Goal: Information Seeking & Learning: Learn about a topic

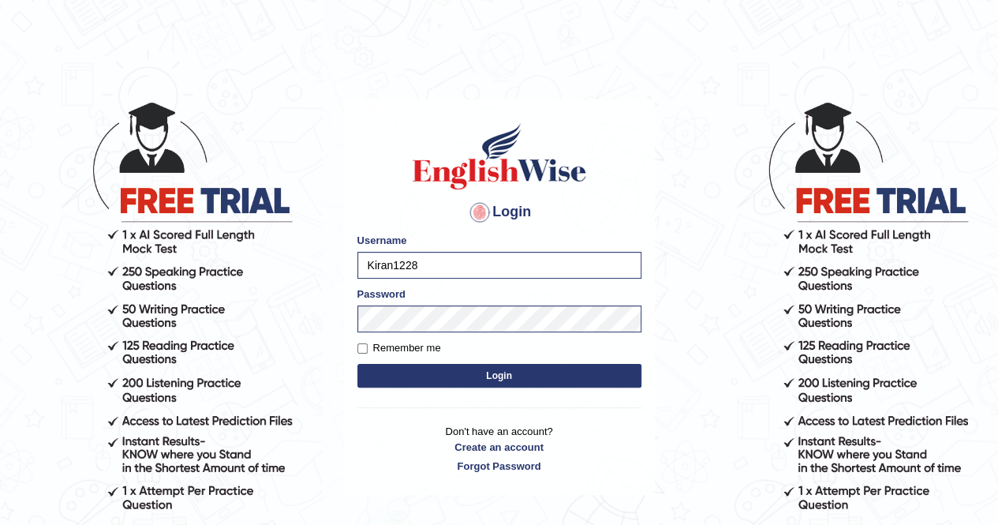
click at [506, 370] on button "Login" at bounding box center [500, 376] width 284 height 24
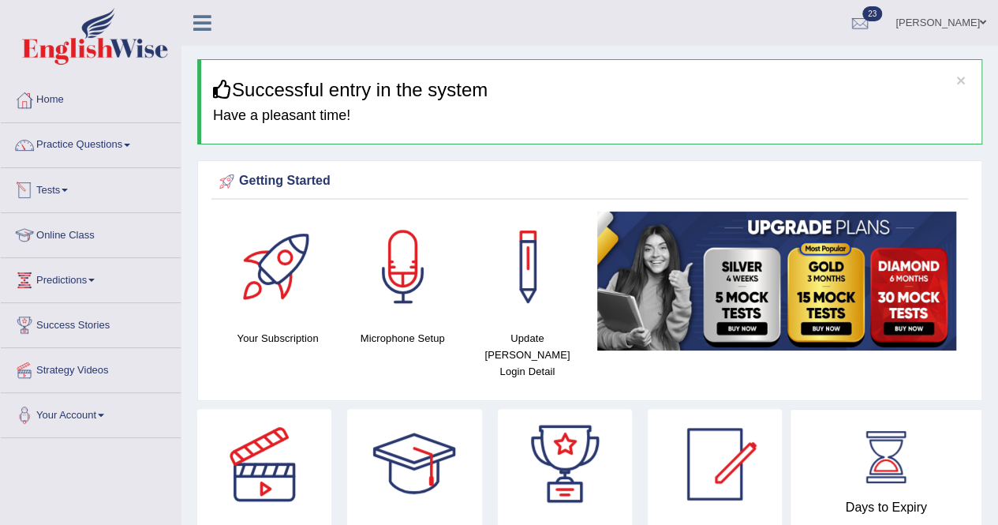
click at [71, 186] on link "Tests" at bounding box center [91, 187] width 180 height 39
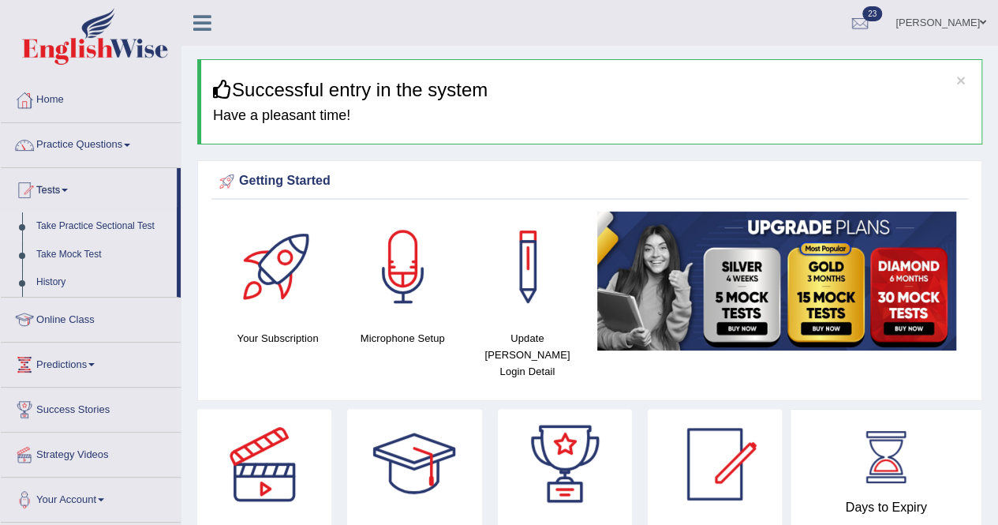
click at [76, 224] on link "Take Practice Sectional Test" at bounding box center [103, 226] width 148 height 28
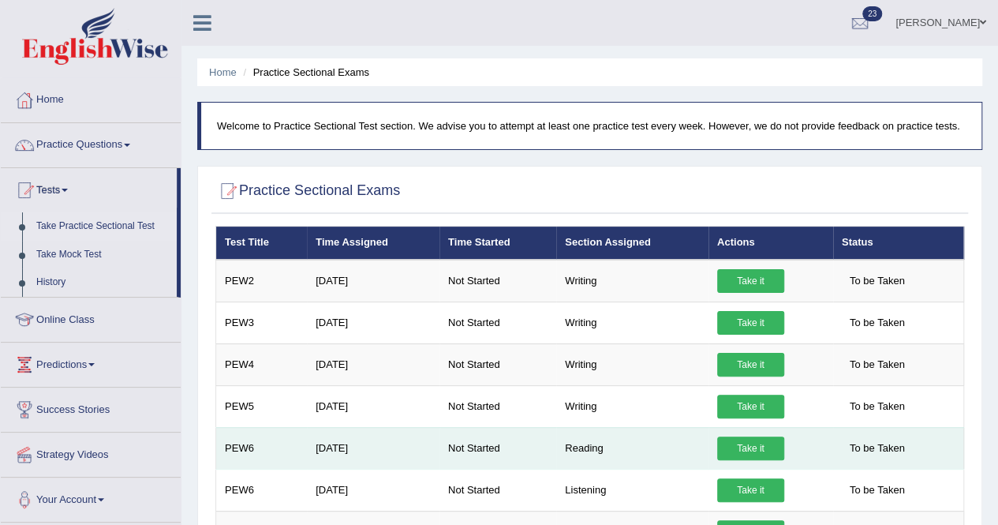
click at [750, 447] on link "Take it" at bounding box center [750, 448] width 67 height 24
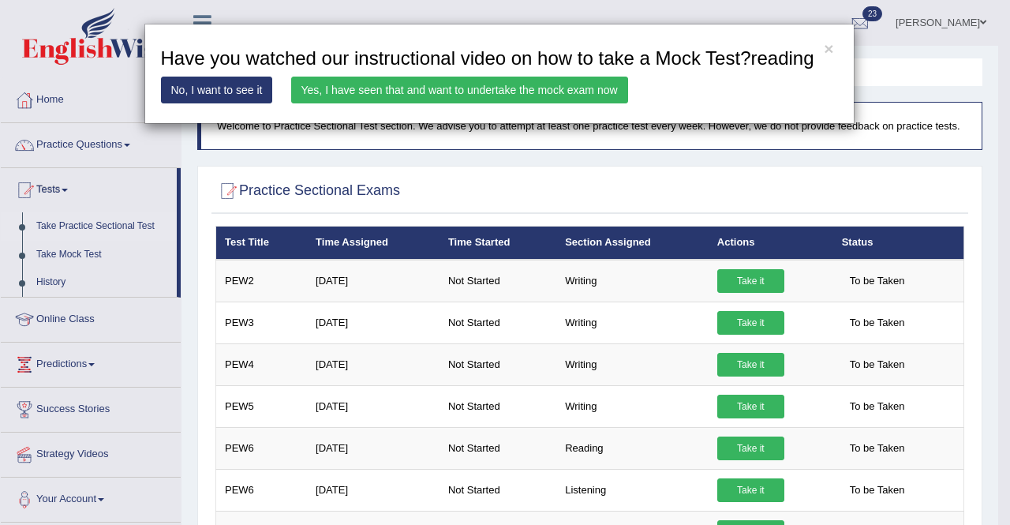
click at [476, 89] on link "Yes, I have seen that and want to undertake the mock exam now" at bounding box center [459, 90] width 337 height 27
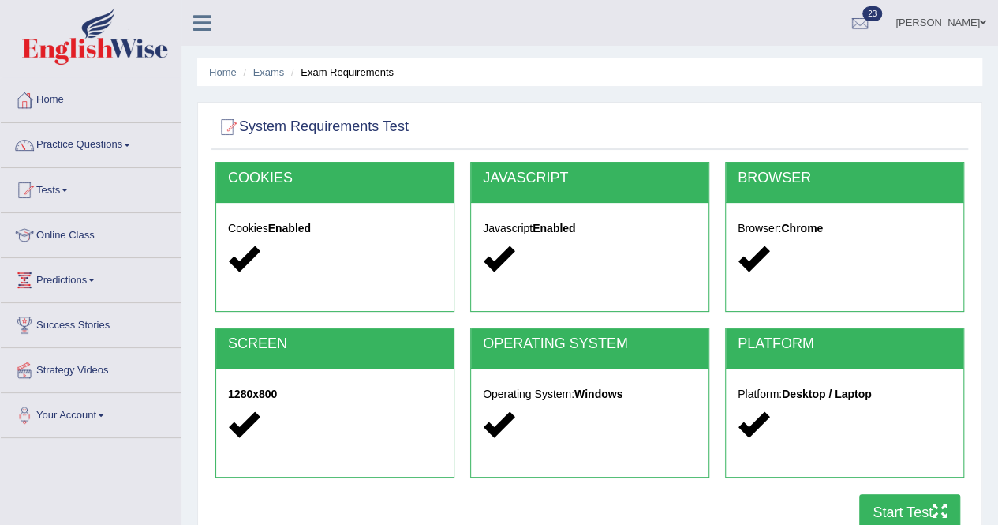
scroll to position [303, 0]
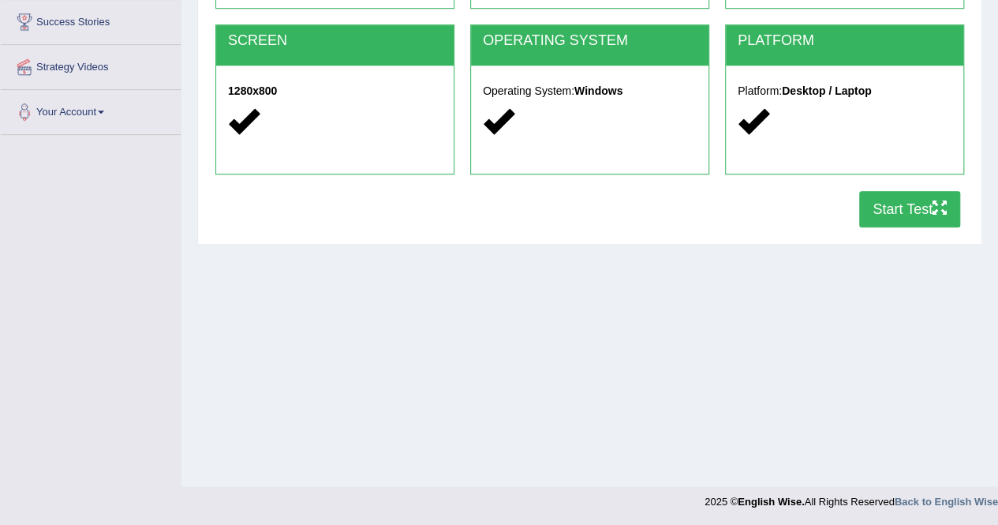
click at [875, 204] on button "Start Test" at bounding box center [910, 209] width 101 height 36
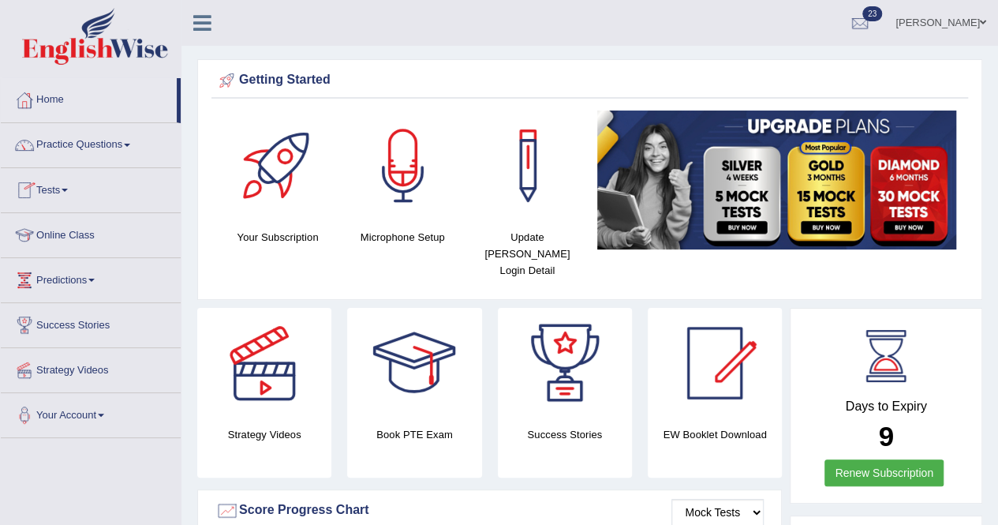
click at [64, 180] on link "Tests" at bounding box center [91, 187] width 180 height 39
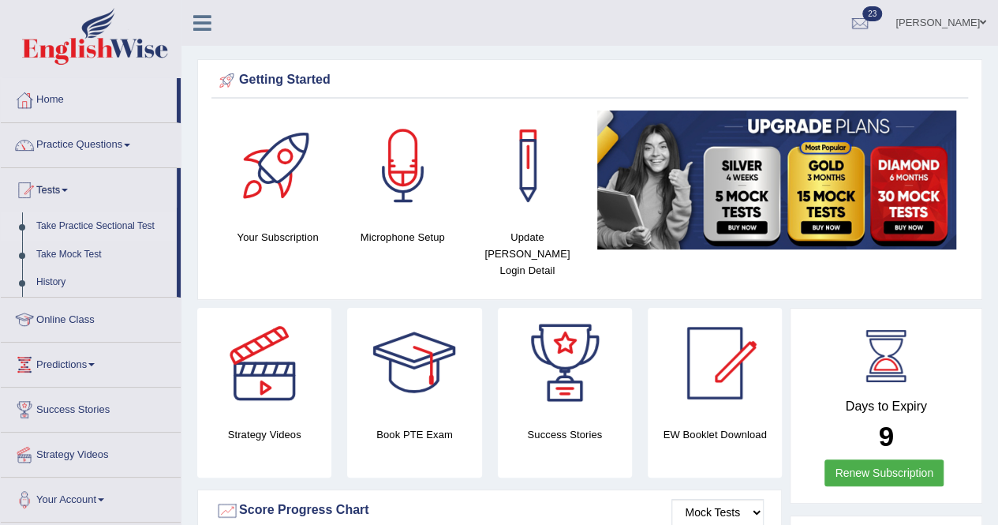
click at [75, 222] on link "Take Practice Sectional Test" at bounding box center [103, 226] width 148 height 28
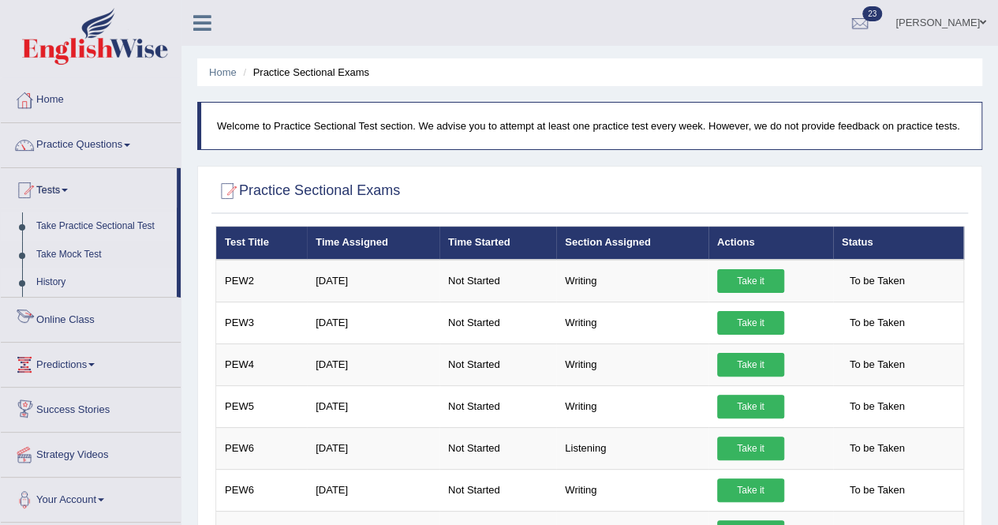
click at [55, 279] on link "History" at bounding box center [103, 282] width 148 height 28
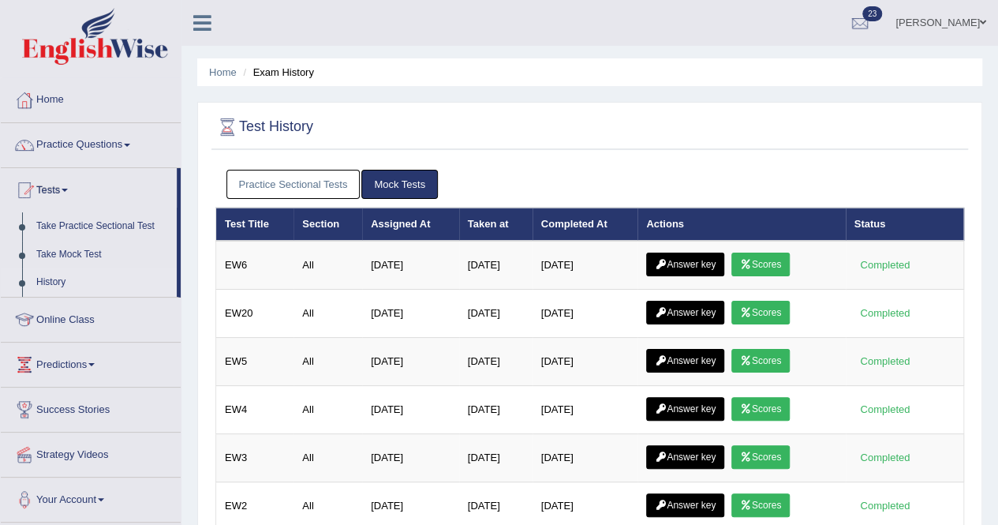
click at [330, 192] on link "Practice Sectional Tests" at bounding box center [294, 184] width 134 height 29
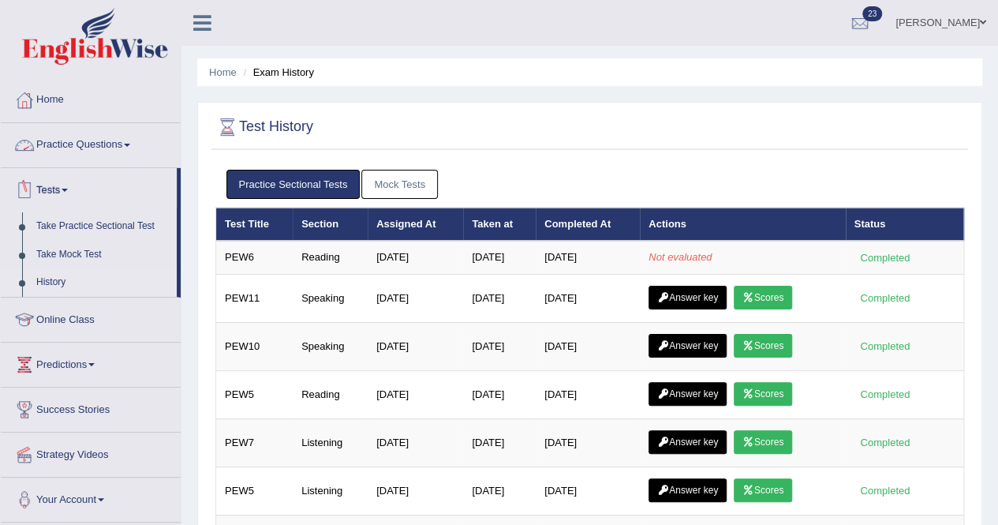
click at [126, 144] on link "Practice Questions" at bounding box center [91, 142] width 180 height 39
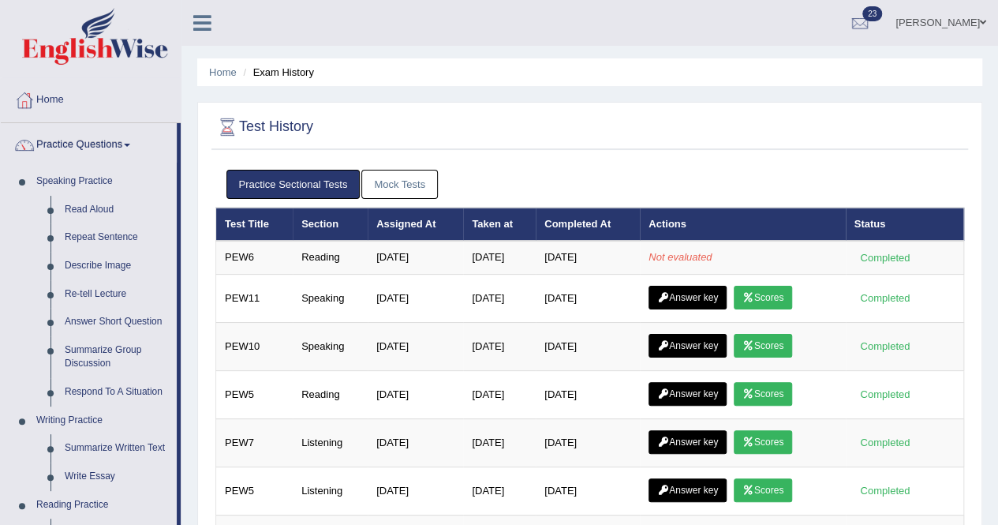
scroll to position [459, 0]
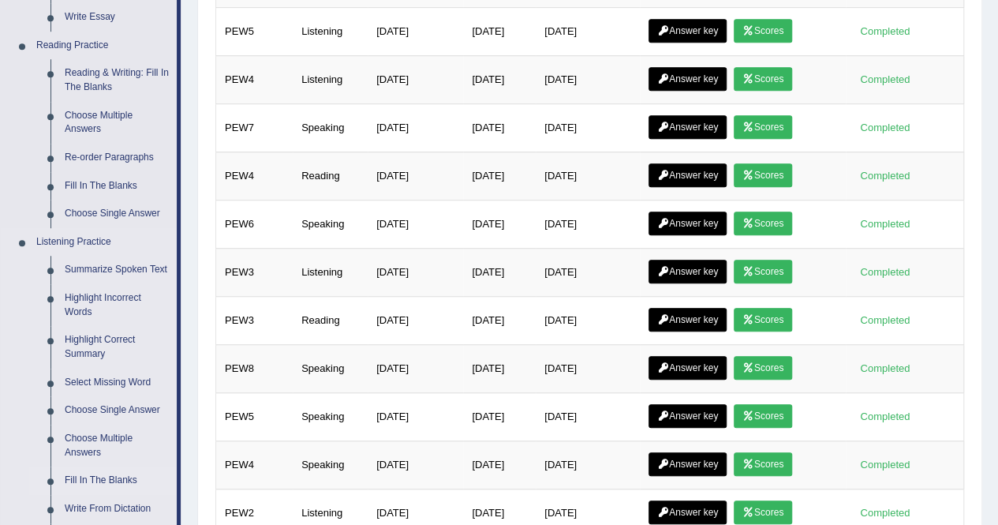
click at [99, 474] on link "Fill In The Blanks" at bounding box center [117, 480] width 119 height 28
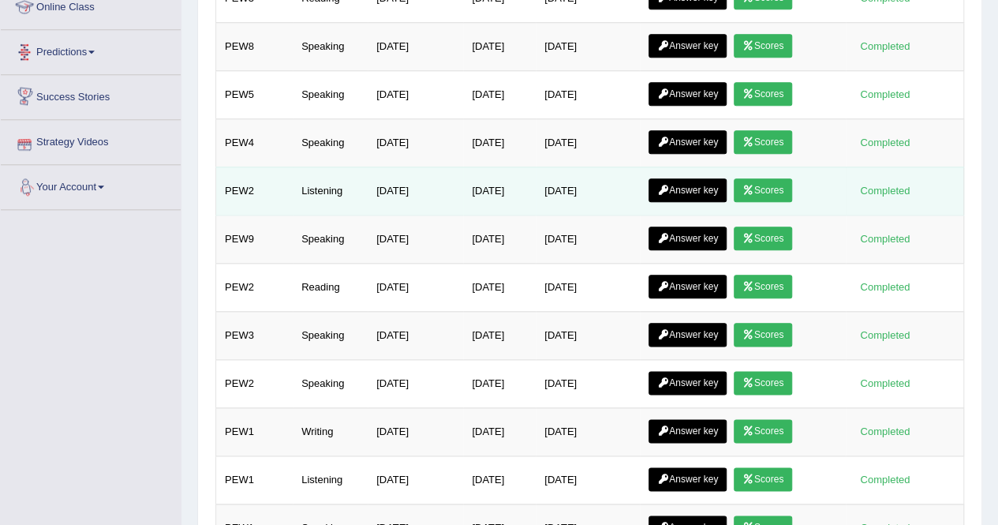
scroll to position [725, 0]
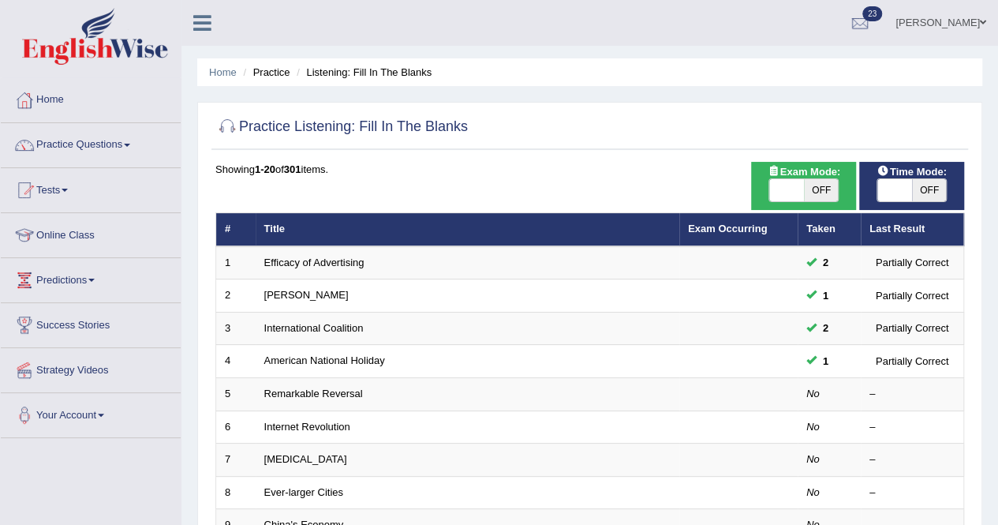
click at [781, 181] on span at bounding box center [787, 190] width 35 height 22
checkbox input "true"
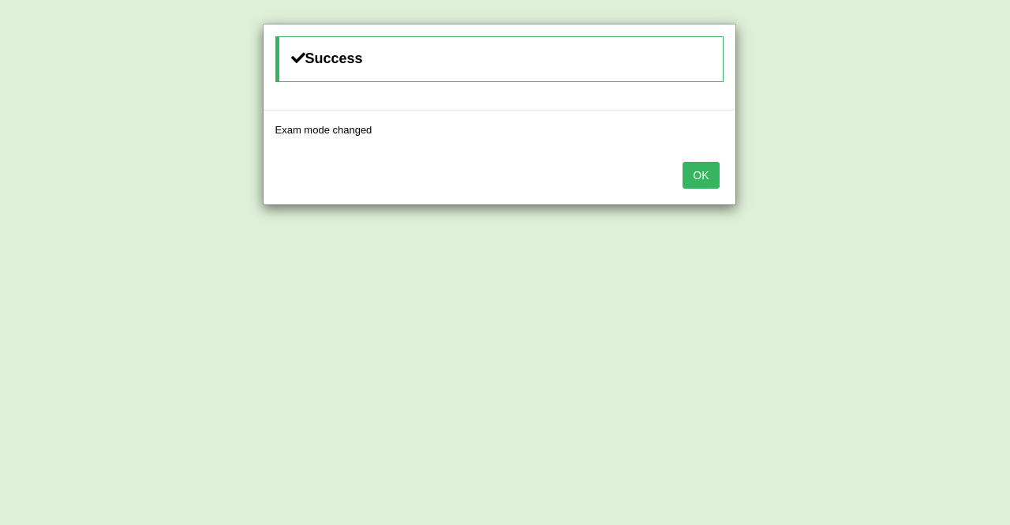
click at [710, 173] on button "OK" at bounding box center [701, 175] width 36 height 27
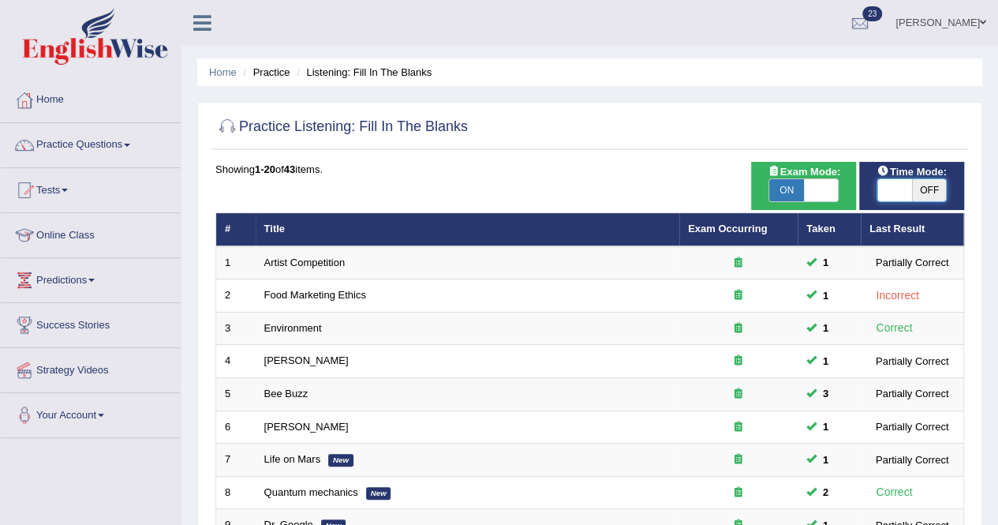
click at [896, 190] on span at bounding box center [895, 190] width 35 height 22
checkbox input "true"
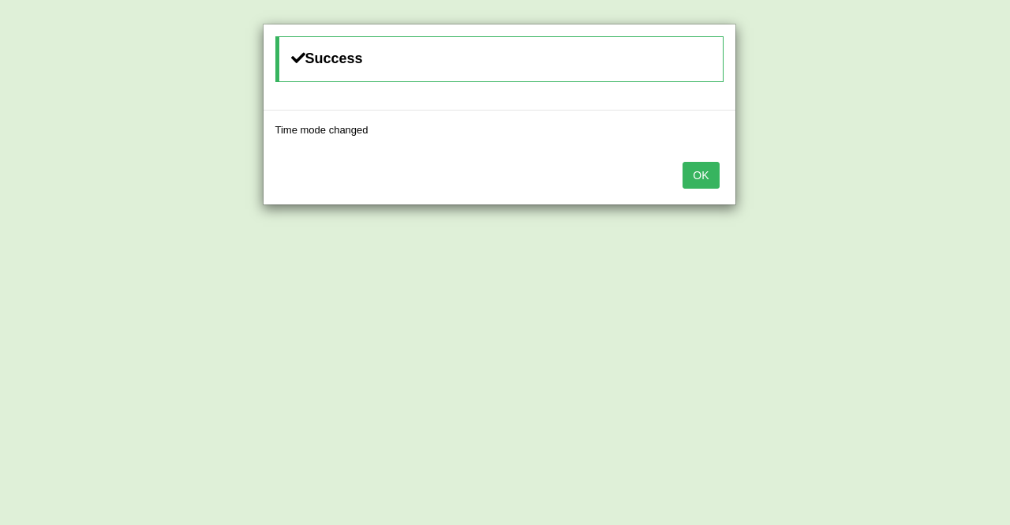
click at [706, 172] on button "OK" at bounding box center [701, 175] width 36 height 27
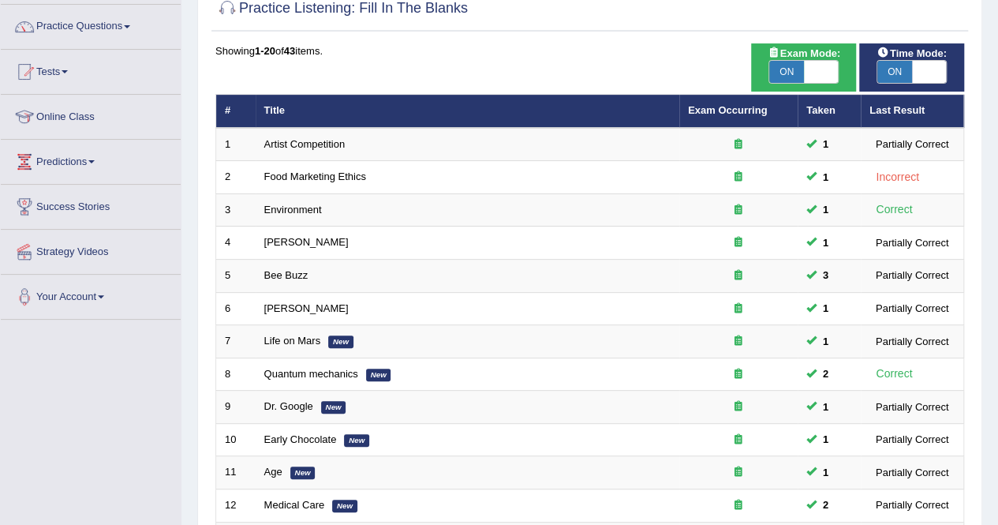
scroll to position [459, 0]
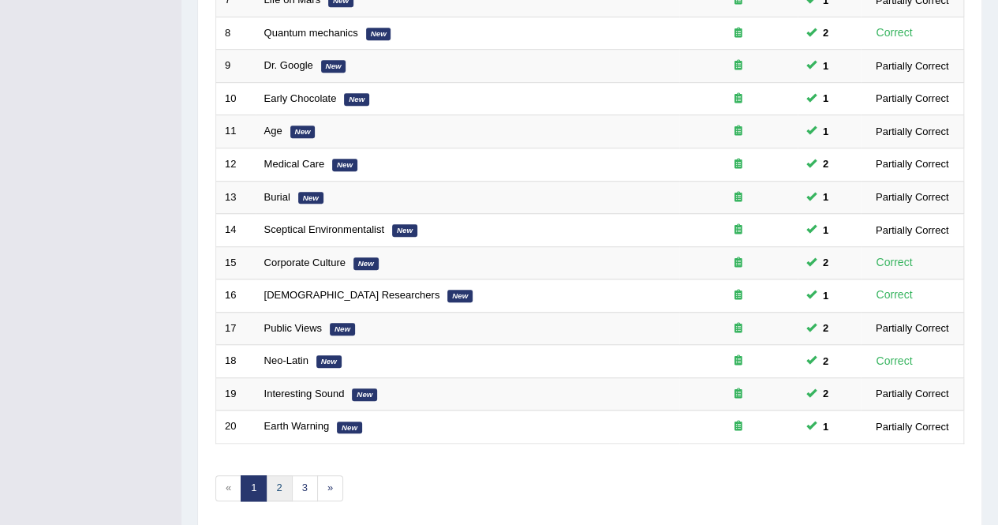
click at [269, 478] on link "2" at bounding box center [279, 488] width 26 height 26
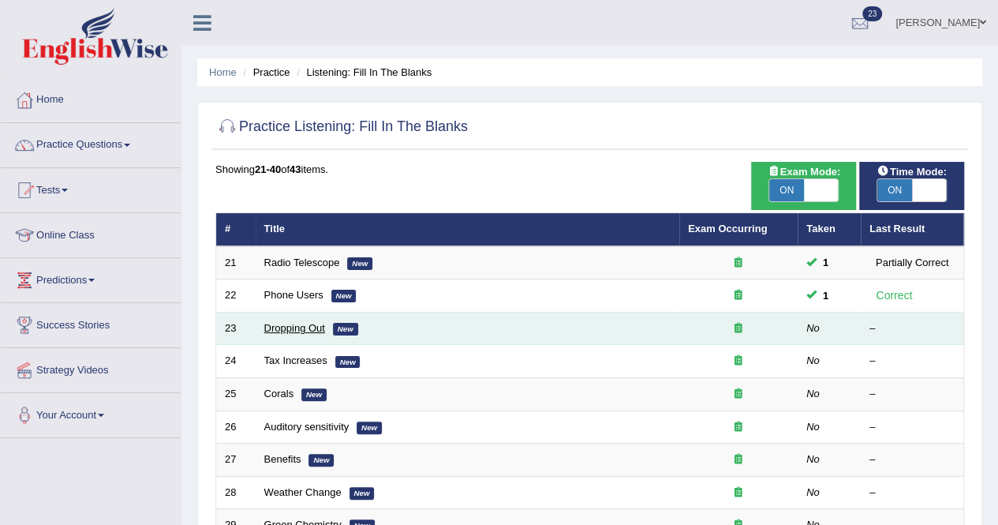
click at [282, 327] on link "Dropping Out" at bounding box center [294, 328] width 61 height 12
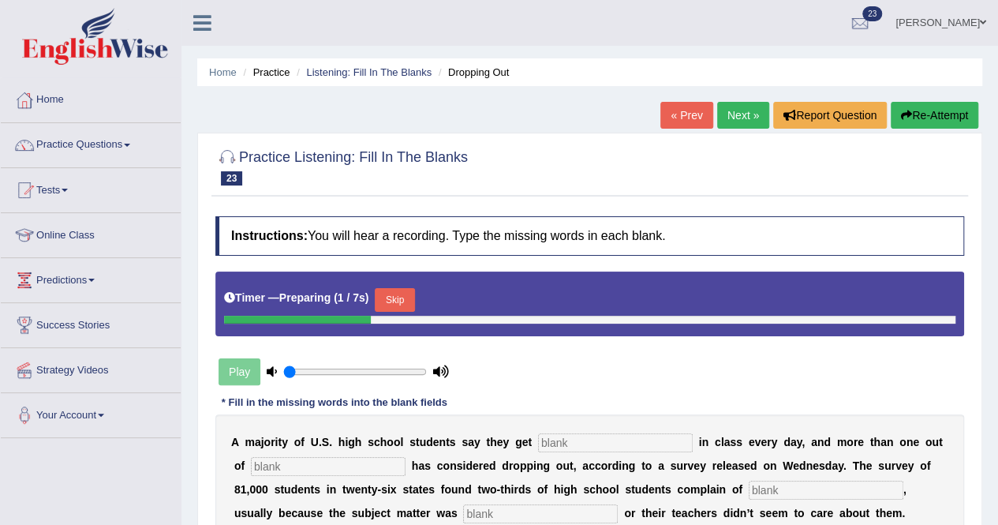
click at [565, 443] on input "text" at bounding box center [615, 442] width 155 height 19
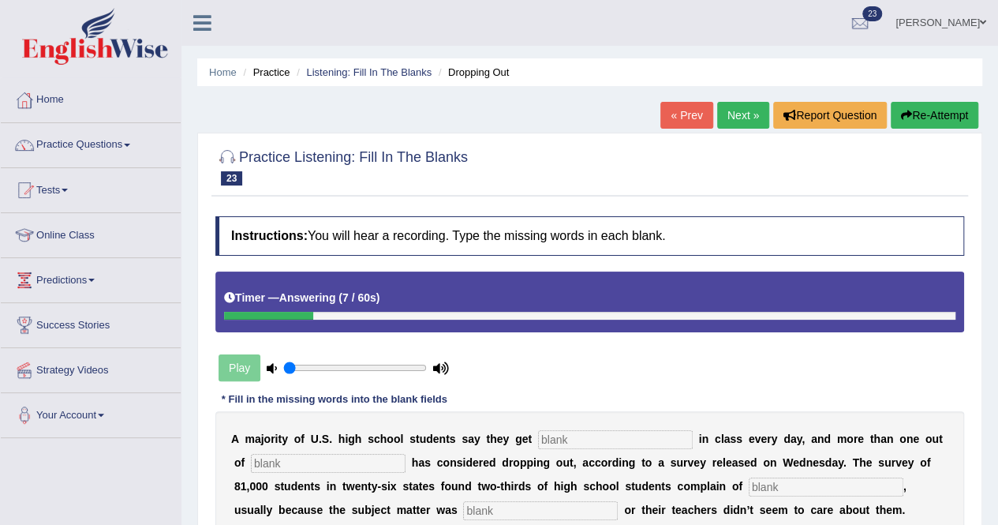
click at [926, 113] on button "Re-Attempt" at bounding box center [935, 115] width 88 height 27
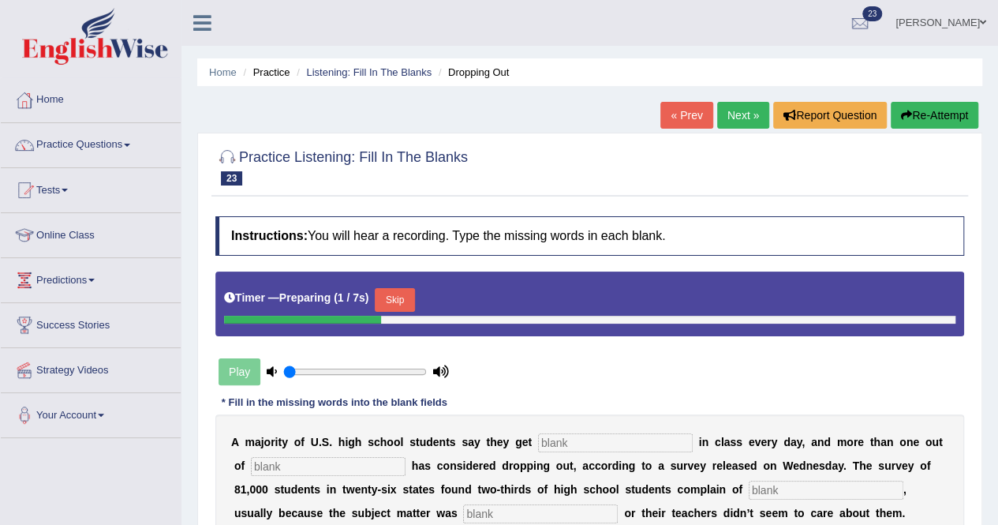
scroll to position [303, 0]
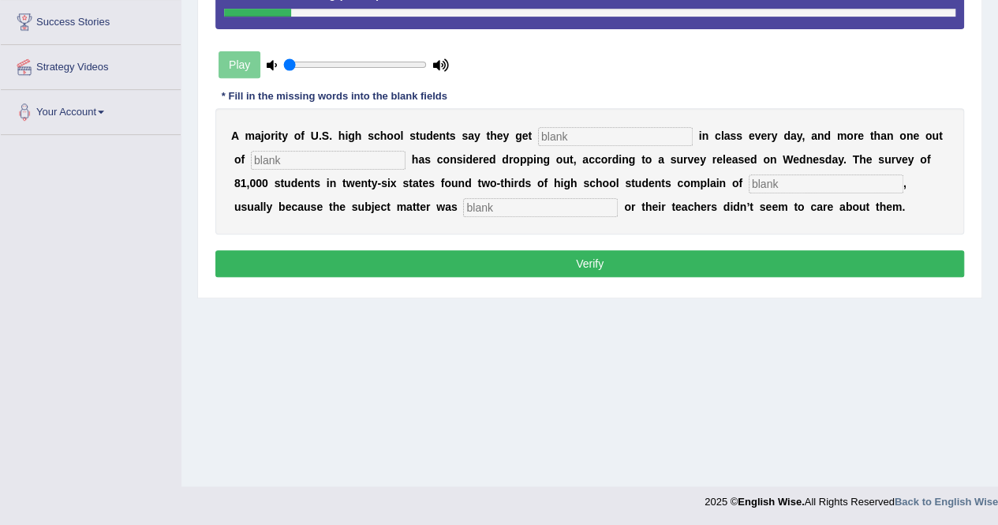
click at [561, 130] on input "text" at bounding box center [615, 136] width 155 height 19
type input "boreding"
click at [295, 154] on input "text" at bounding box center [328, 160] width 155 height 19
click at [759, 178] on input "text" at bounding box center [826, 183] width 155 height 19
click at [346, 159] on input "dropping out" at bounding box center [328, 160] width 155 height 19
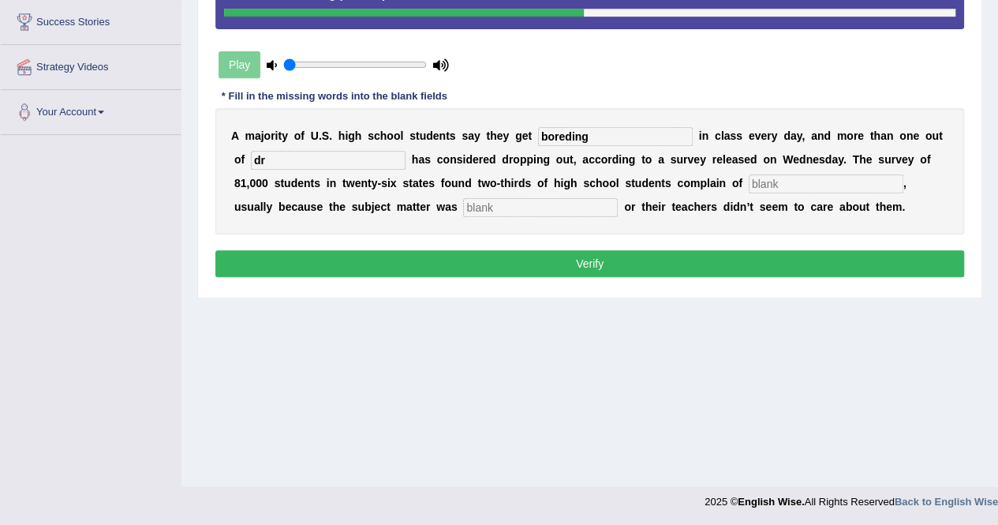
type input "d"
type input "students"
click at [764, 180] on input "text" at bounding box center [826, 183] width 155 height 19
type input "boredem"
click at [543, 200] on input "text" at bounding box center [540, 207] width 155 height 19
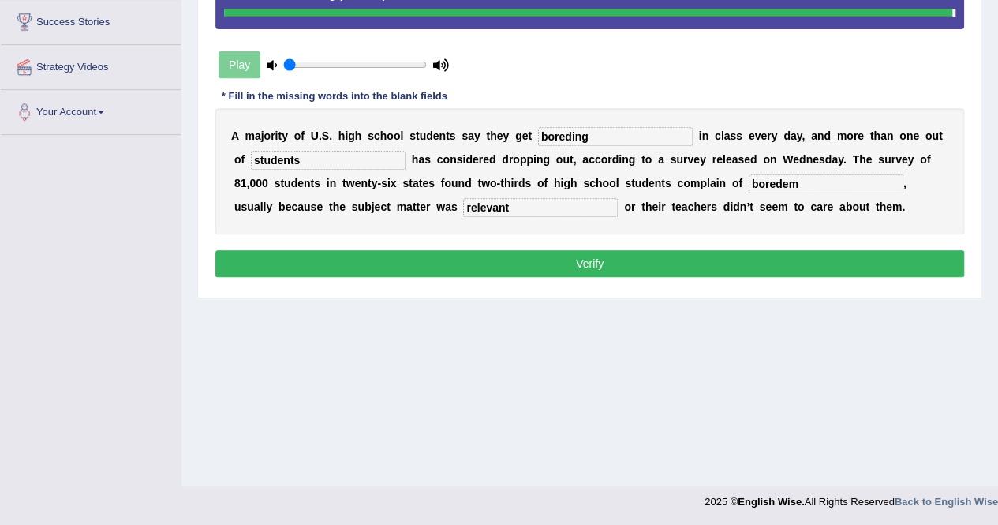
type input "relevant"
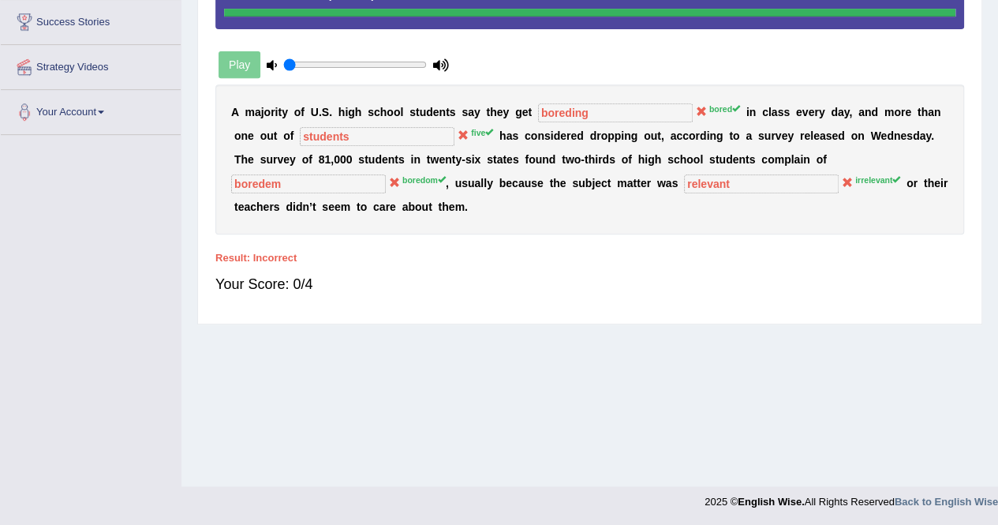
scroll to position [0, 0]
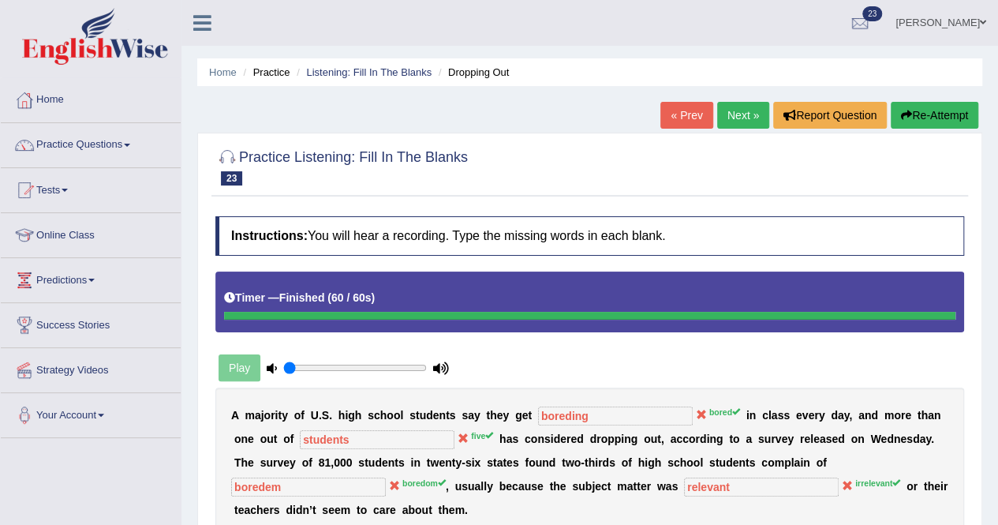
click at [922, 122] on button "Re-Attempt" at bounding box center [935, 115] width 88 height 27
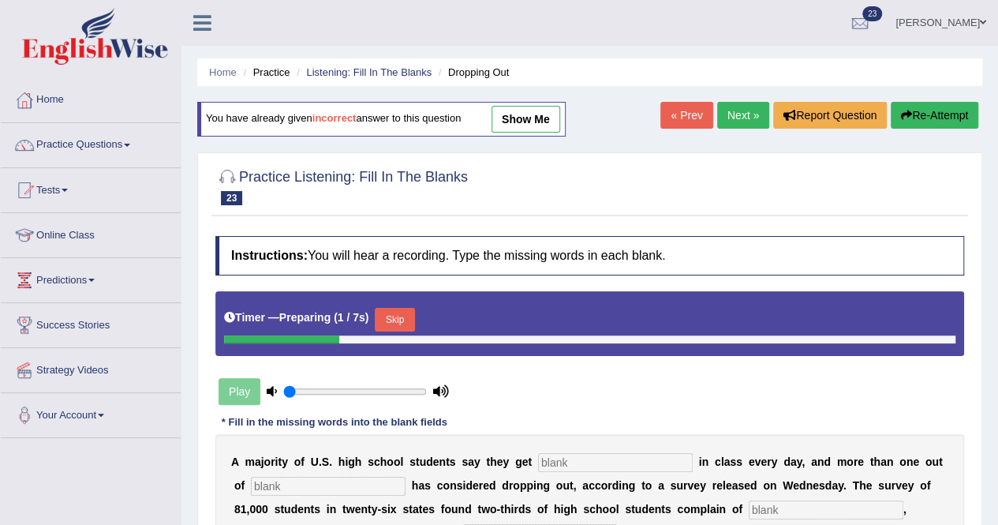
click at [577, 454] on input "text" at bounding box center [615, 462] width 155 height 19
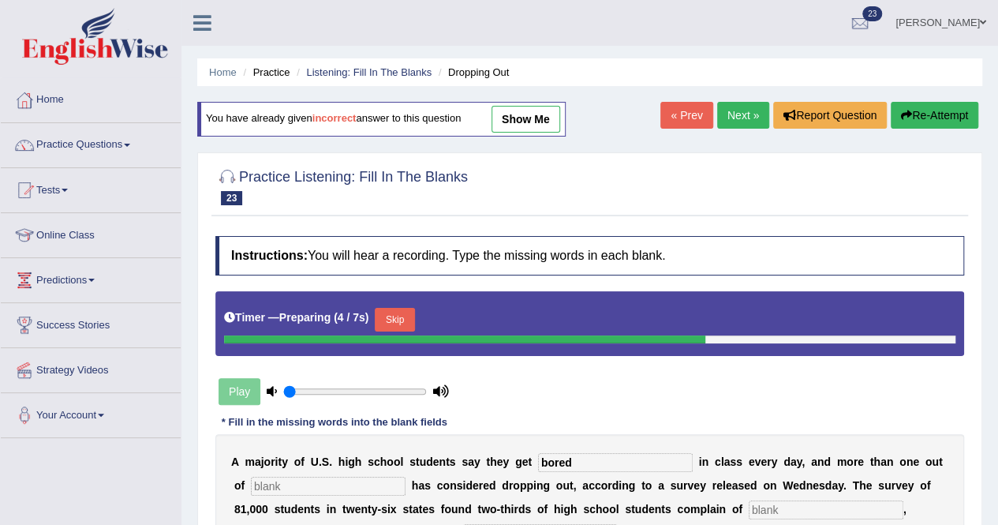
type input "bored"
click at [262, 485] on input "text" at bounding box center [328, 486] width 155 height 19
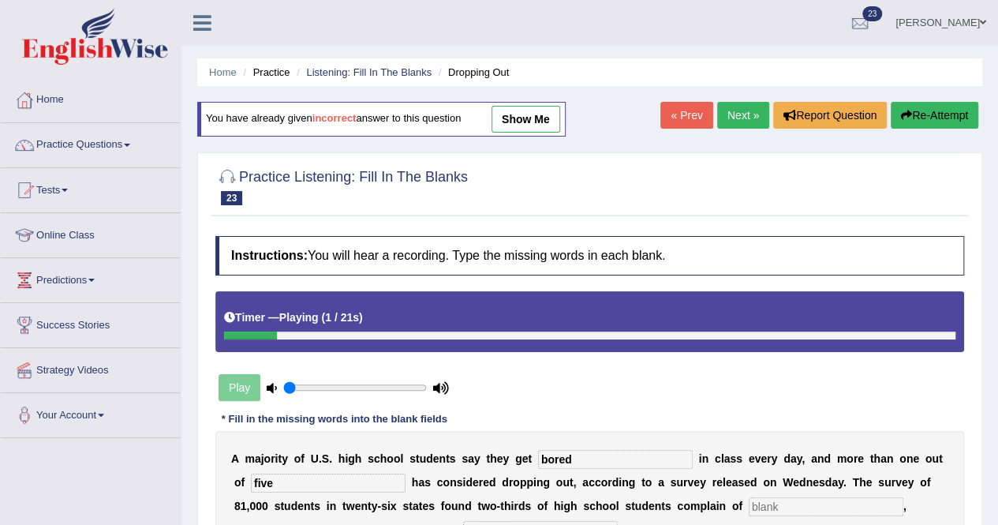
scroll to position [303, 0]
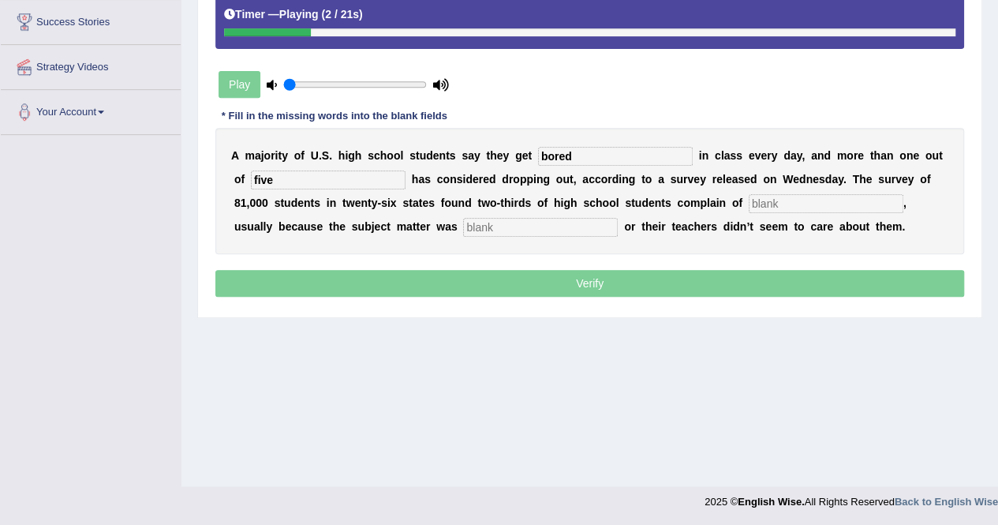
type input "five"
click at [769, 202] on input "text" at bounding box center [826, 203] width 155 height 19
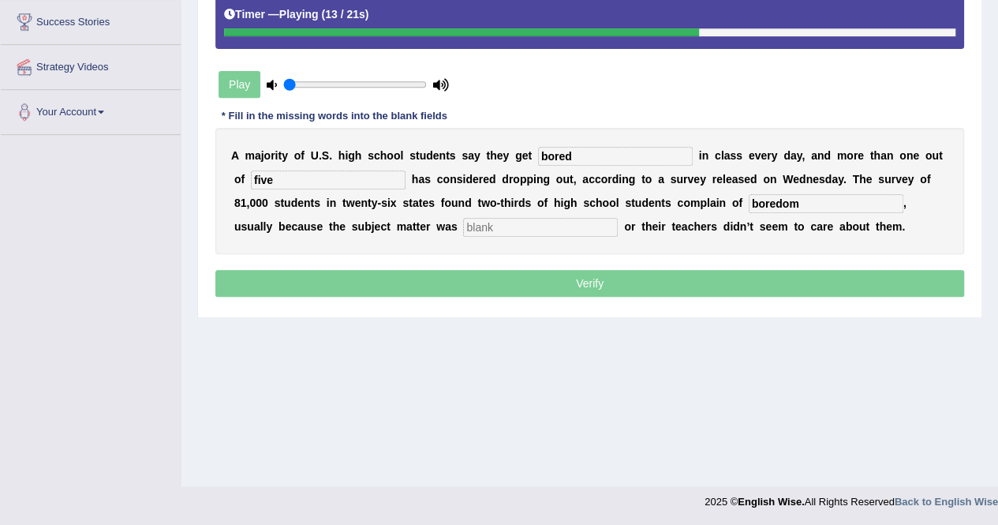
type input "boredom"
click at [494, 223] on input "text" at bounding box center [540, 227] width 155 height 19
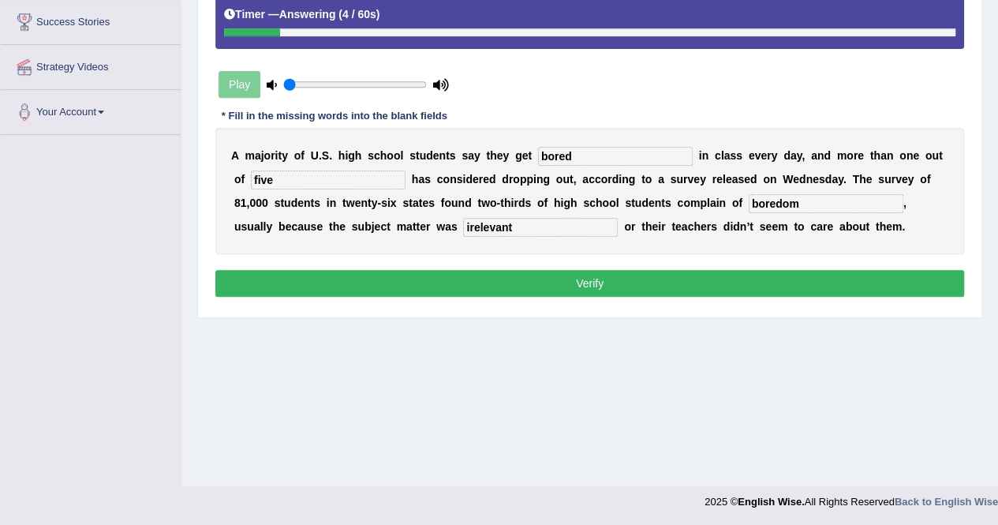
click at [472, 222] on input "irelevant" at bounding box center [540, 227] width 155 height 19
click at [526, 221] on input "irrelevant" at bounding box center [540, 227] width 155 height 19
type input "irrelevant"
click at [561, 293] on div "Instructions: You will hear a recording. Type the missing words in each blank. …" at bounding box center [590, 117] width 757 height 384
click at [565, 282] on button "Verify" at bounding box center [589, 283] width 749 height 27
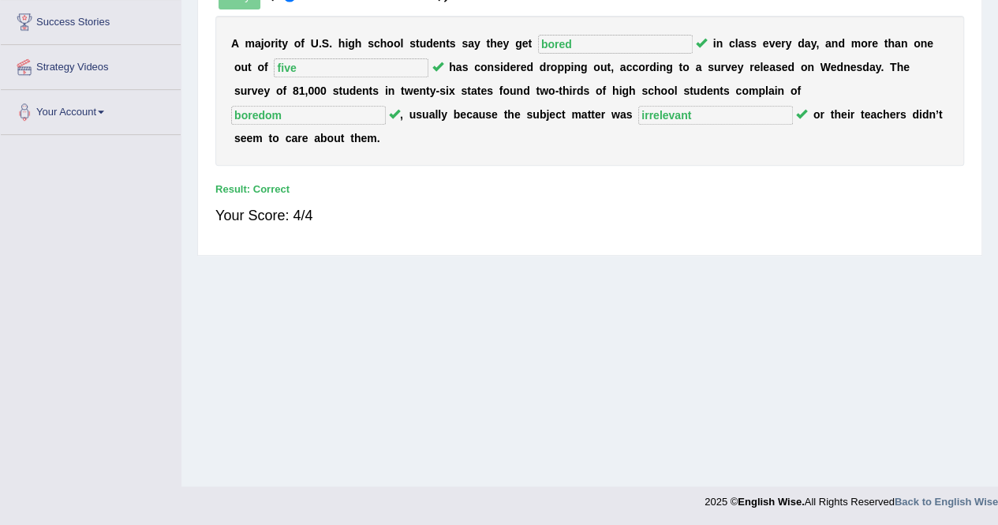
scroll to position [0, 0]
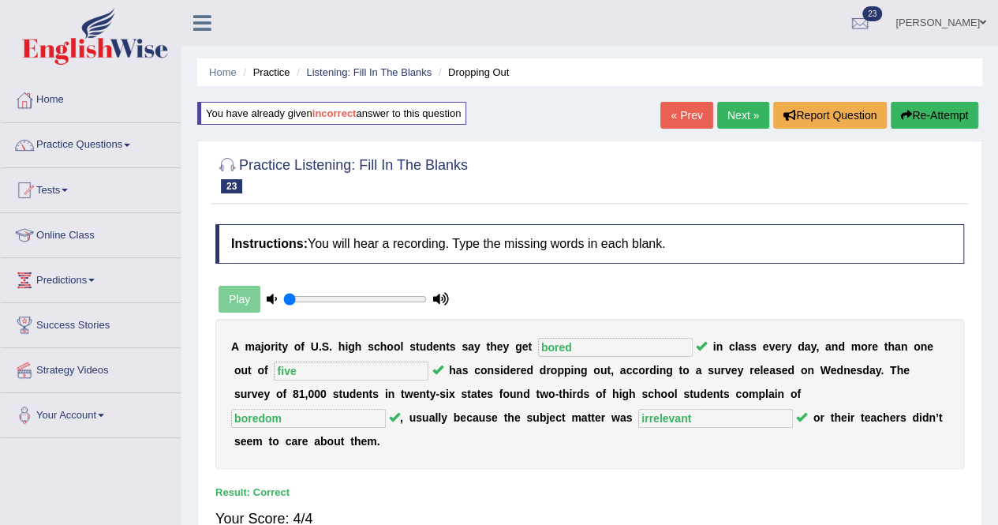
click at [745, 110] on link "Next »" at bounding box center [743, 115] width 52 height 27
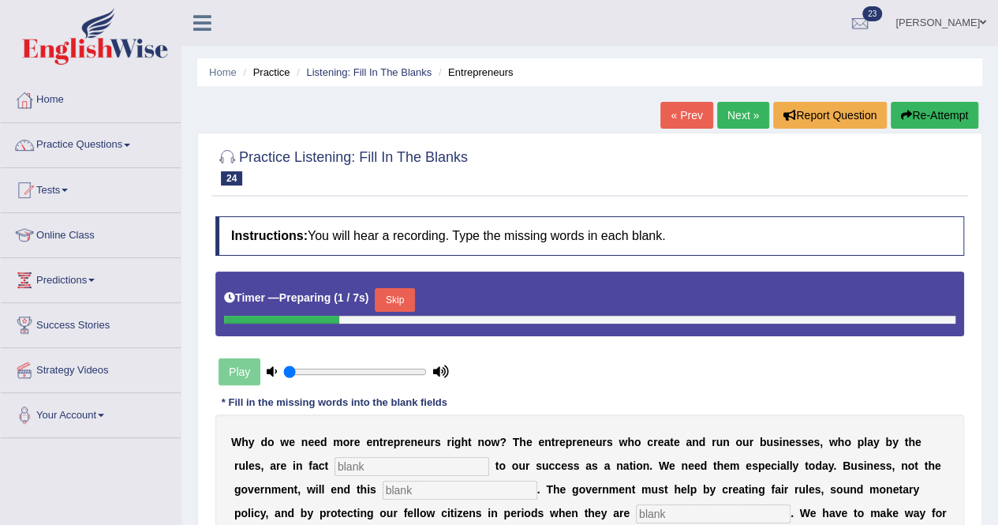
click at [341, 457] on input "text" at bounding box center [412, 466] width 155 height 19
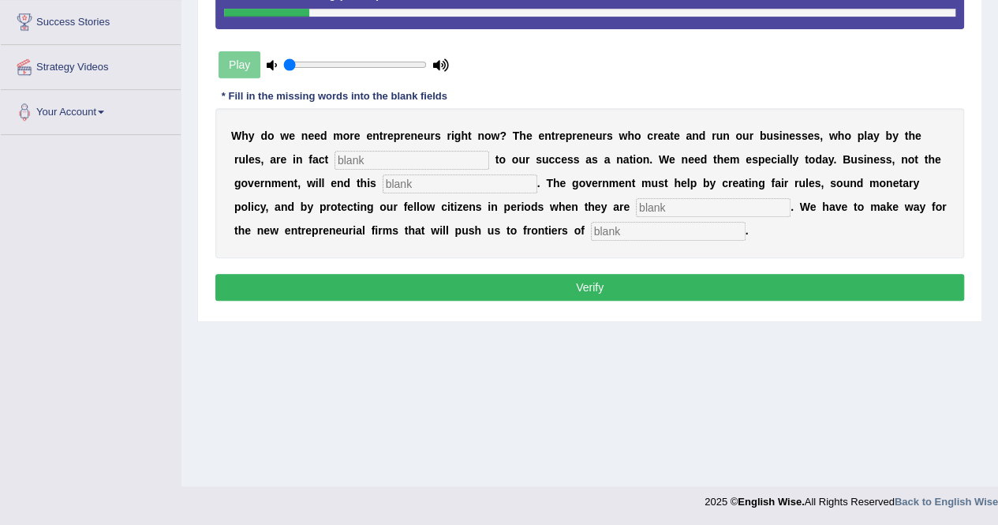
click at [366, 159] on input "text" at bounding box center [412, 160] width 155 height 19
type input "presence"
drag, startPoint x: 450, startPoint y: 195, endPoint x: 428, endPoint y: 186, distance: 23.7
click at [428, 186] on div "W h y d o w e n e e d m o r e e n t r e p r e n e u r s r i g h t n o w ? T h e…" at bounding box center [589, 183] width 749 height 150
click at [428, 186] on input "text" at bounding box center [460, 183] width 155 height 19
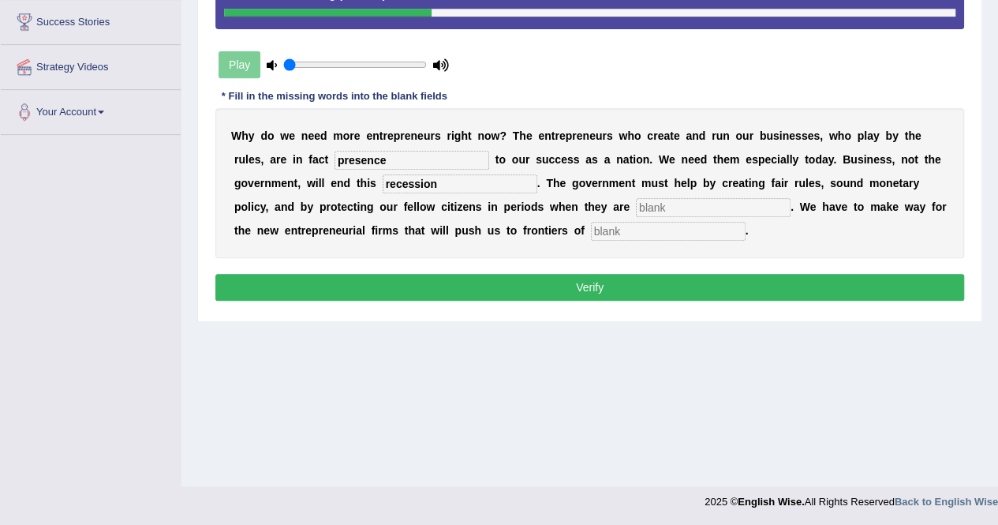
type input "recession"
click at [649, 202] on input "text" at bounding box center [713, 207] width 155 height 19
type input "jobless"
click at [608, 223] on input "text" at bounding box center [668, 231] width 155 height 19
type input "innovations"
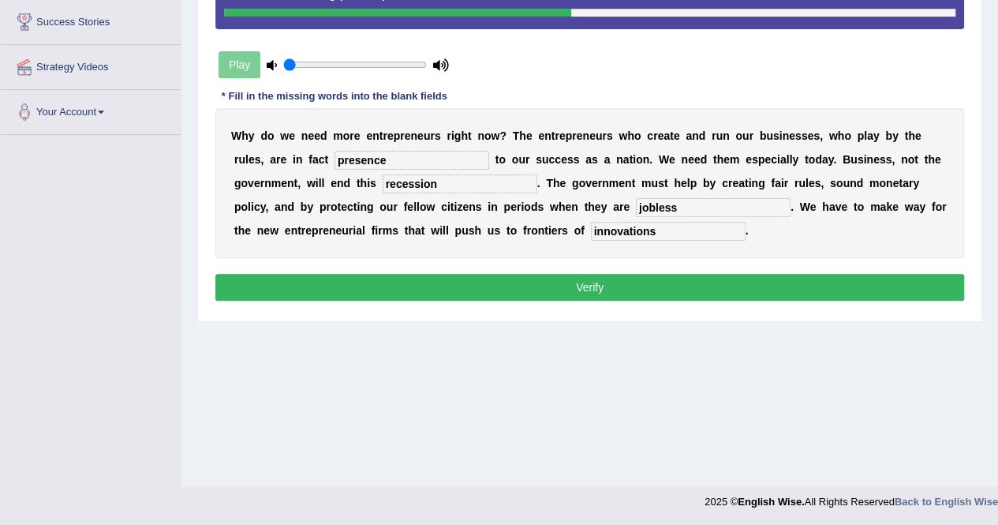
click at [599, 296] on button "Verify" at bounding box center [589, 287] width 749 height 27
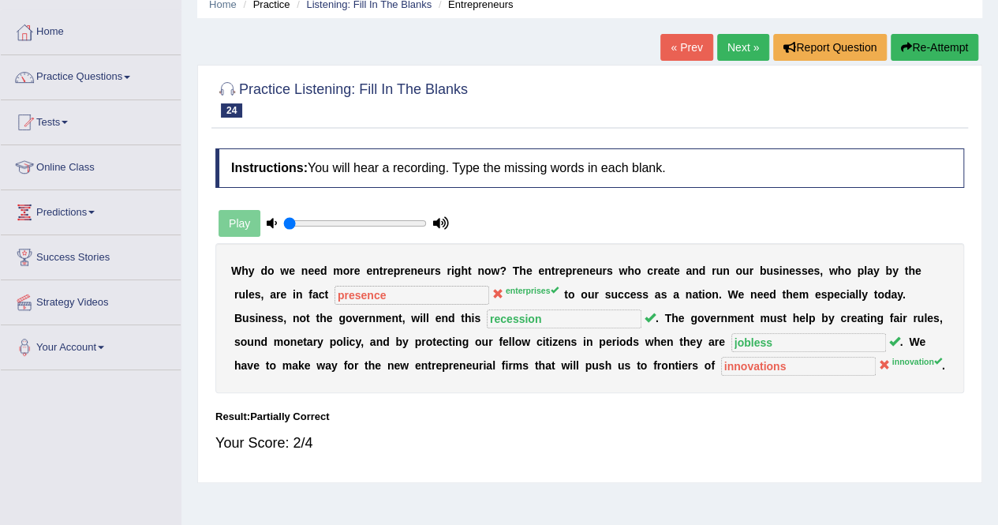
scroll to position [0, 0]
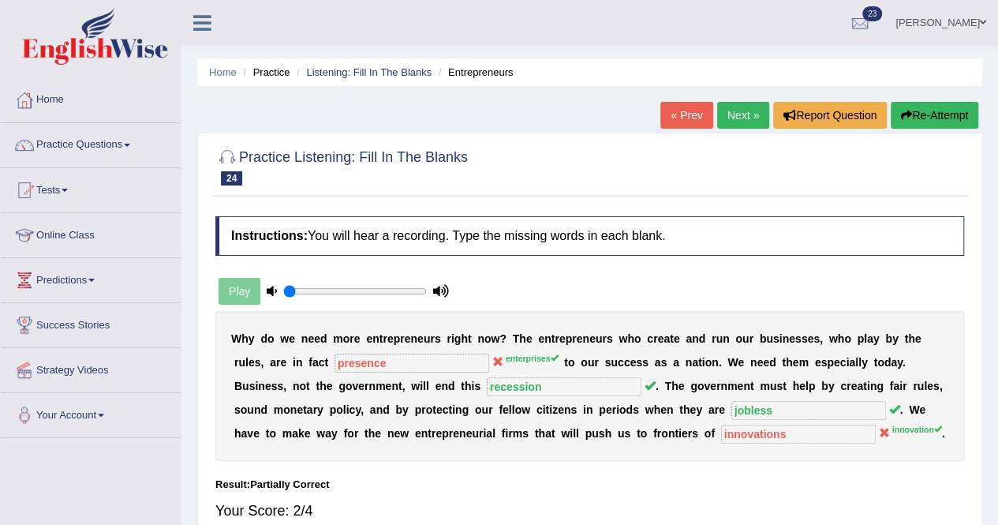
click at [743, 121] on link "Next »" at bounding box center [743, 115] width 52 height 27
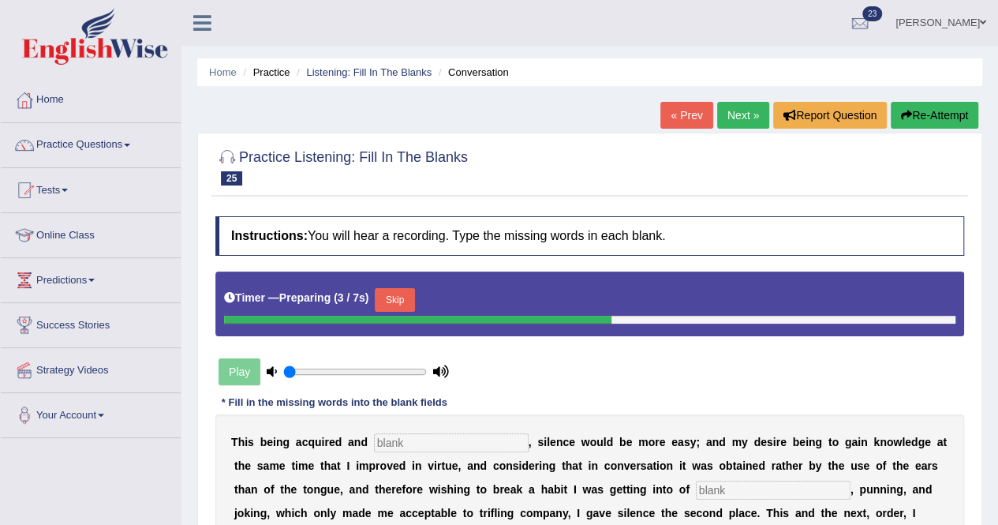
scroll to position [303, 0]
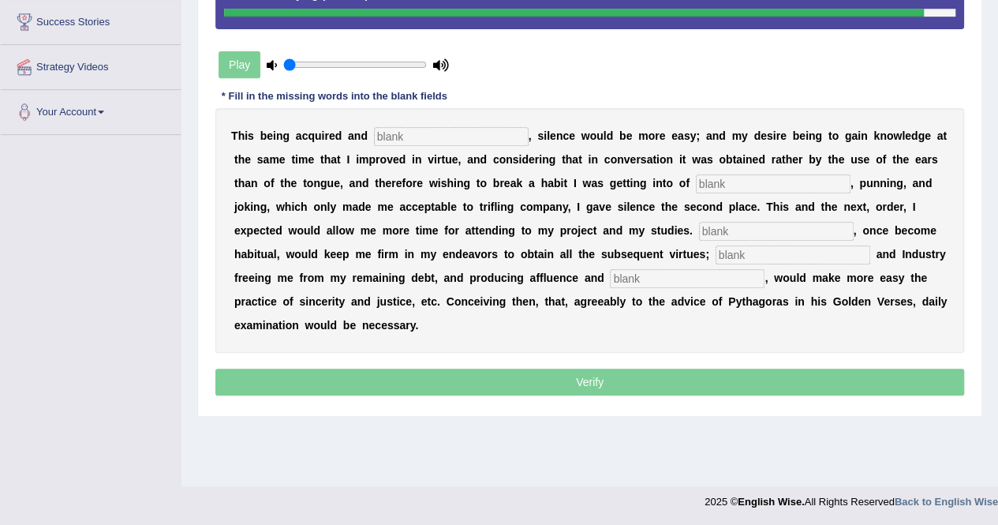
click at [387, 129] on input "text" at bounding box center [451, 136] width 155 height 19
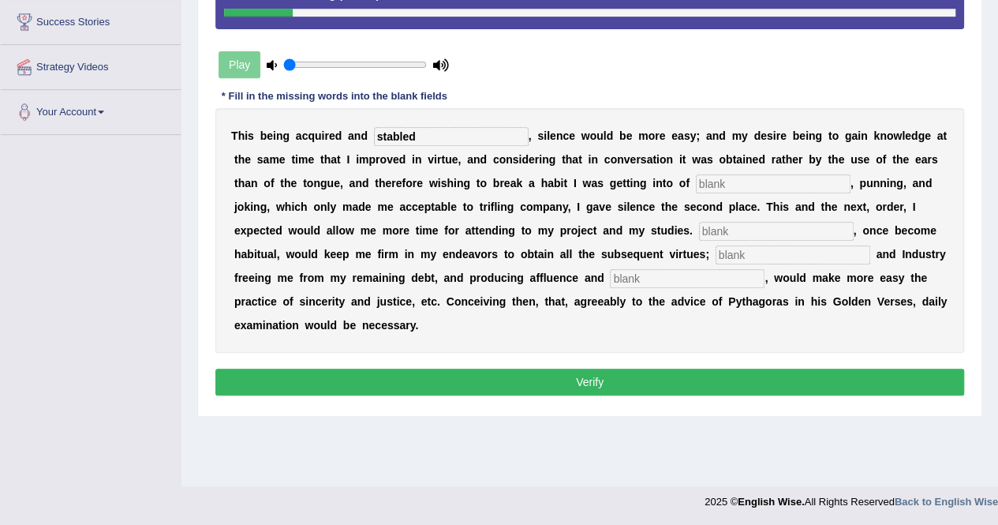
type input "stabled"
click at [727, 180] on input "text" at bounding box center [773, 183] width 155 height 19
type input "planning"
click at [715, 227] on input "text" at bounding box center [776, 231] width 155 height 19
type input "Resoultion"
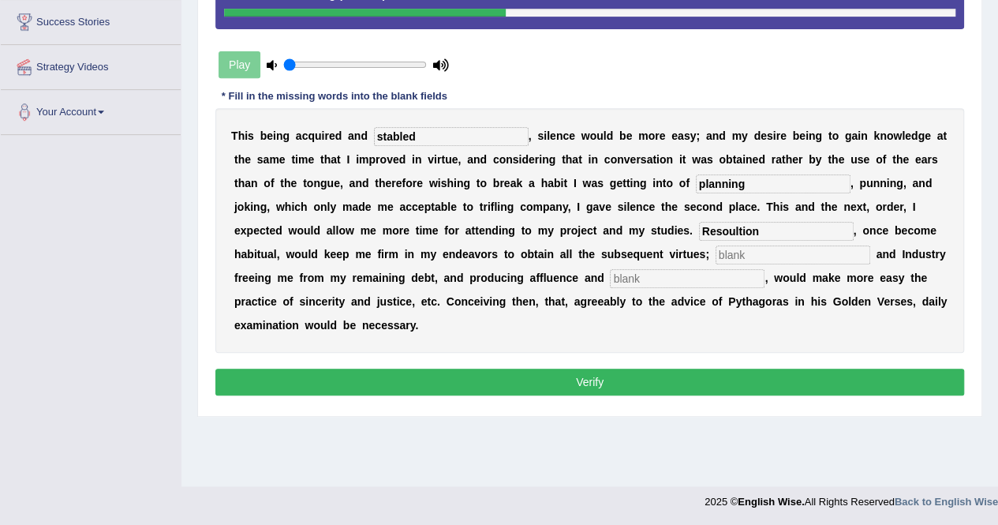
click at [753, 254] on input "text" at bounding box center [793, 254] width 155 height 19
type input "forgetten"
click at [652, 275] on input "text" at bounding box center [687, 278] width 155 height 19
type input "independence"
click at [573, 377] on button "Verify" at bounding box center [589, 382] width 749 height 27
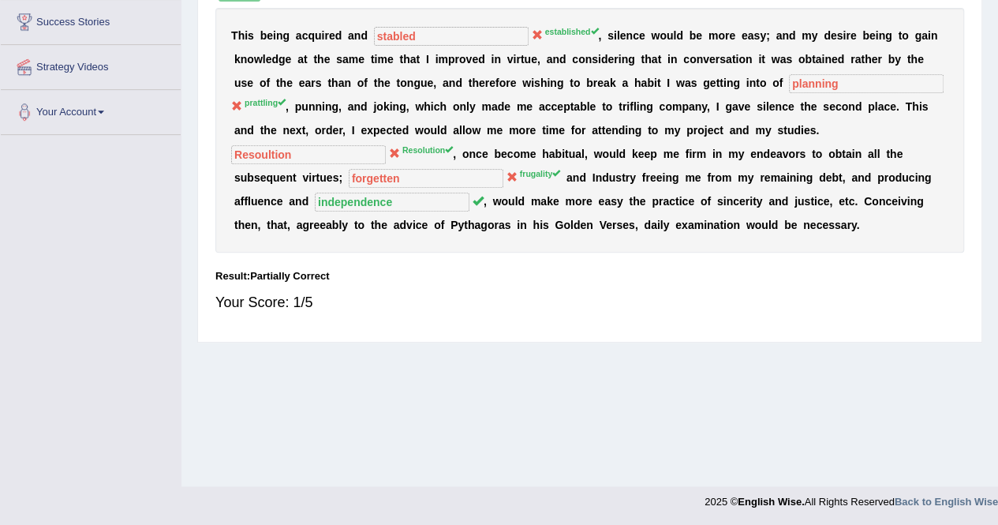
scroll to position [0, 0]
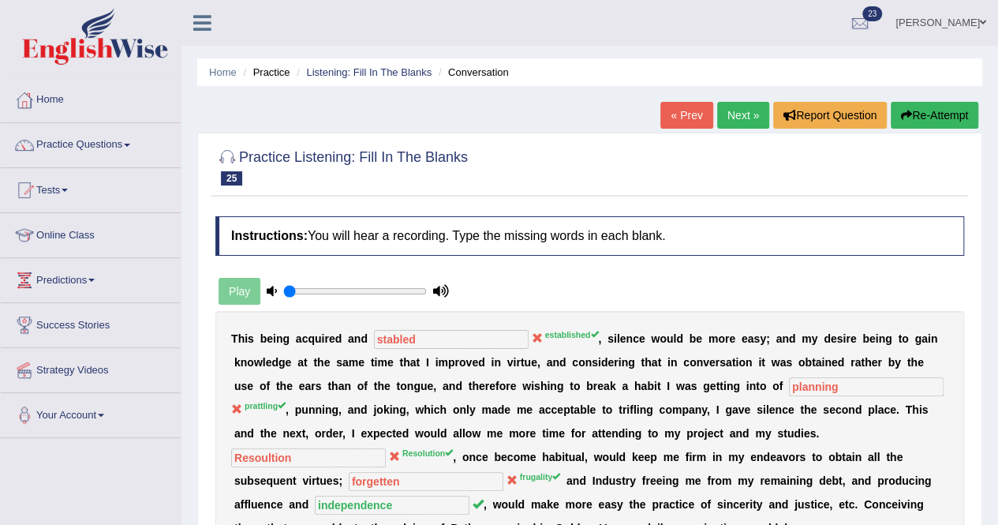
click at [934, 125] on button "Re-Attempt" at bounding box center [935, 115] width 88 height 27
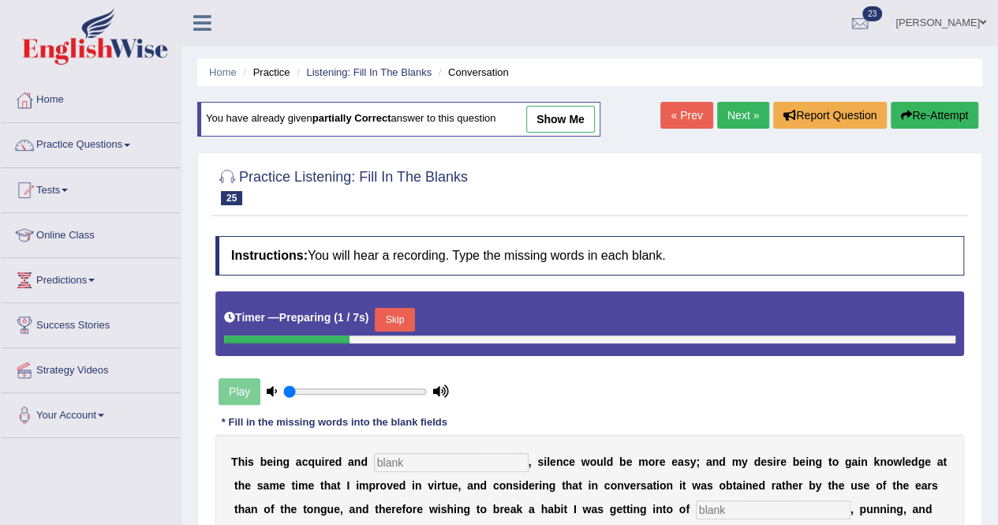
click at [408, 453] on input "text" at bounding box center [451, 462] width 155 height 19
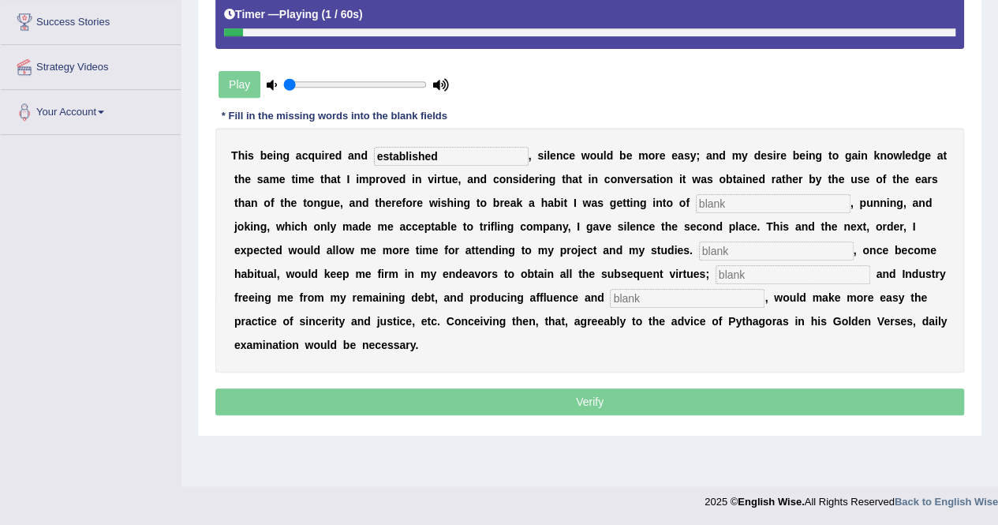
type input "established"
click at [732, 197] on input "text" at bounding box center [773, 203] width 155 height 19
type input "pratting"
click at [710, 245] on input "text" at bounding box center [776, 251] width 155 height 19
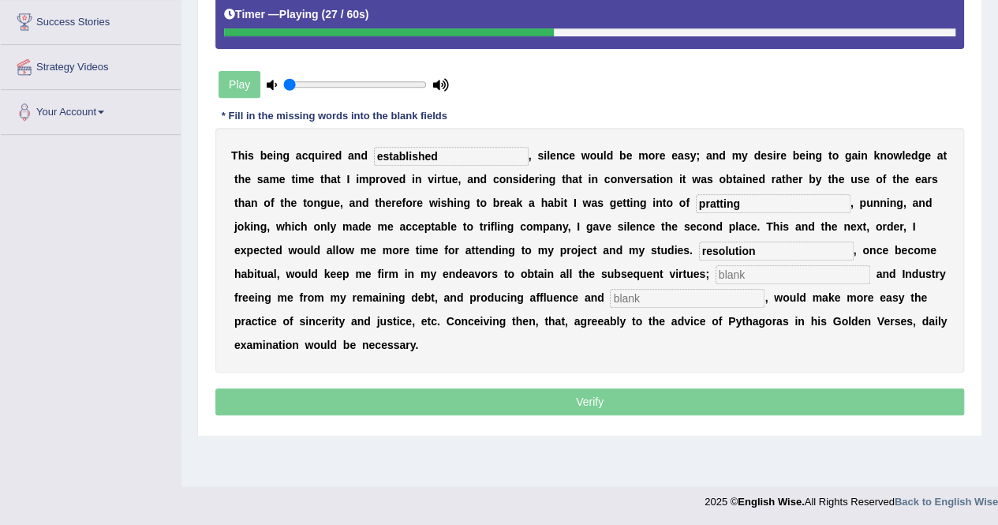
click at [740, 274] on input "text" at bounding box center [793, 274] width 155 height 19
click at [707, 245] on input "resolution" at bounding box center [776, 251] width 155 height 19
type input "Resolution"
click at [728, 258] on div "T h i s b e i n g a c q u i r e d a n d established , s i l e n c e w o u l d b…" at bounding box center [589, 250] width 749 height 245
click at [728, 274] on input "text" at bounding box center [793, 274] width 155 height 19
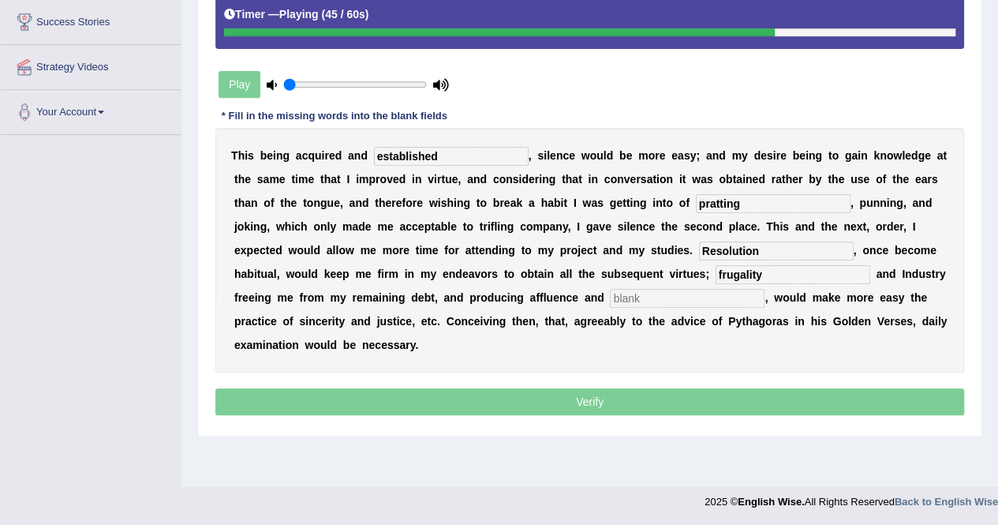
type input "frugality"
click at [650, 301] on input "text" at bounding box center [687, 298] width 155 height 19
type input "independence"
click at [603, 404] on p "Verify" at bounding box center [589, 401] width 749 height 27
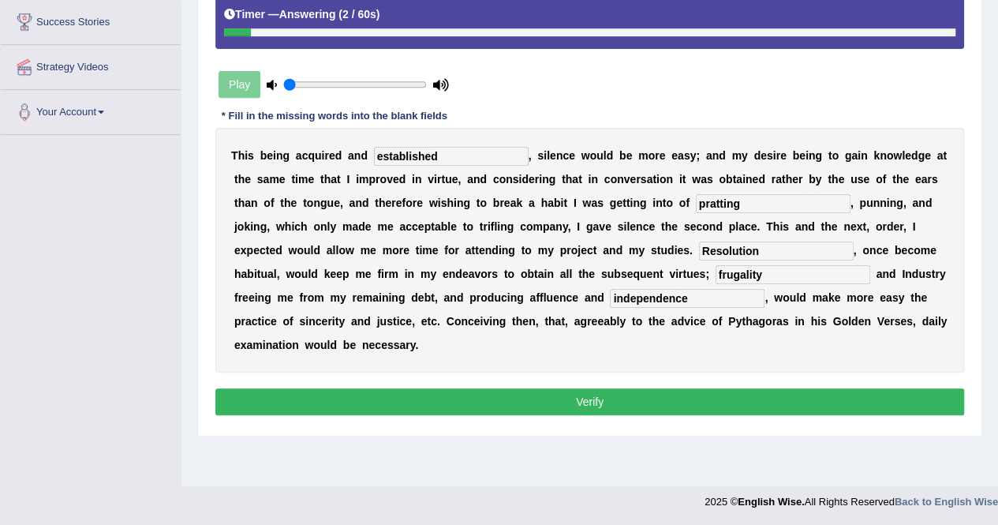
click at [603, 404] on button "Verify" at bounding box center [589, 401] width 749 height 27
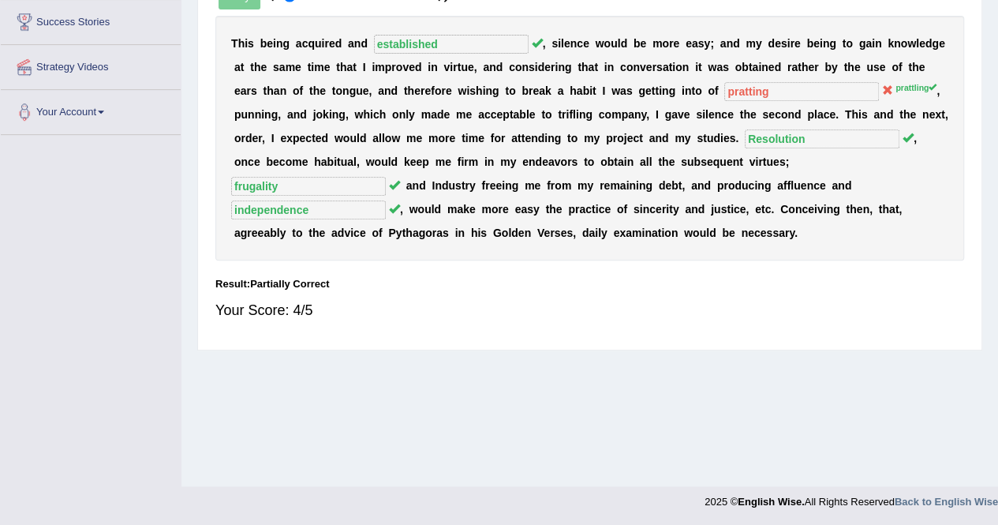
scroll to position [0, 0]
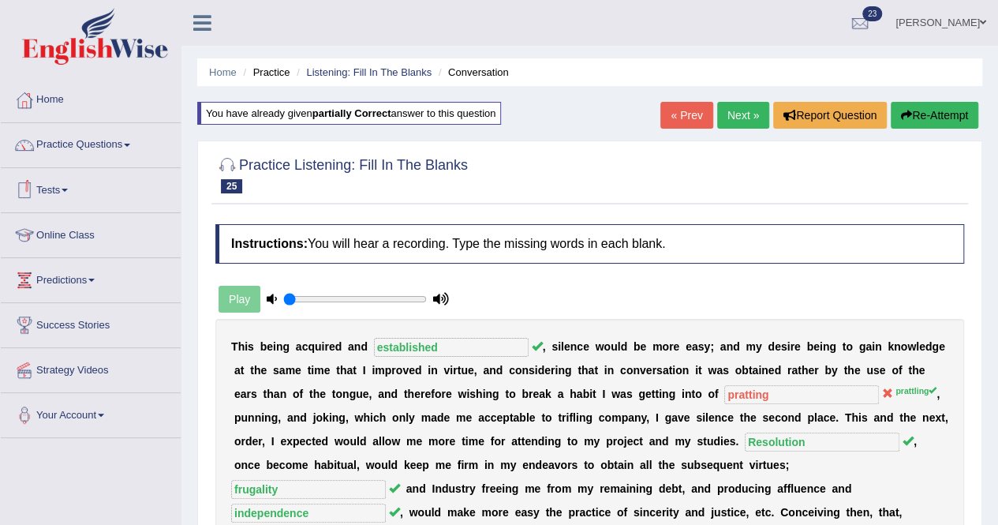
click at [66, 190] on link "Tests" at bounding box center [91, 187] width 180 height 39
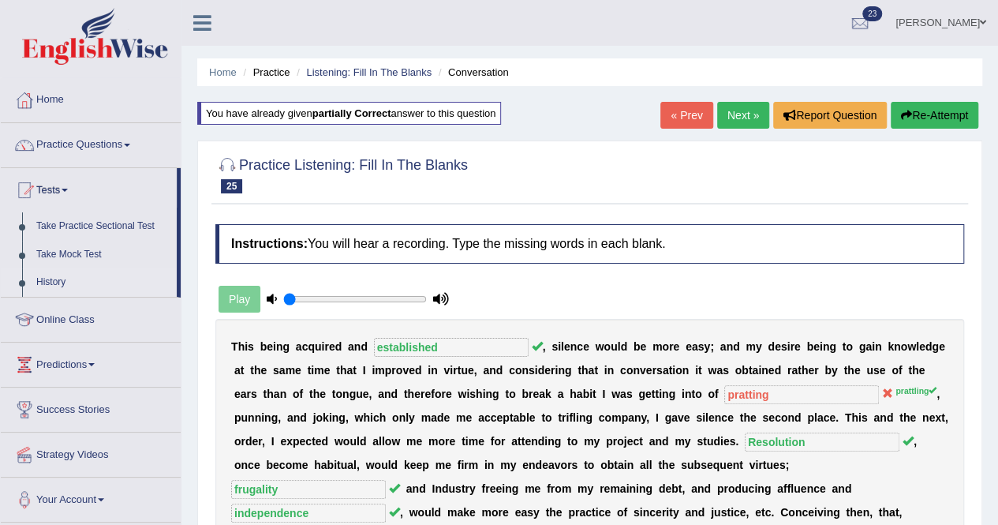
click at [54, 277] on link "History" at bounding box center [103, 282] width 148 height 28
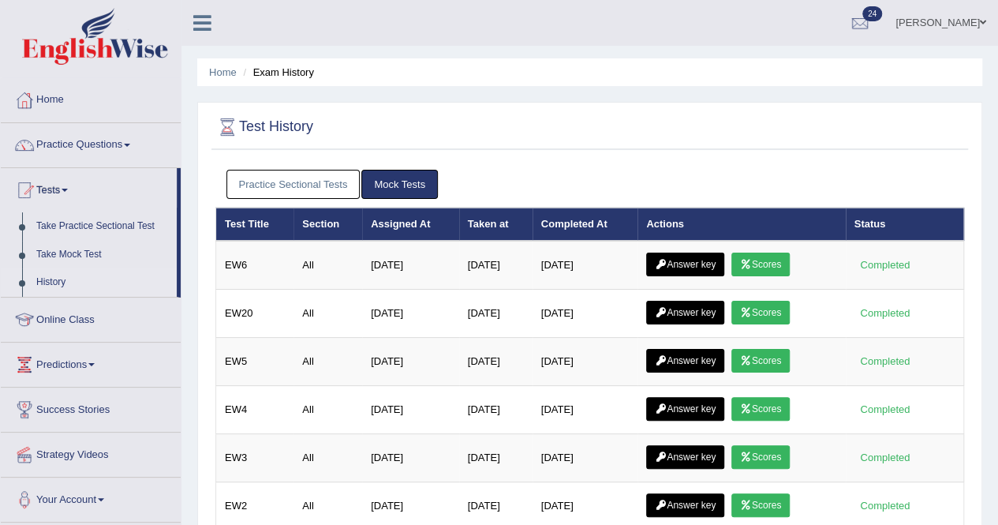
click at [265, 179] on link "Practice Sectional Tests" at bounding box center [294, 184] width 134 height 29
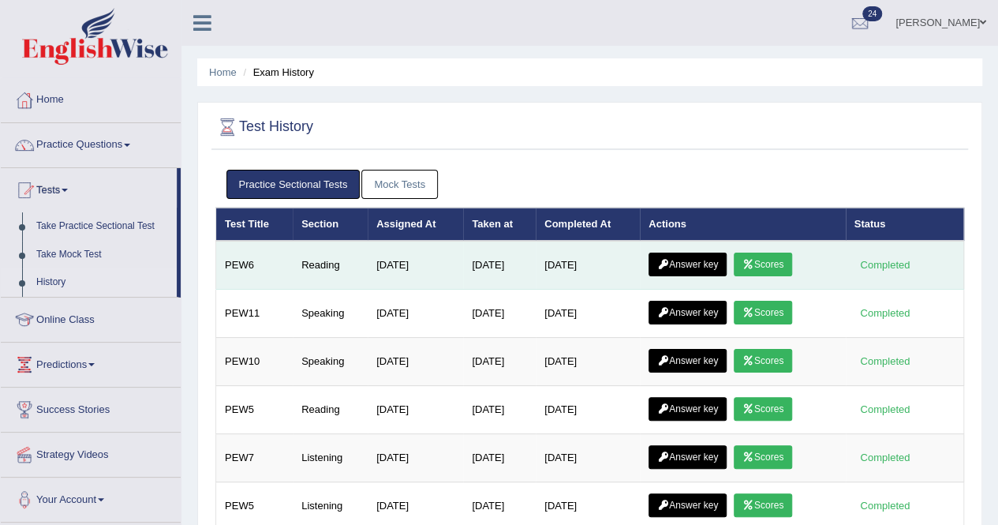
click at [707, 268] on link "Answer key" at bounding box center [688, 265] width 78 height 24
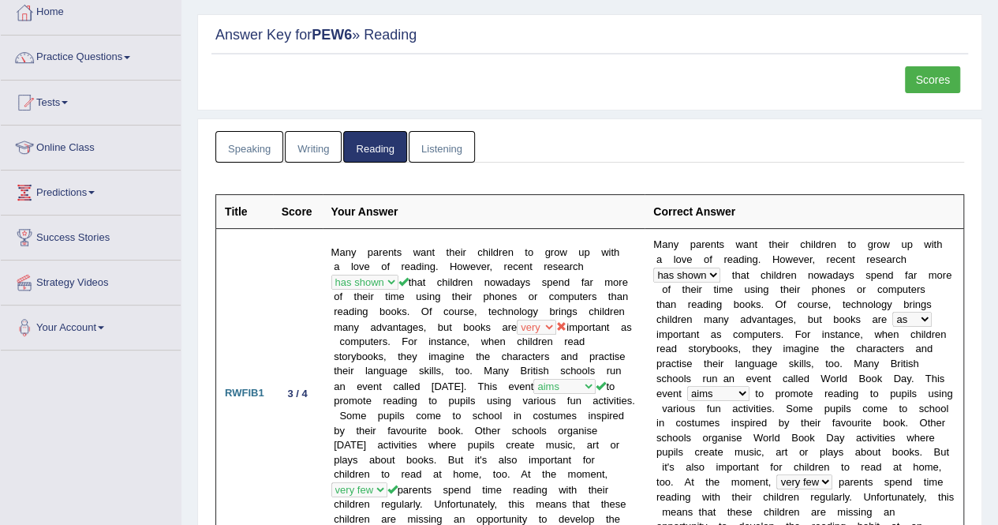
scroll to position [76, 0]
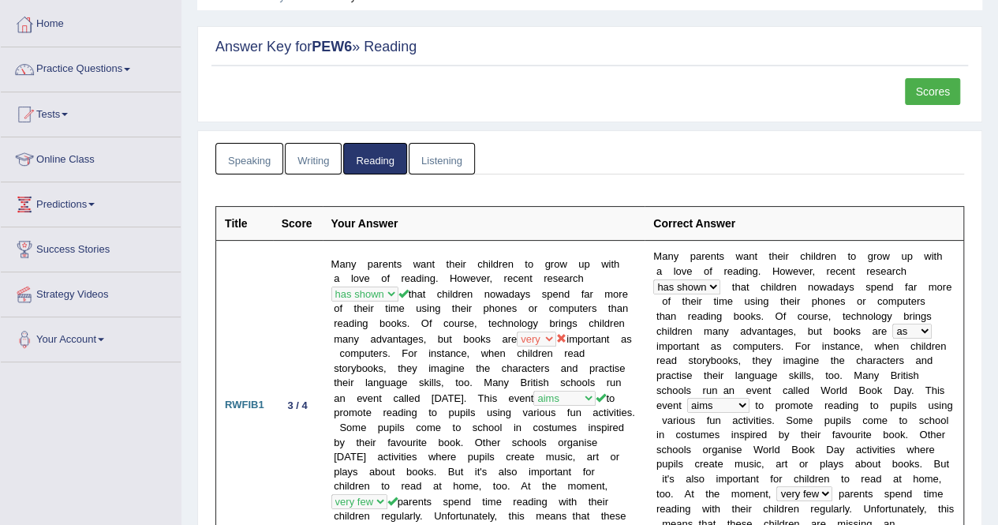
click at [925, 82] on link "Scores" at bounding box center [932, 91] width 55 height 27
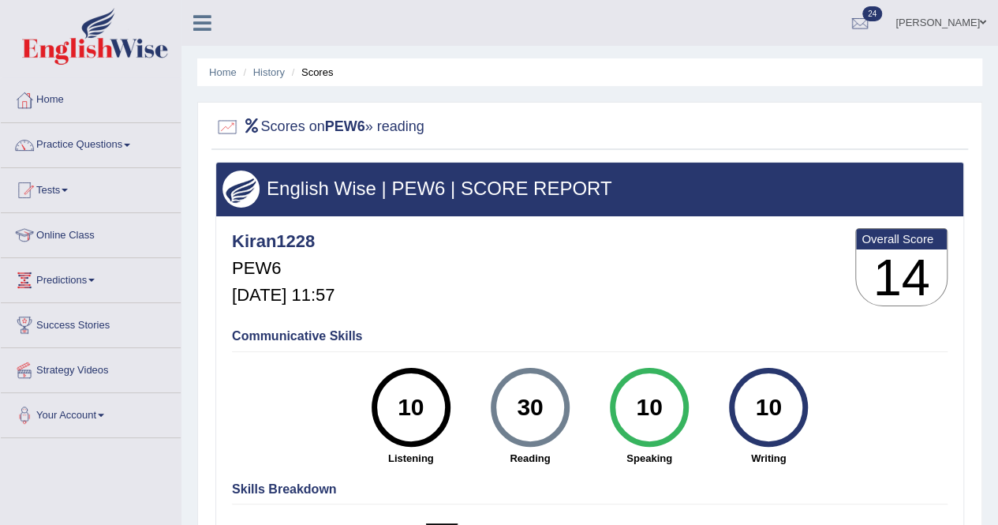
click at [114, 152] on link "Practice Questions" at bounding box center [91, 142] width 180 height 39
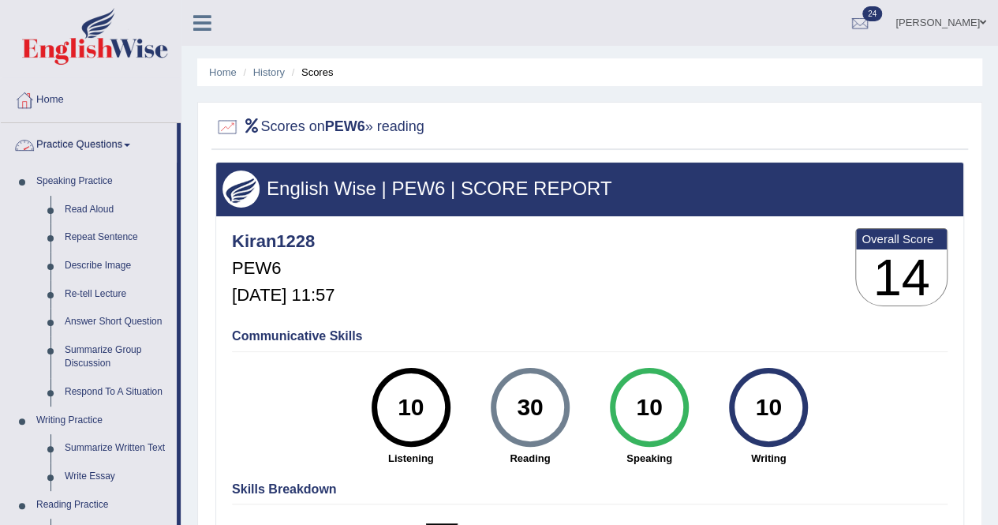
click at [130, 144] on span at bounding box center [127, 145] width 6 height 3
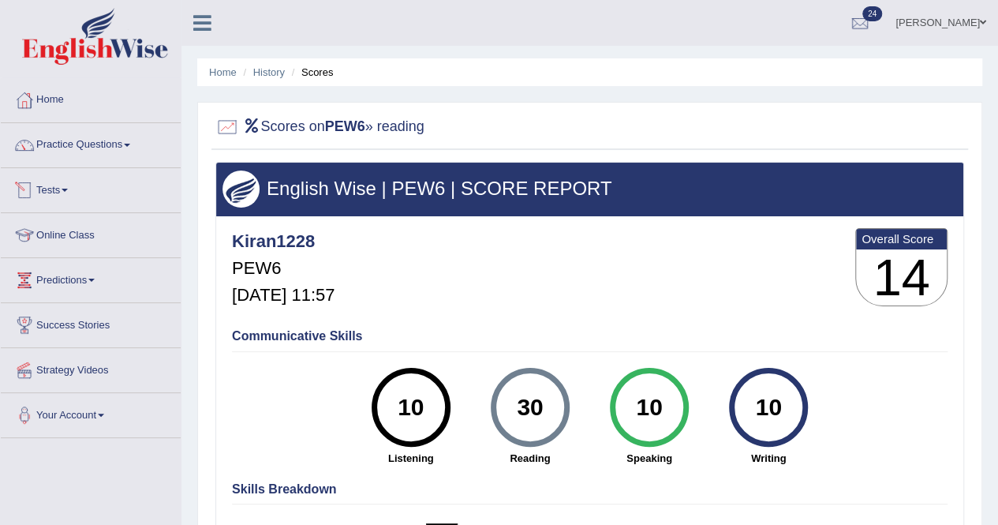
click at [68, 190] on span at bounding box center [65, 190] width 6 height 3
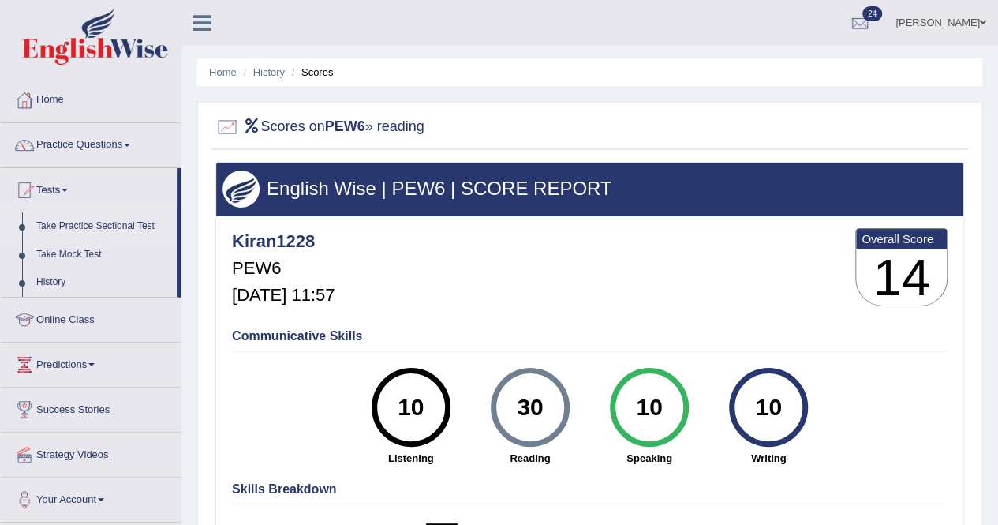
click at [81, 220] on link "Take Practice Sectional Test" at bounding box center [103, 226] width 148 height 28
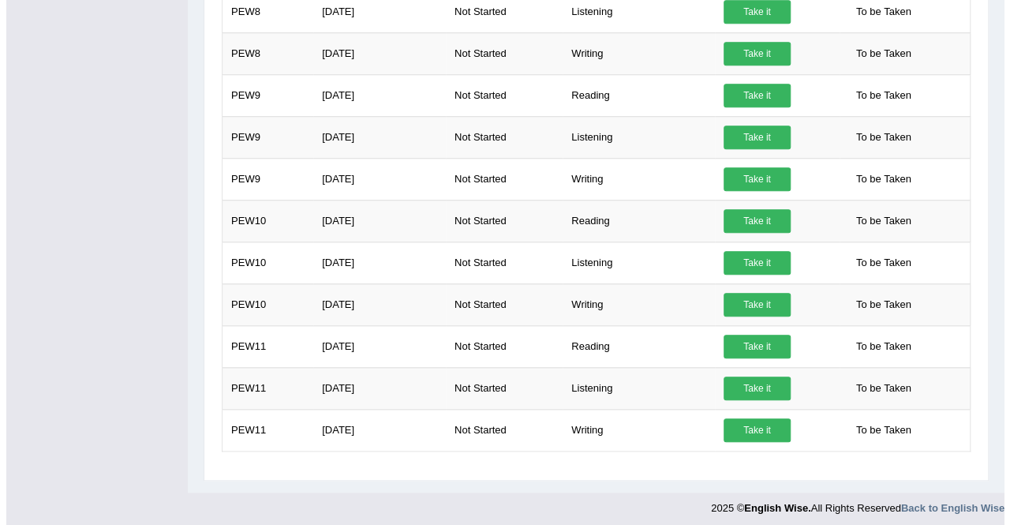
scroll to position [186, 0]
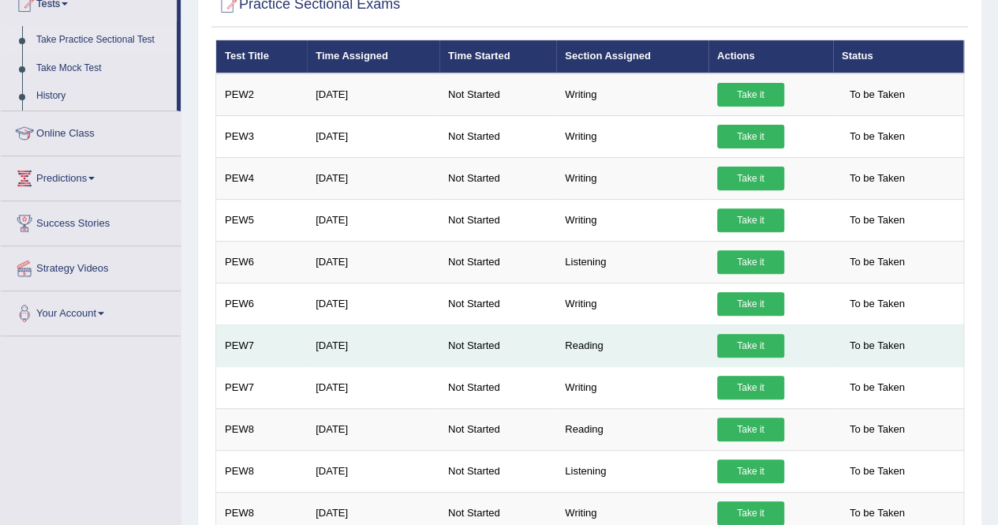
click at [729, 339] on link "Take it" at bounding box center [750, 346] width 67 height 24
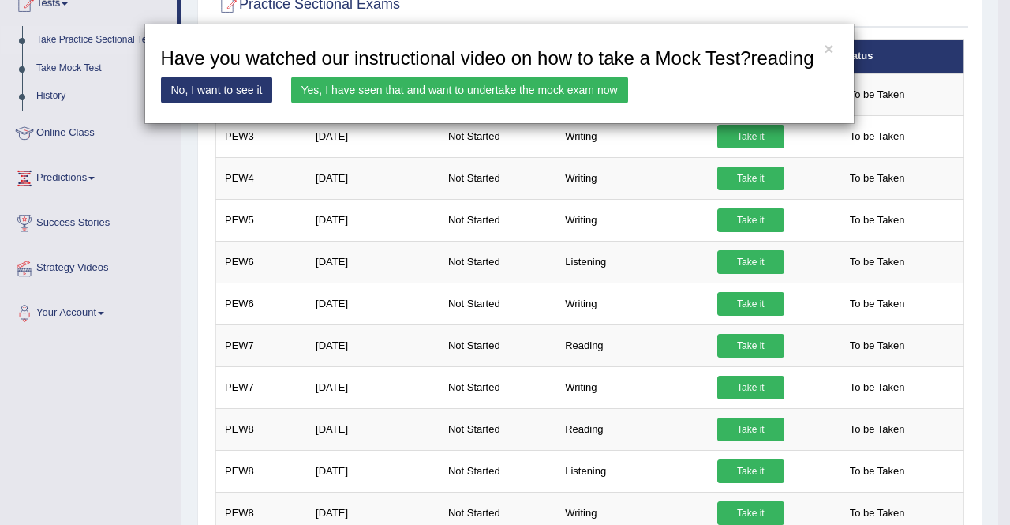
click at [587, 99] on link "Yes, I have seen that and want to undertake the mock exam now" at bounding box center [459, 90] width 337 height 27
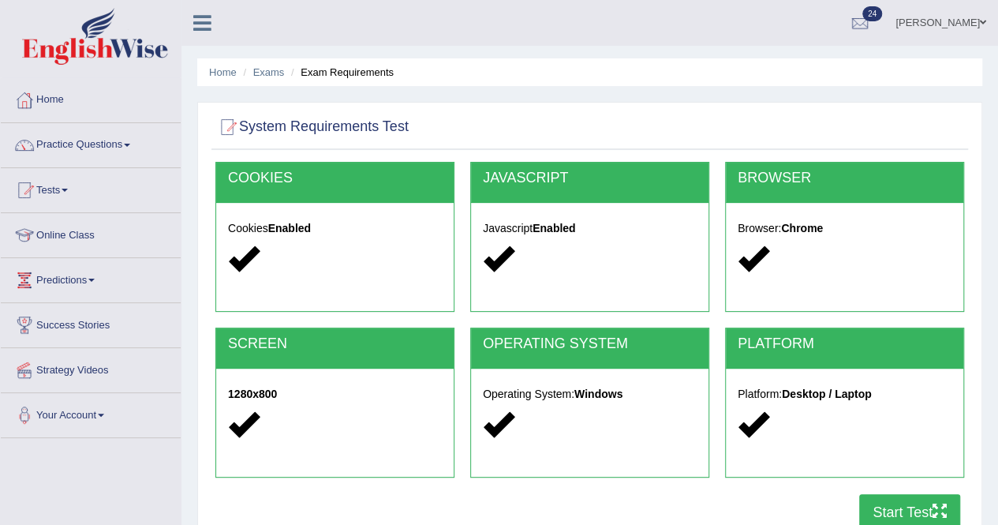
click at [924, 514] on button "Start Test" at bounding box center [910, 512] width 101 height 36
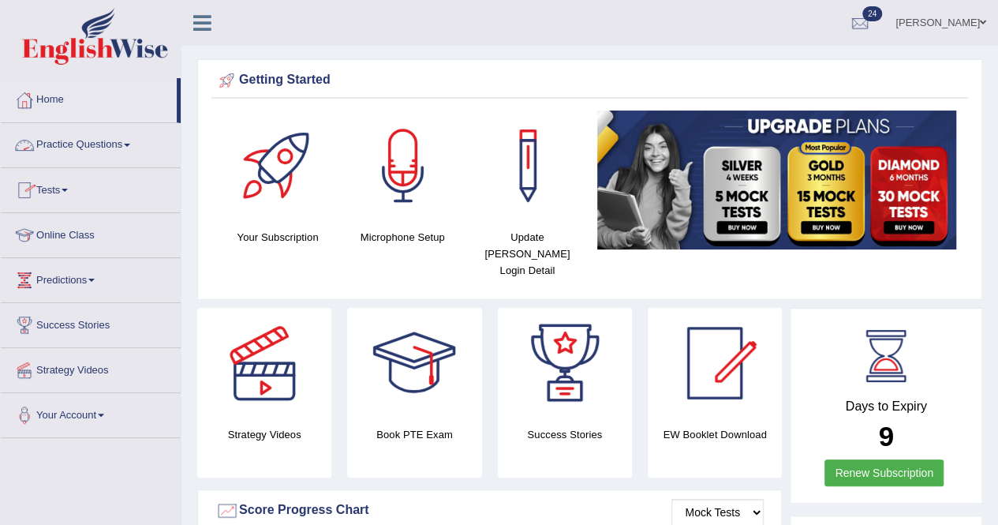
click at [109, 144] on link "Practice Questions" at bounding box center [91, 142] width 180 height 39
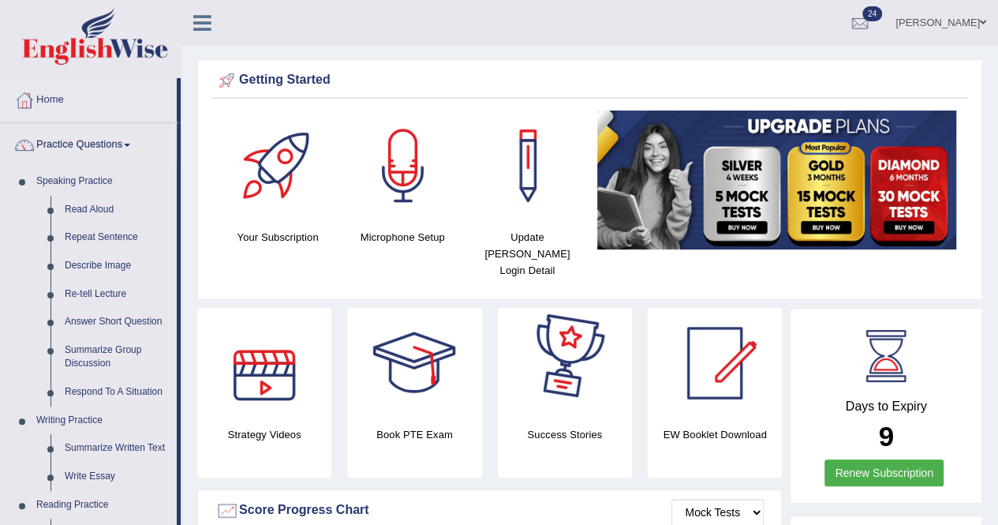
scroll to position [459, 0]
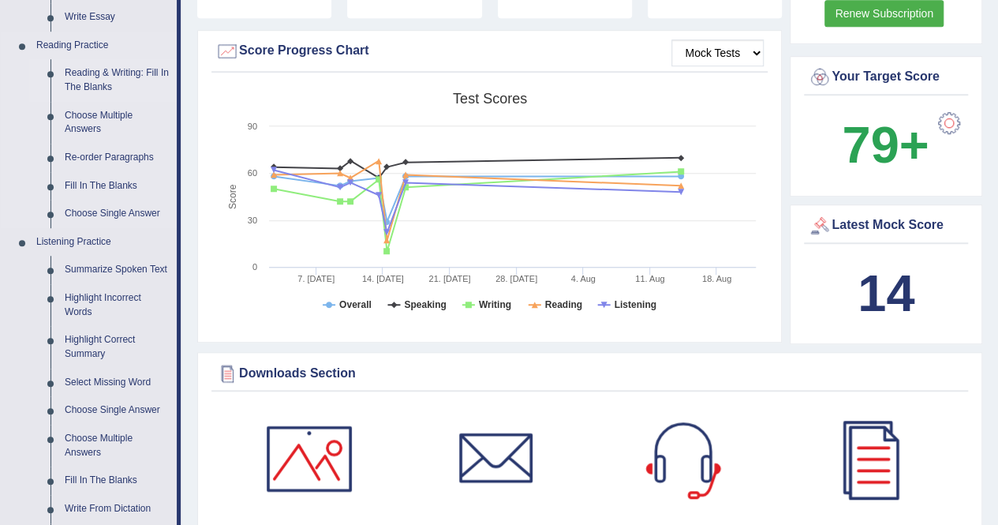
click at [107, 75] on link "Reading & Writing: Fill In The Blanks" at bounding box center [117, 80] width 119 height 42
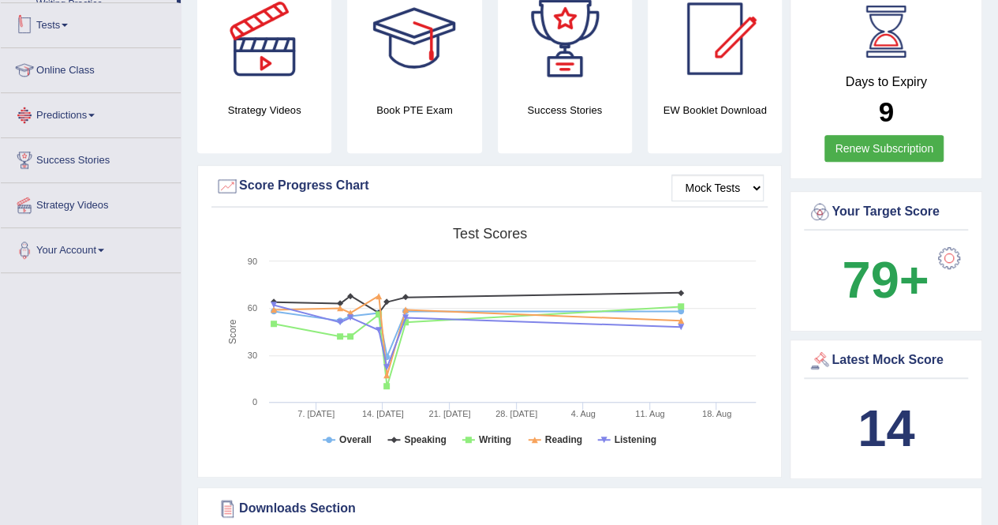
scroll to position [395, 0]
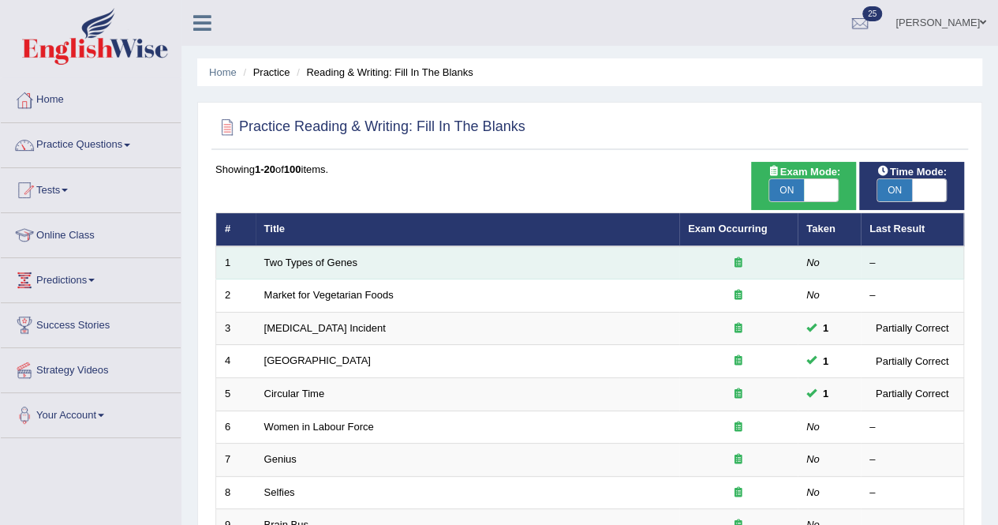
click at [336, 255] on td "Two Types of Genes" at bounding box center [468, 262] width 424 height 33
click at [305, 266] on link "Two Types of Genes" at bounding box center [310, 263] width 93 height 12
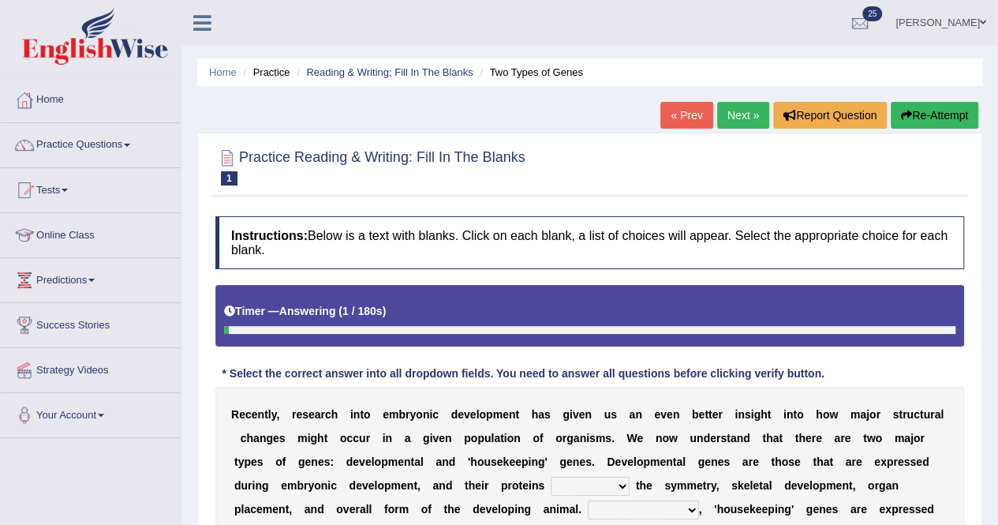
scroll to position [303, 0]
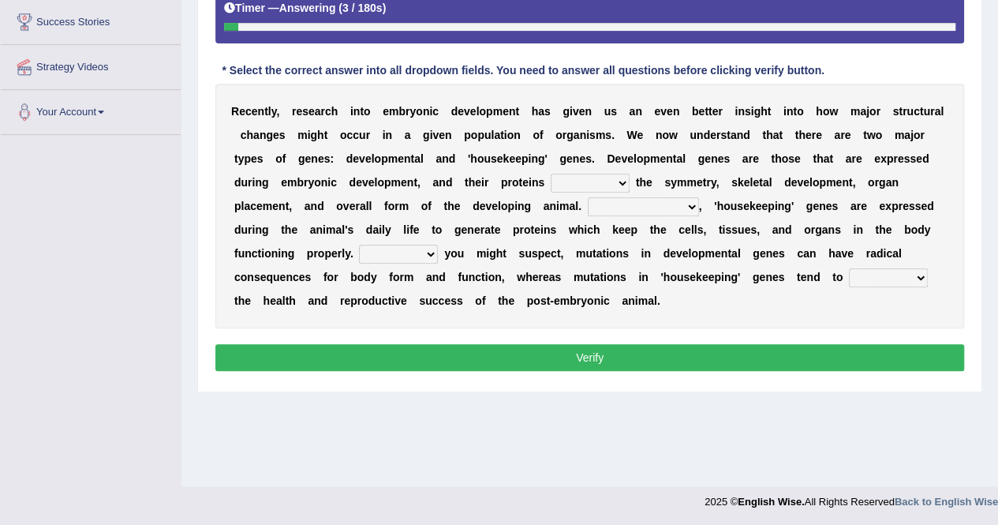
click at [625, 178] on select "push control hold elevate" at bounding box center [590, 183] width 79 height 19
click at [551, 174] on select "push control hold elevate" at bounding box center [590, 183] width 79 height 19
click at [630, 182] on b at bounding box center [633, 182] width 6 height 13
click at [622, 179] on select "push control hold elevate" at bounding box center [590, 183] width 79 height 19
select select "elevate"
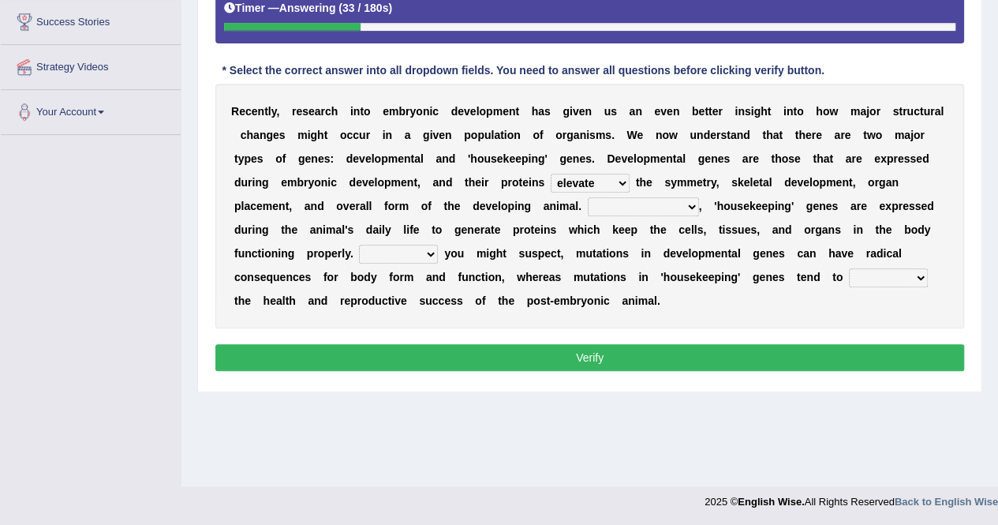
click at [551, 174] on select "push control hold elevate" at bounding box center [590, 183] width 79 height 19
click at [622, 181] on select "push control hold elevate" at bounding box center [590, 183] width 79 height 19
click at [695, 316] on div "R e c e n t l y , r e s e a r c h i n t o e m b r y o n i c d e v e l o p m e n…" at bounding box center [589, 206] width 749 height 245
click at [687, 201] on select "Correspondingly Inclusively Conversely In contrast" at bounding box center [643, 206] width 111 height 19
select select "In contrast"
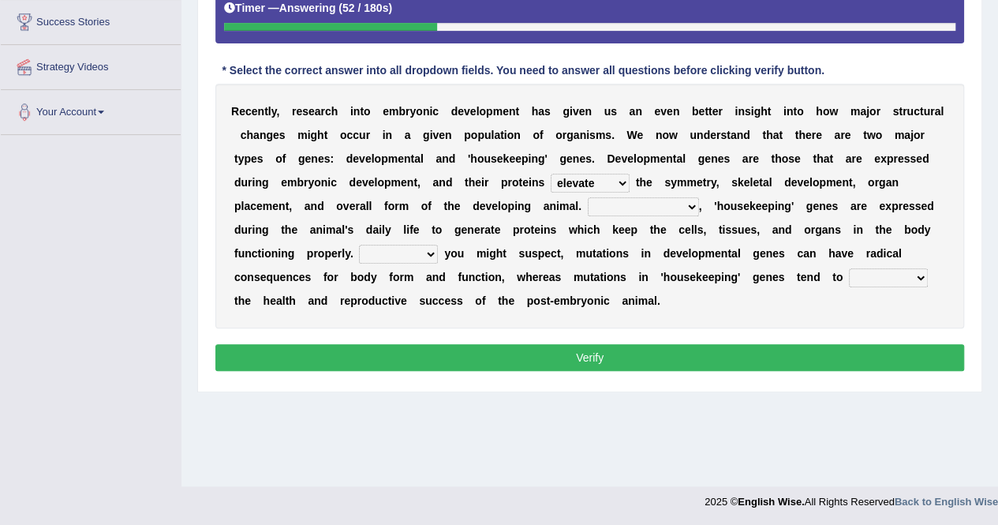
click at [588, 197] on select "Correspondingly Inclusively Conversely In contrast" at bounding box center [643, 206] width 111 height 19
click at [436, 252] on select "For As With Within" at bounding box center [398, 254] width 79 height 19
select select "As"
click at [359, 245] on select "For As With Within" at bounding box center [398, 254] width 79 height 19
click at [922, 275] on select "affect effect interrupt defect" at bounding box center [888, 277] width 79 height 19
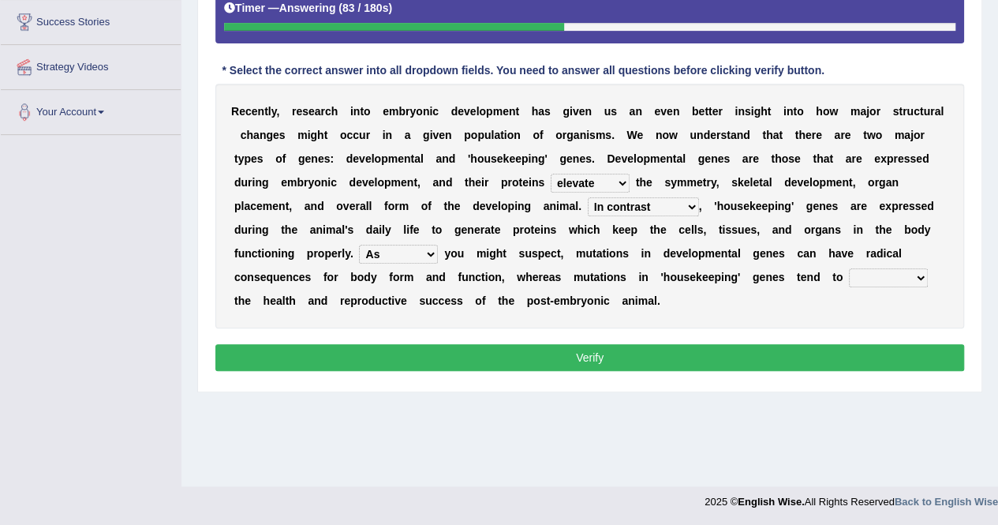
select select "effect"
click at [849, 268] on select "affect effect interrupt defect" at bounding box center [888, 277] width 79 height 19
click at [778, 354] on button "Verify" at bounding box center [589, 357] width 749 height 27
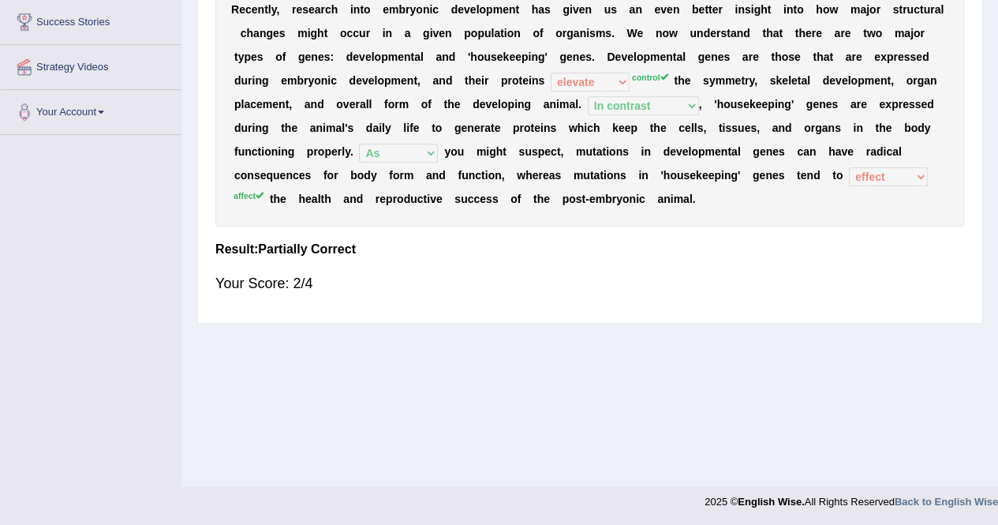
scroll to position [0, 0]
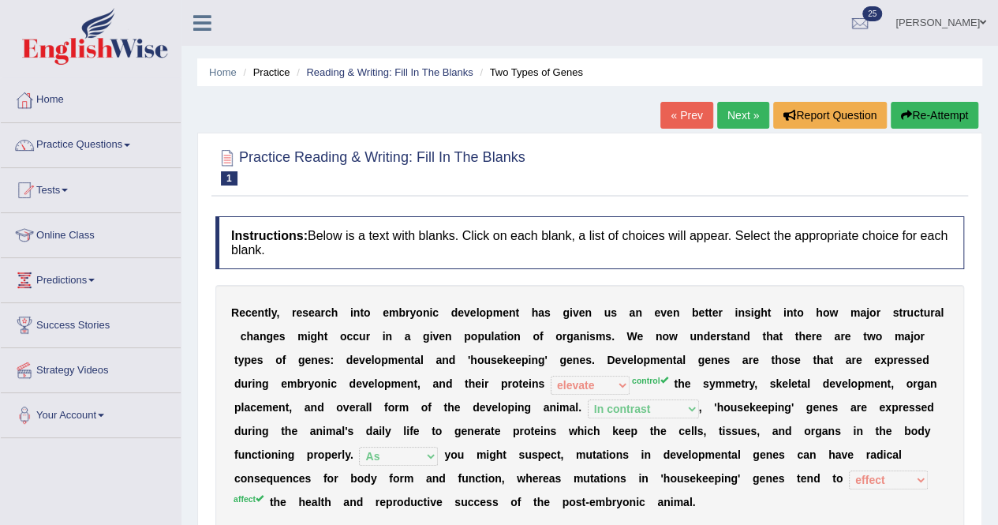
click at [942, 122] on button "Re-Attempt" at bounding box center [935, 115] width 88 height 27
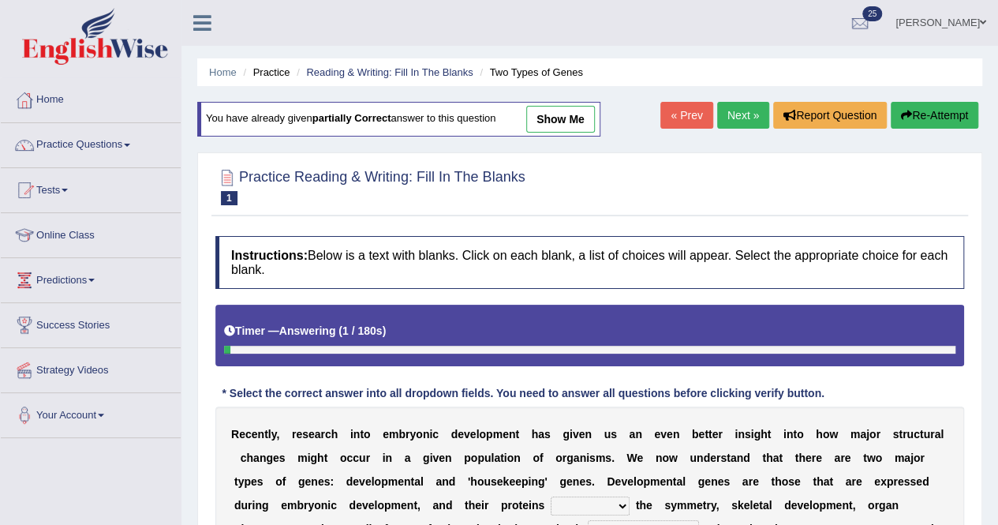
scroll to position [303, 0]
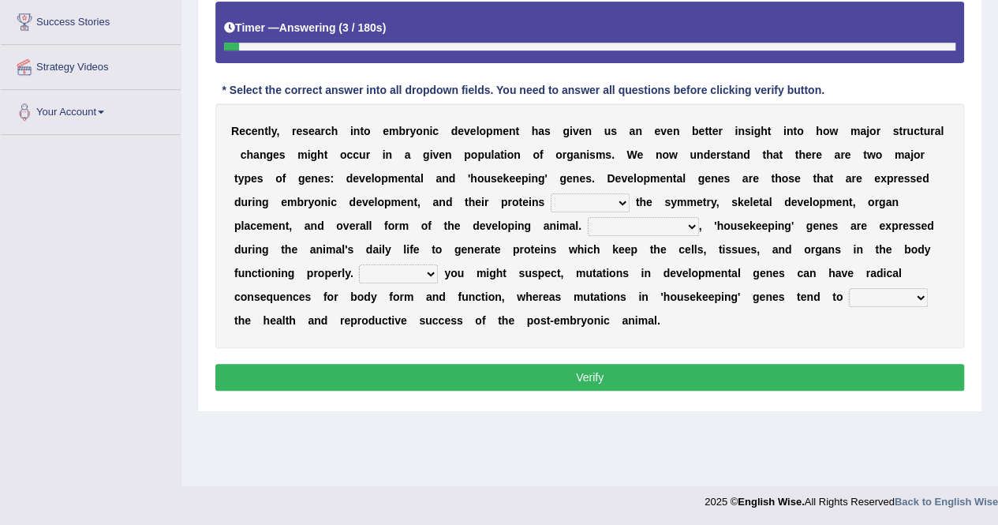
click at [623, 200] on select "push control hold elevate" at bounding box center [590, 202] width 79 height 19
select select "elevate"
click at [551, 193] on select "push control hold elevate" at bounding box center [590, 202] width 79 height 19
click at [689, 220] on select "Correspondingly Inclusively Conversely In contrast" at bounding box center [643, 226] width 111 height 19
select select "In contrast"
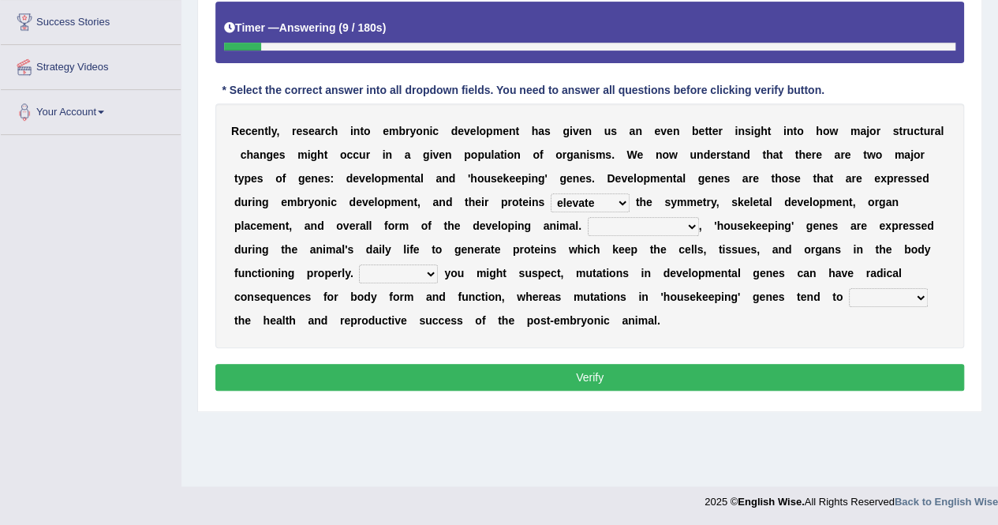
click at [588, 217] on select "Correspondingly Inclusively Conversely In contrast" at bounding box center [643, 226] width 111 height 19
click at [426, 269] on select "For As With Within" at bounding box center [398, 273] width 79 height 19
select select "As"
click at [359, 264] on select "For As With Within" at bounding box center [398, 273] width 79 height 19
click at [916, 291] on select "affect effect interrupt defect" at bounding box center [888, 297] width 79 height 19
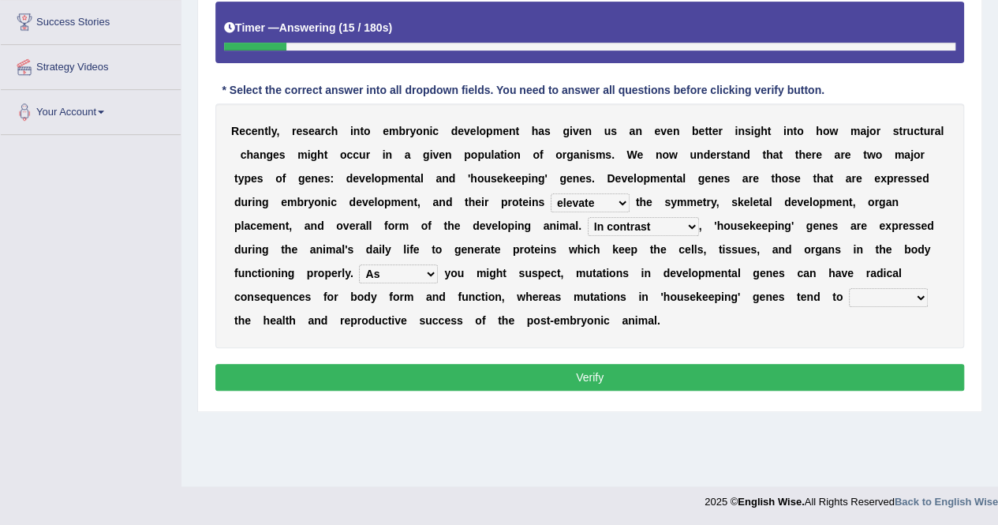
select select "affect"
click at [849, 288] on select "affect effect interrupt defect" at bounding box center [888, 297] width 79 height 19
click at [784, 375] on button "Verify" at bounding box center [589, 377] width 749 height 27
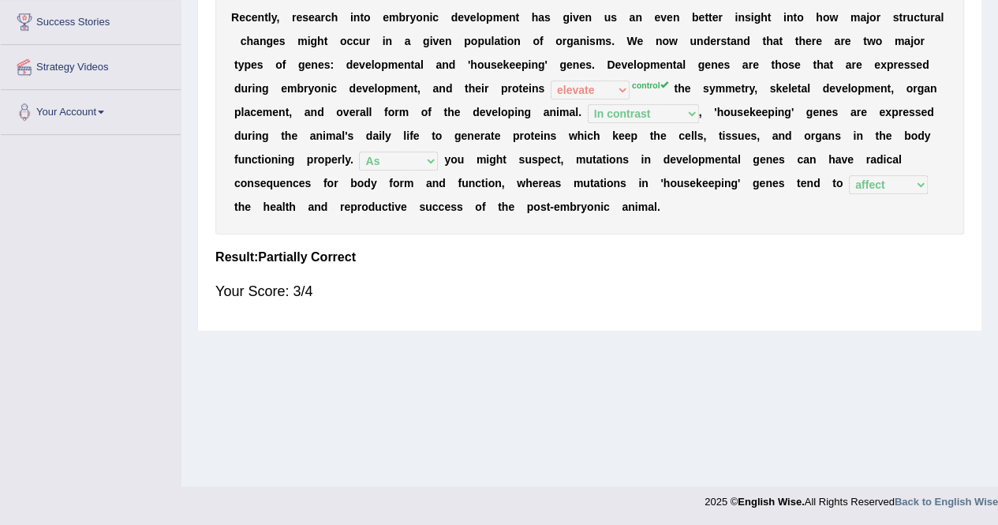
scroll to position [0, 0]
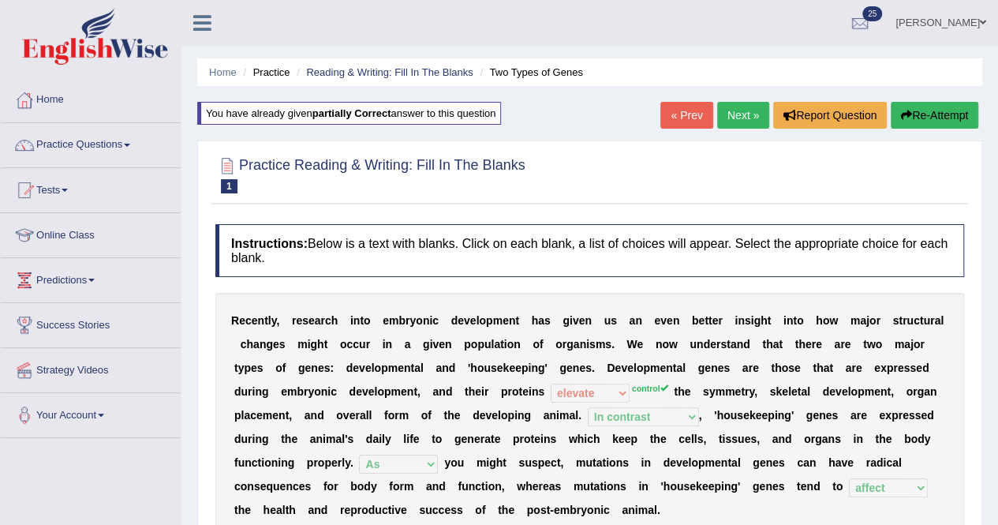
click at [736, 110] on link "Next »" at bounding box center [743, 115] width 52 height 27
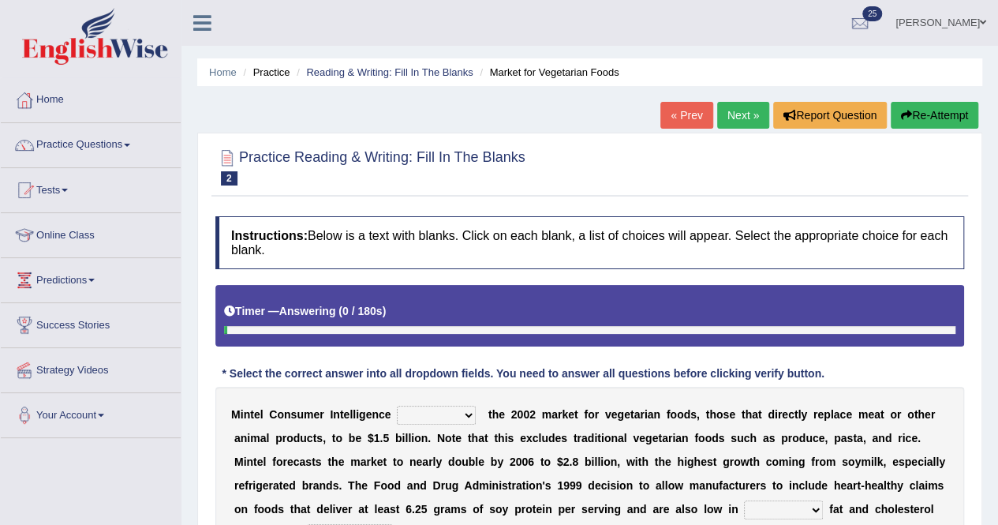
scroll to position [303, 0]
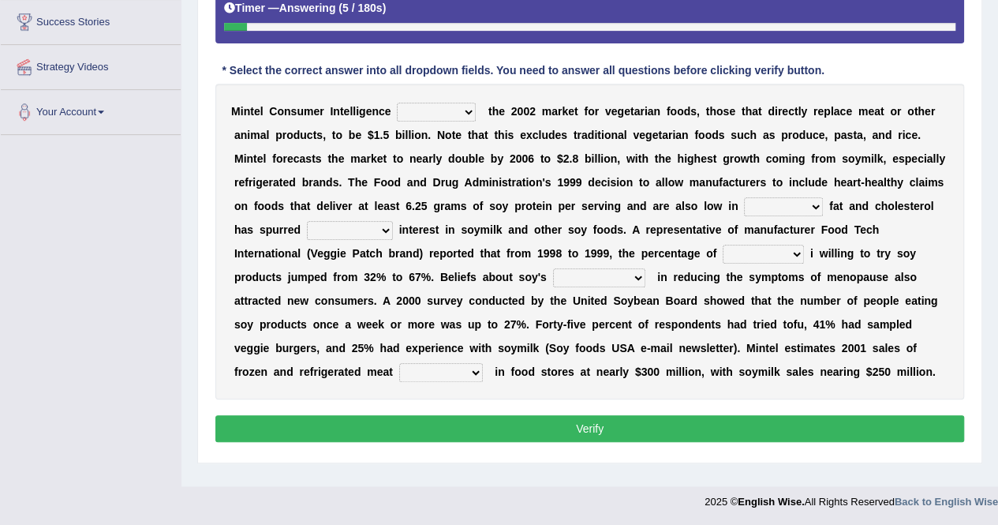
click at [470, 111] on select "deals fulfills creates estimates" at bounding box center [436, 112] width 79 height 19
select select "deals"
click at [397, 103] on select "deals fulfills creates estimates" at bounding box center [436, 112] width 79 height 19
click at [815, 206] on select "saturated solid acid liquid" at bounding box center [783, 206] width 79 height 19
select select "saturated"
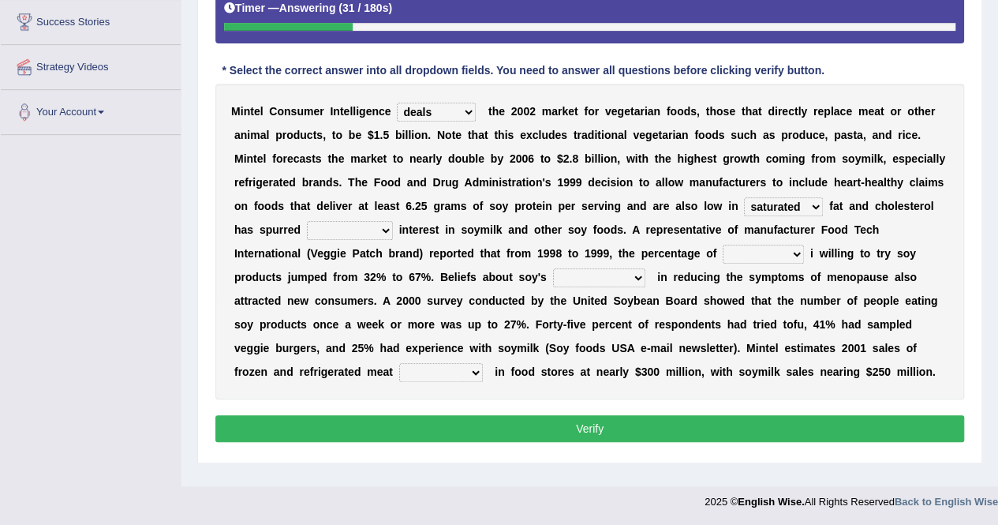
click at [744, 197] on select "saturated solid acid liquid" at bounding box center [783, 206] width 79 height 19
click at [385, 230] on select "good big tremendous extreme" at bounding box center [350, 230] width 86 height 19
select select "tremendous"
click at [307, 221] on select "good big tremendous extreme" at bounding box center [350, 230] width 86 height 19
click at [793, 249] on select "guests consumers customers clients" at bounding box center [763, 254] width 81 height 19
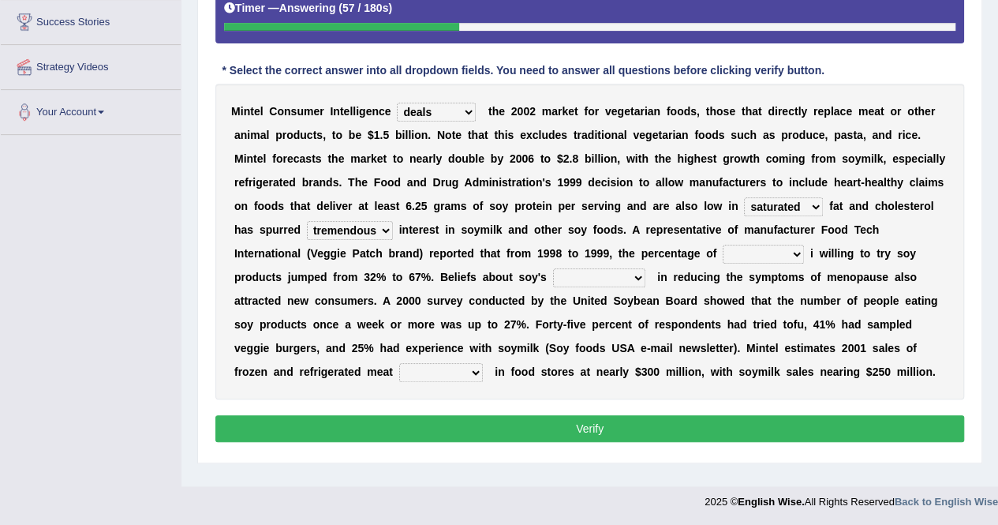
select select "customers"
click at [723, 245] on select "guests consumers customers clients" at bounding box center [763, 254] width 81 height 19
click at [633, 269] on select "effectiveness timeliness efficiency goodness" at bounding box center [599, 277] width 92 height 19
select select "efficiency"
click at [553, 268] on select "effectiveness timeliness efficiency goodness" at bounding box center [599, 277] width 92 height 19
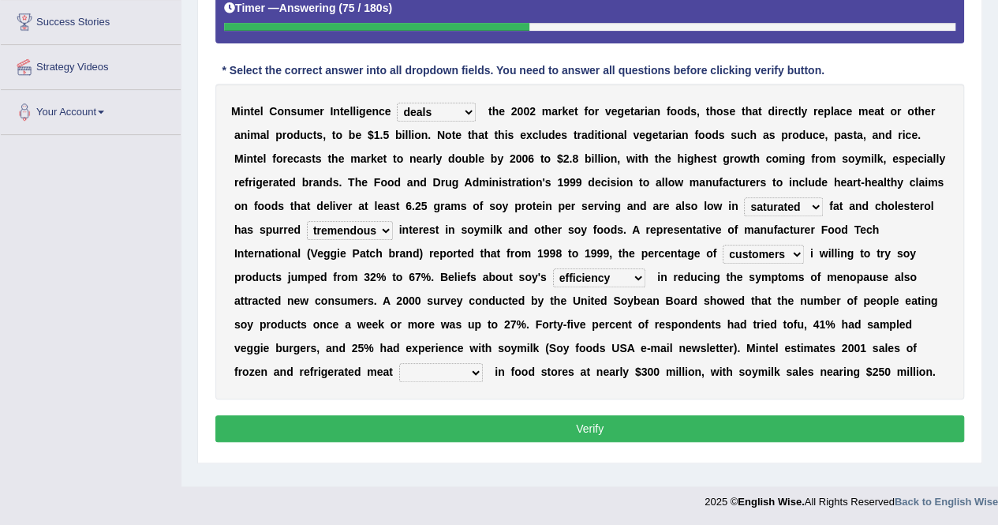
click at [475, 368] on select "foods choices staffs alternatives" at bounding box center [441, 372] width 84 height 19
select select "alternatives"
click at [399, 363] on select "foods choices staffs alternatives" at bounding box center [441, 372] width 84 height 19
click at [467, 110] on select "deals fulfills creates estimates" at bounding box center [436, 112] width 79 height 19
select select "estimates"
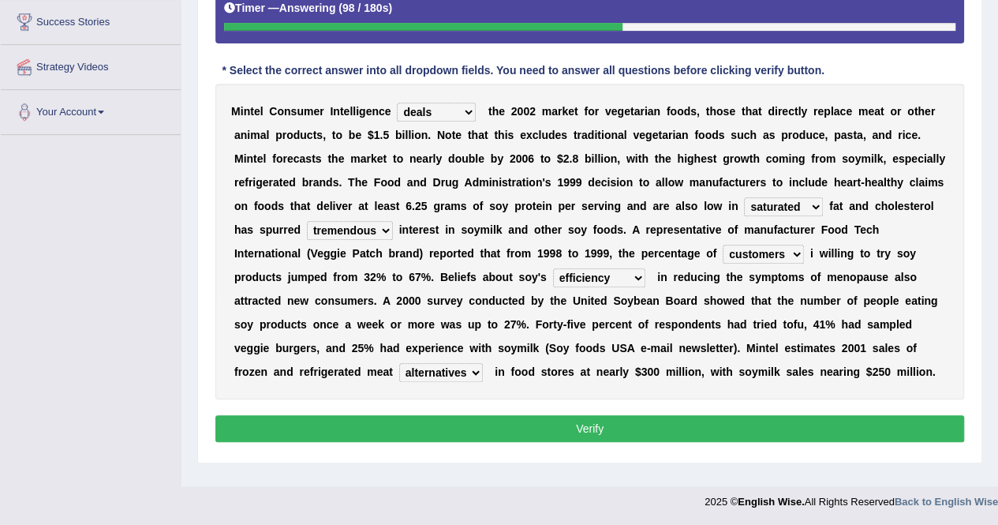
click at [397, 103] on select "deals fulfills creates estimates" at bounding box center [436, 112] width 79 height 19
click at [638, 269] on select "effectiveness timeliness efficiency goodness" at bounding box center [599, 277] width 92 height 19
click at [679, 380] on div "M i n t e l C o n s u m e r I n t e l l i g e n c e deals fulfills creates esti…" at bounding box center [589, 242] width 749 height 316
click at [795, 250] on select "guests consumers customers clients" at bounding box center [763, 254] width 81 height 19
click at [909, 231] on div "M i n t e l C o n s u m e r I n t e l l i g e n c e deals fulfills creates esti…" at bounding box center [589, 242] width 749 height 316
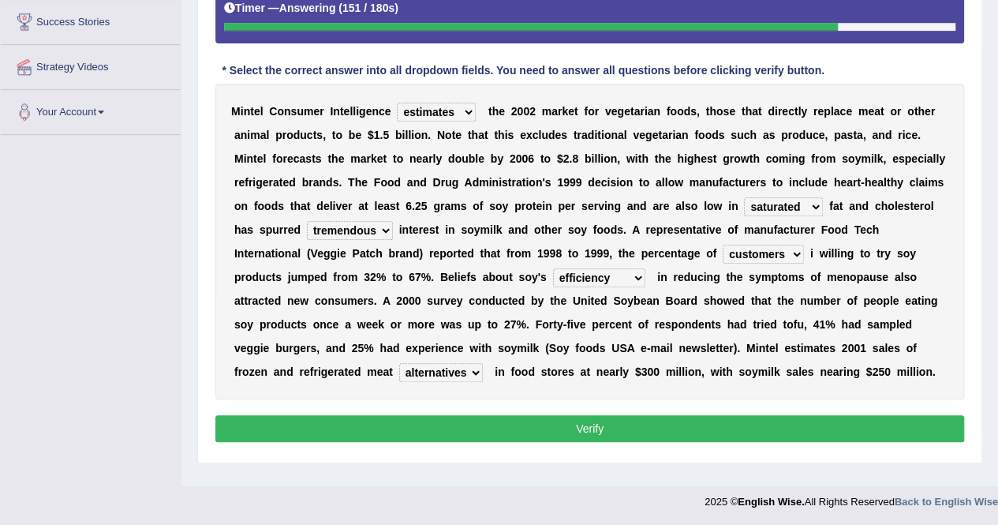
click at [603, 415] on button "Verify" at bounding box center [589, 428] width 749 height 27
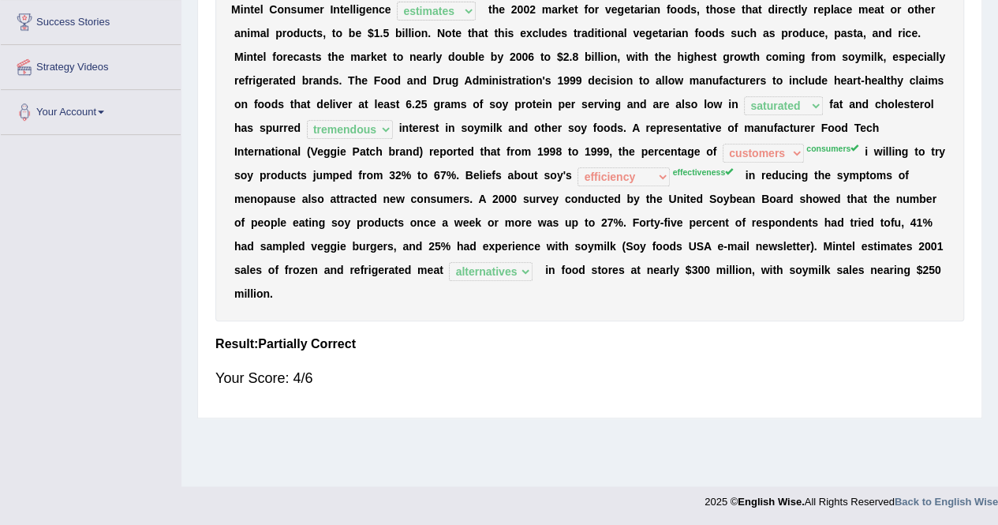
click at [996, 56] on div "Home Practice Reading & Writing: Fill In The Blanks Market for Vegetarian Foods…" at bounding box center [590, 91] width 817 height 789
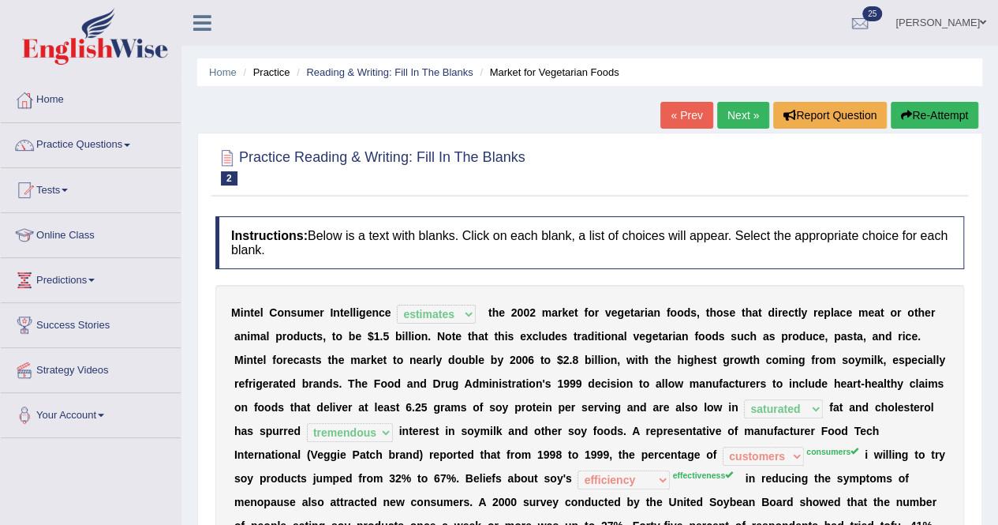
click at [732, 121] on link "Next »" at bounding box center [743, 115] width 52 height 27
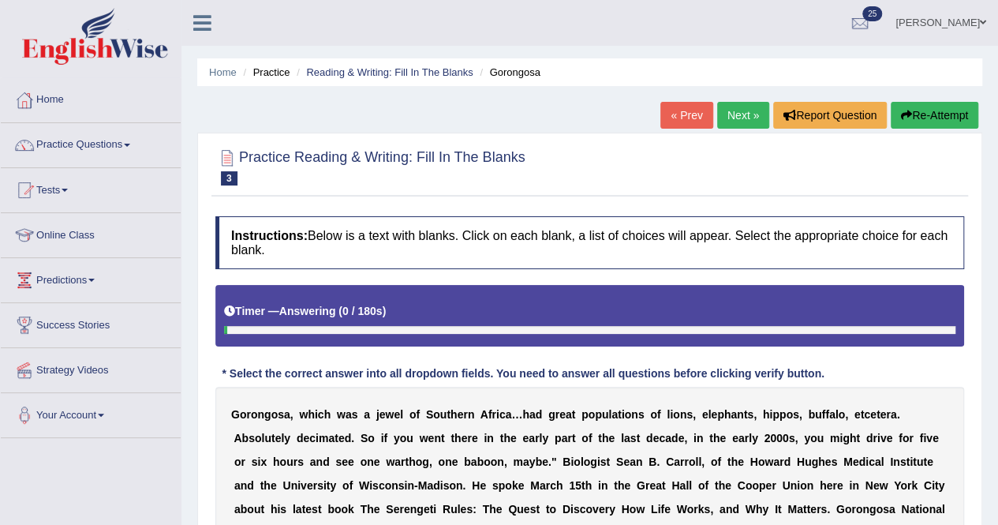
scroll to position [407, 0]
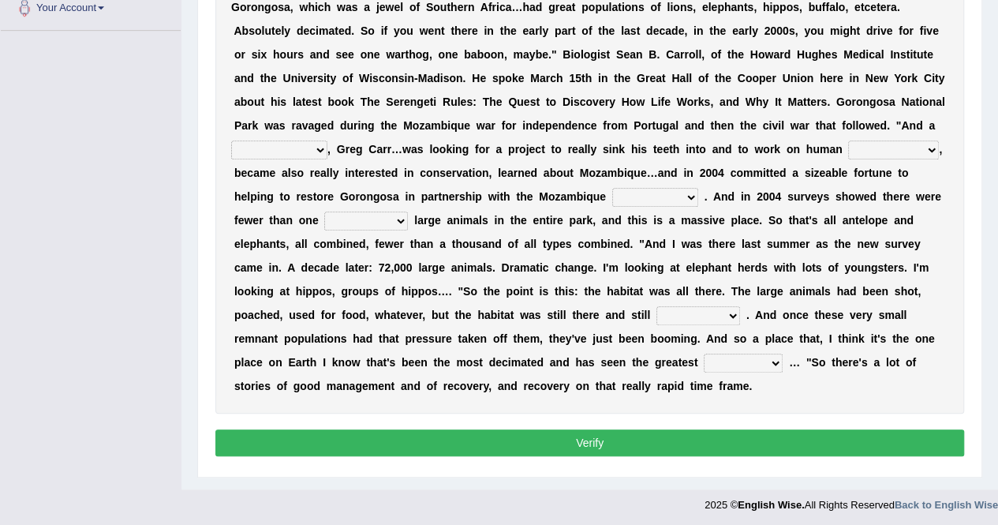
click at [318, 144] on select "passion solstice ballast philanthropist" at bounding box center [279, 149] width 96 height 19
select select "passion"
click at [231, 140] on select "passion solstice ballast philanthropist" at bounding box center [279, 149] width 96 height 19
click at [931, 141] on select "negligence prevalence development malevolence" at bounding box center [893, 149] width 91 height 19
select select "development"
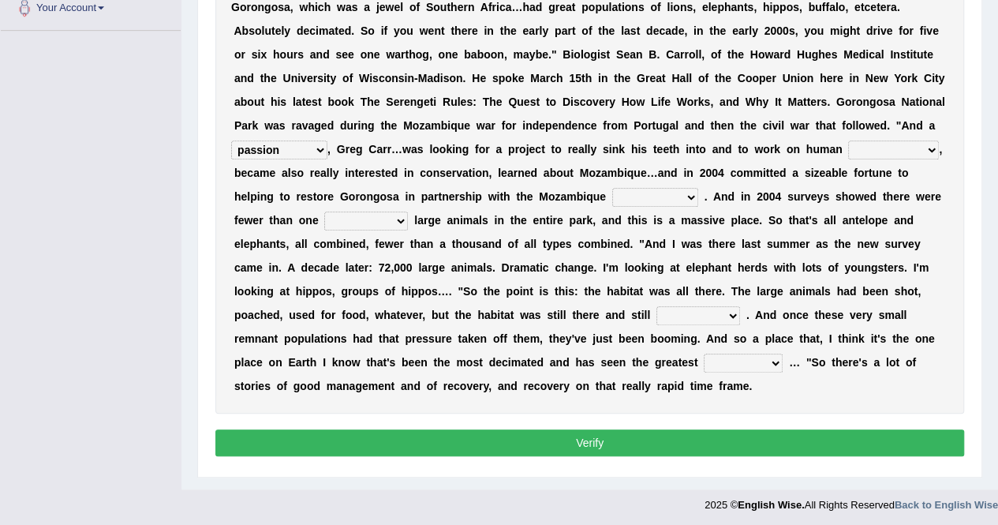
click at [848, 140] on select "negligence prevalence development malevolence" at bounding box center [893, 149] width 91 height 19
click at [690, 193] on select "parliament semanticist government journalist" at bounding box center [655, 197] width 86 height 19
select select "journalist"
click at [612, 188] on select "parliament semanticist government journalist" at bounding box center [655, 197] width 86 height 19
click at [398, 217] on select "deflowered embowered roundest thousand" at bounding box center [366, 221] width 84 height 19
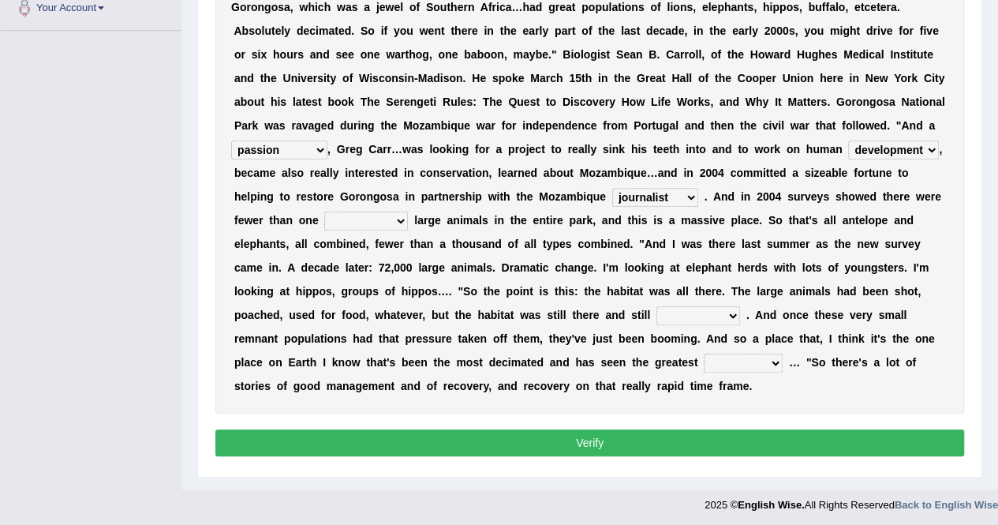
select select "thousand"
click at [324, 212] on select "deflowered embowered roundest thousand" at bounding box center [366, 221] width 84 height 19
click at [723, 311] on select "assertive incidental compulsive productive" at bounding box center [699, 315] width 84 height 19
select select "productive"
click at [657, 306] on select "assertive incidental compulsive productive" at bounding box center [699, 315] width 84 height 19
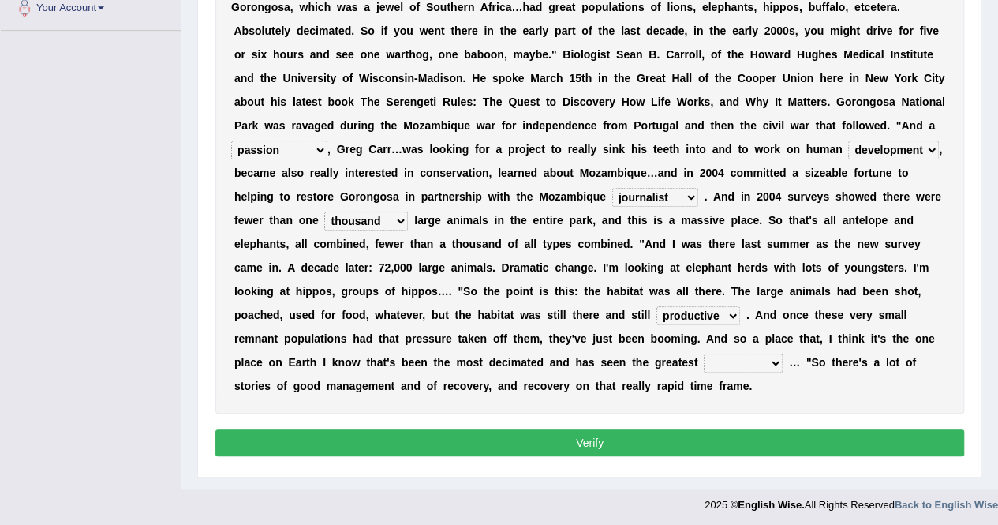
click at [780, 359] on select "recovery efficacy golly stumpy" at bounding box center [743, 363] width 79 height 19
select select "efficacy"
click at [704, 354] on select "recovery efficacy golly stumpy" at bounding box center [743, 363] width 79 height 19
click at [694, 200] on select "parliament semanticist government journalist" at bounding box center [655, 197] width 86 height 19
select select "semanticist"
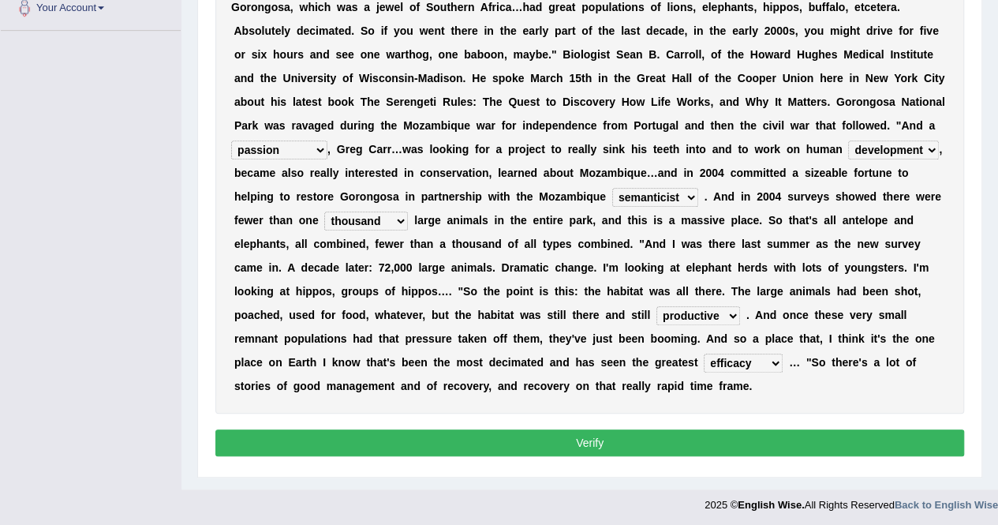
click at [612, 188] on select "parliament semanticist government journalist" at bounding box center [655, 197] width 86 height 19
click at [316, 152] on select "passion solstice ballast philanthropist" at bounding box center [279, 149] width 96 height 19
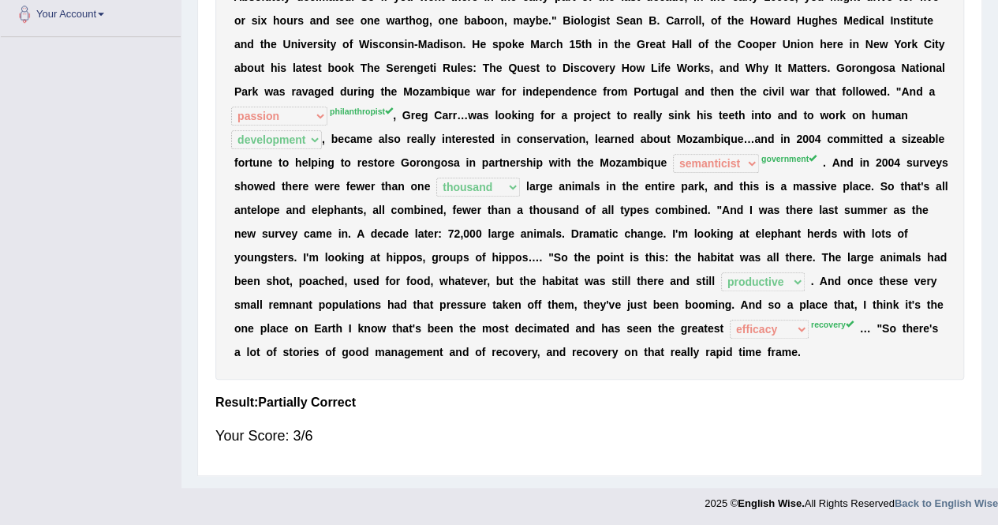
scroll to position [0, 0]
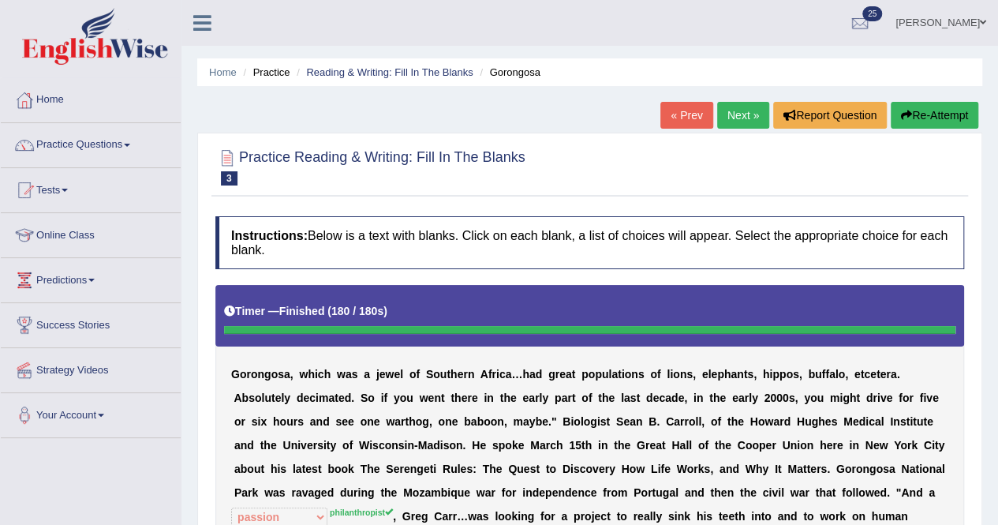
click at [751, 114] on link "Next »" at bounding box center [743, 115] width 52 height 27
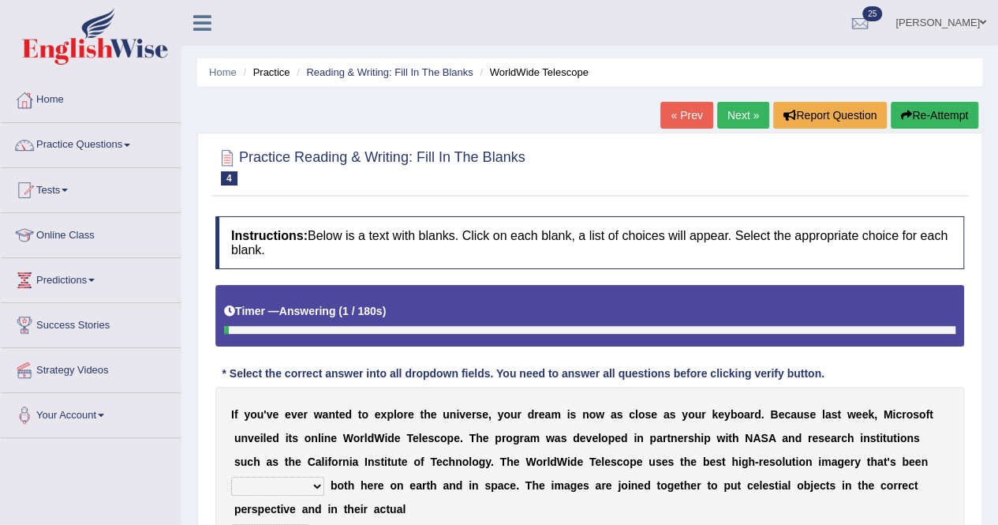
scroll to position [303, 0]
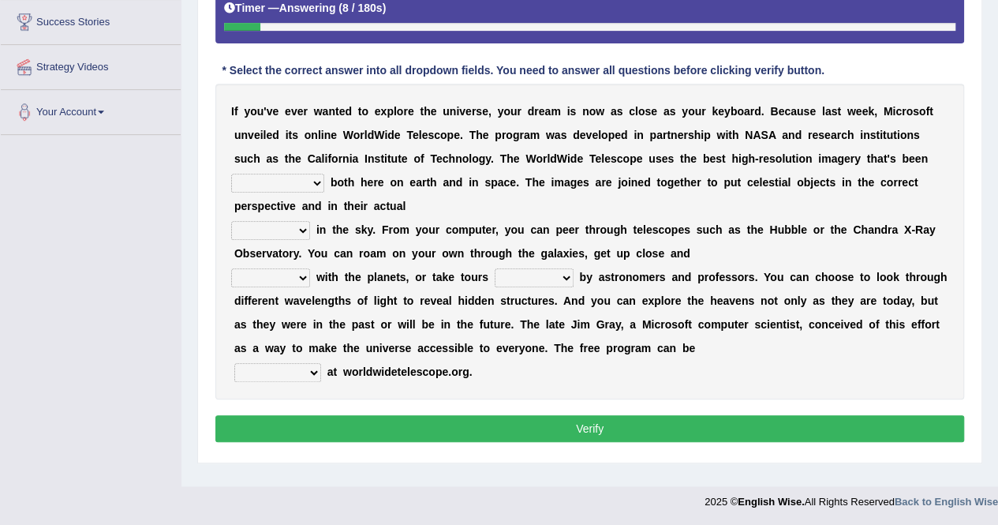
click at [315, 182] on select "degraded ascended remonstrated generated" at bounding box center [277, 183] width 93 height 19
select select "generated"
click at [231, 174] on select "degraded ascended remonstrated generated" at bounding box center [277, 183] width 93 height 19
click at [293, 225] on select "aspects parts conditions positions" at bounding box center [270, 230] width 79 height 19
select select "aspects"
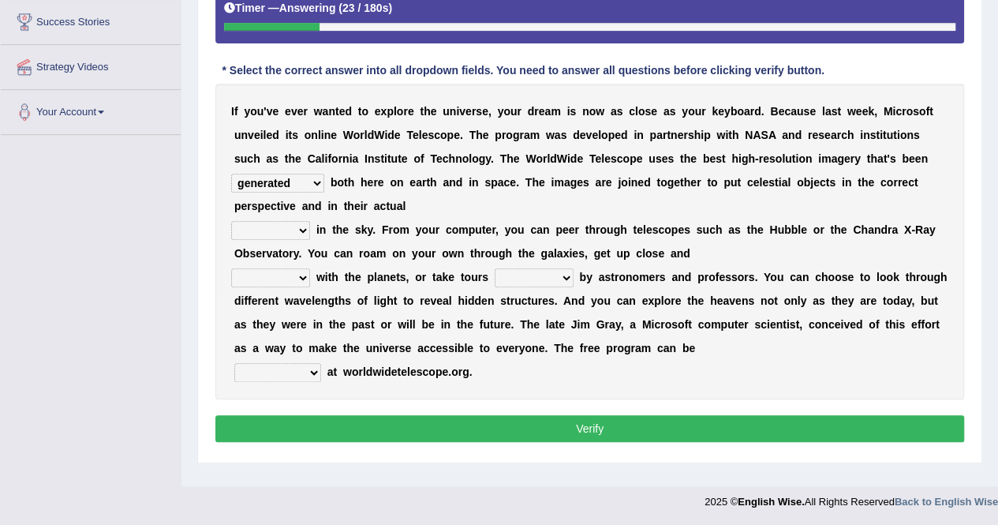
click at [231, 221] on select "aspects parts conditions positions" at bounding box center [270, 230] width 79 height 19
click at [306, 270] on select "personal individual apart polite" at bounding box center [270, 277] width 79 height 19
select select "apart"
click at [231, 268] on select "personal individual apart polite" at bounding box center [270, 277] width 79 height 19
click at [564, 272] on select "guide guided guiding to guide" at bounding box center [534, 277] width 79 height 19
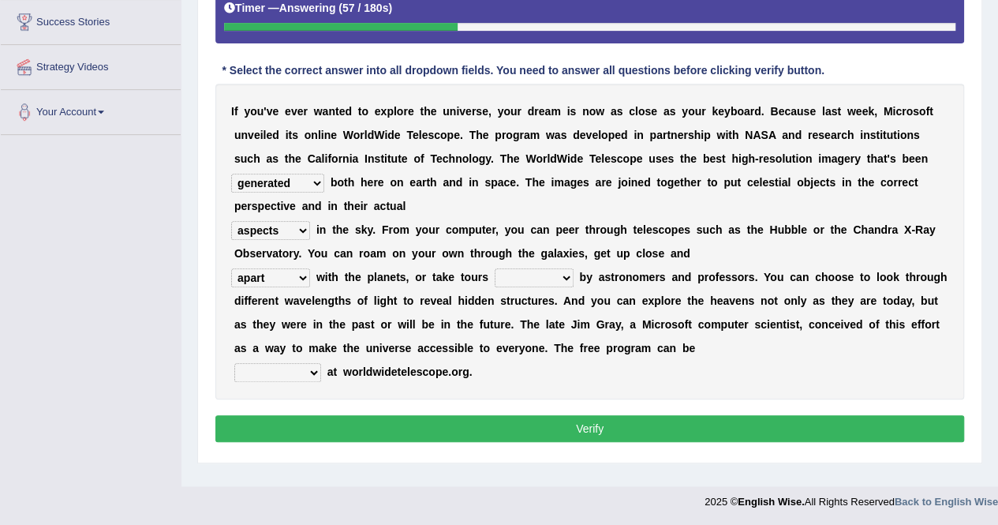
select select "to guide"
click at [495, 268] on select "guide guided guiding to guide" at bounding box center [534, 277] width 79 height 19
click at [314, 369] on select "upheld downloaded loaded posted" at bounding box center [277, 372] width 87 height 19
select select "posted"
click at [234, 363] on select "upheld downloaded loaded posted" at bounding box center [277, 372] width 87 height 19
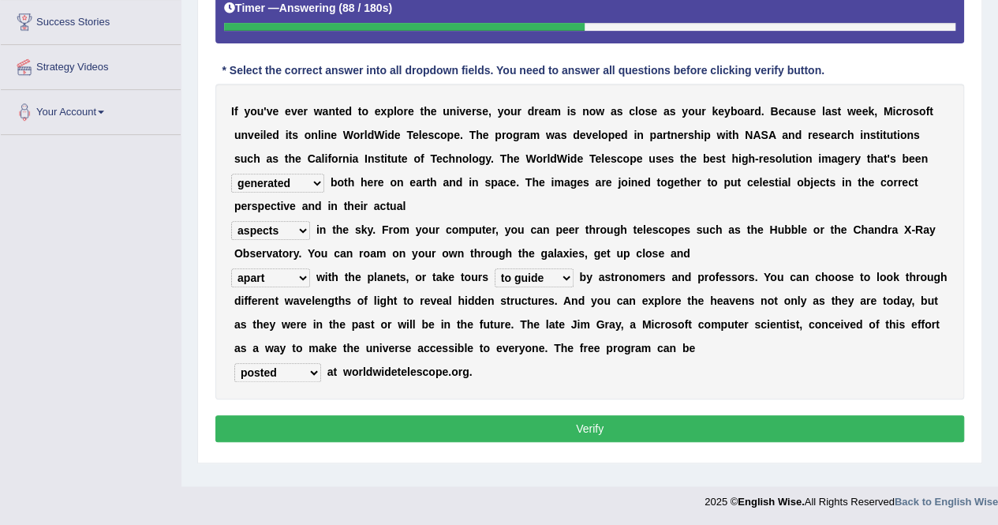
click at [316, 177] on select "degraded ascended remonstrated generated" at bounding box center [277, 183] width 93 height 19
click at [447, 204] on div "I f y o u ' v e e v e r w a n t e d t o e x p l o r e t h e u n i v e r s e , y…" at bounding box center [589, 242] width 749 height 316
click at [302, 271] on select "personal individual apart polite" at bounding box center [270, 277] width 79 height 19
click at [717, 248] on div "I f y o u ' v e e v e r w a n t e d t o e x p l o r e t h e u n i v e r s e , y…" at bounding box center [589, 242] width 749 height 316
click at [742, 423] on button "Verify" at bounding box center [589, 428] width 749 height 27
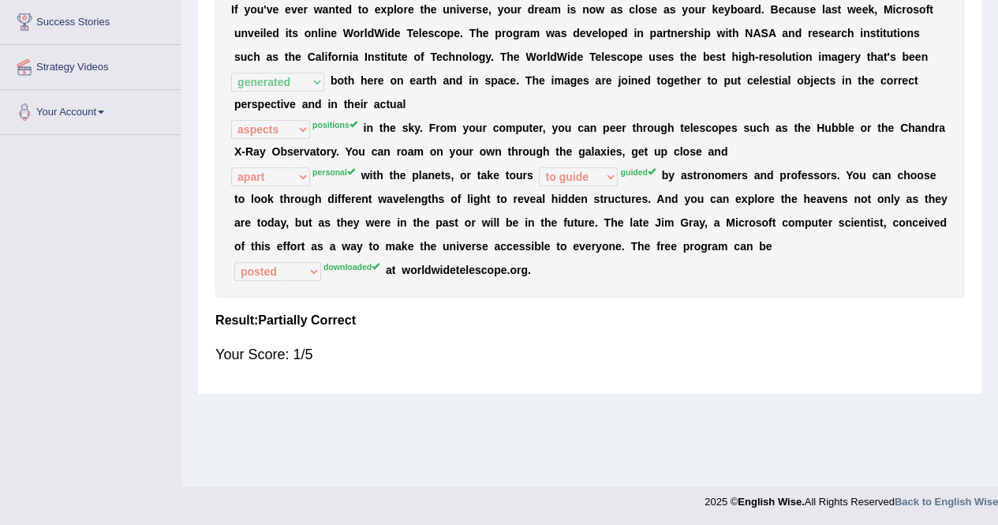
scroll to position [0, 0]
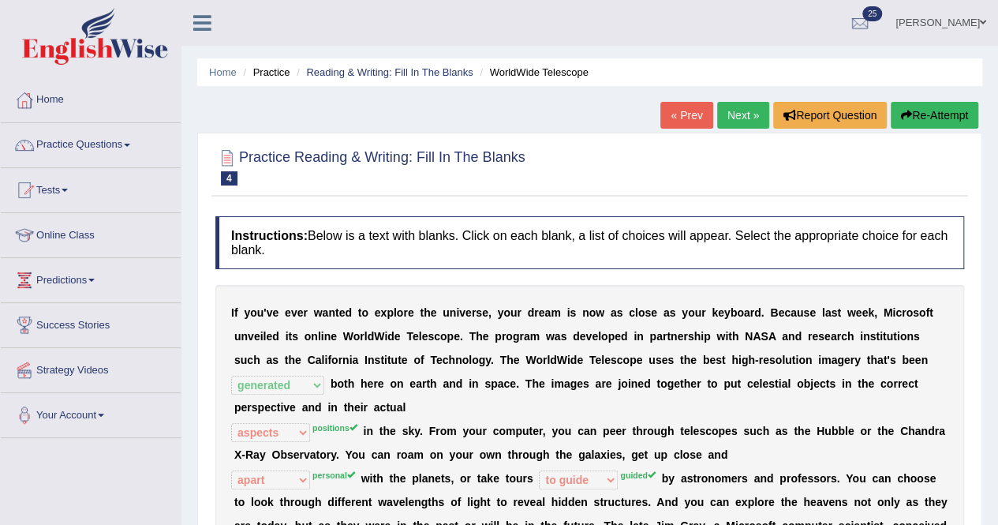
click at [933, 121] on button "Re-Attempt" at bounding box center [935, 115] width 88 height 27
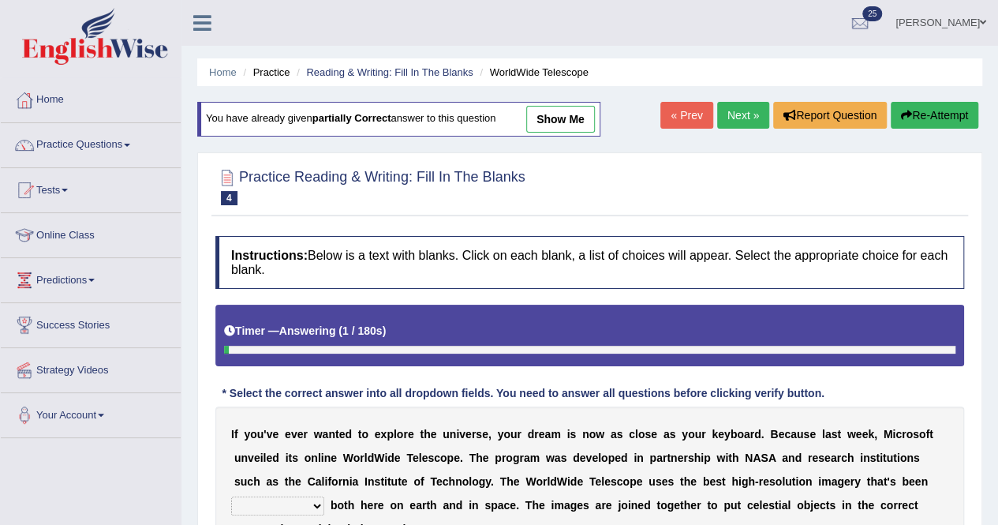
scroll to position [309, 0]
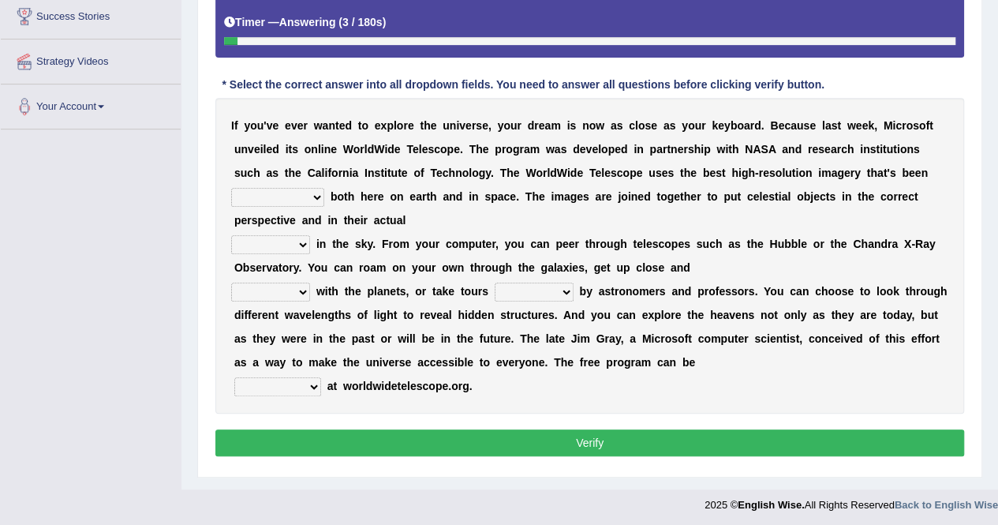
click at [319, 190] on select "degraded ascended remonstrated generated" at bounding box center [277, 197] width 93 height 19
select select "generated"
click at [231, 188] on select "degraded ascended remonstrated generated" at bounding box center [277, 197] width 93 height 19
click at [303, 242] on select "aspects parts conditions positions" at bounding box center [270, 244] width 79 height 19
select select "positions"
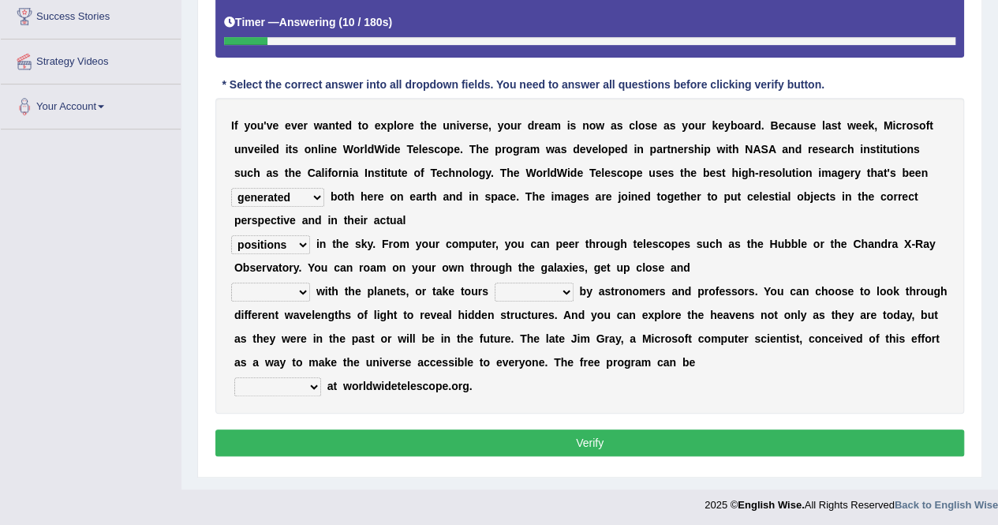
click at [231, 235] on select "aspects parts conditions positions" at bounding box center [270, 244] width 79 height 19
click at [302, 287] on select "personal individual apart polite" at bounding box center [270, 292] width 79 height 19
select select "individual"
click at [231, 283] on select "personal individual apart polite" at bounding box center [270, 292] width 79 height 19
click at [567, 291] on select "guide guided guiding to guide" at bounding box center [534, 292] width 79 height 19
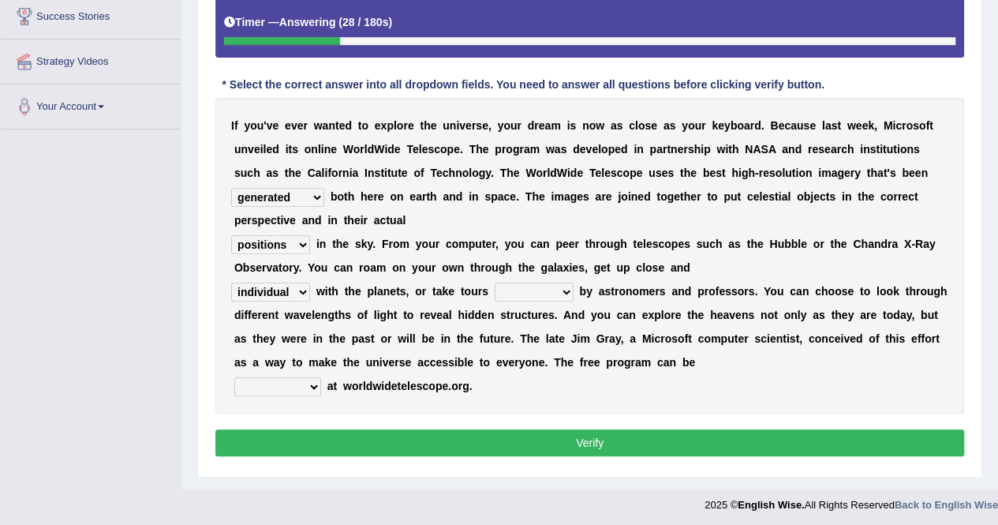
select select "guided"
click at [495, 283] on select "guide guided guiding to guide" at bounding box center [534, 292] width 79 height 19
click at [313, 378] on select "upheld downloaded loaded posted" at bounding box center [277, 386] width 87 height 19
select select "downloaded"
click at [234, 377] on select "upheld downloaded loaded posted" at bounding box center [277, 386] width 87 height 19
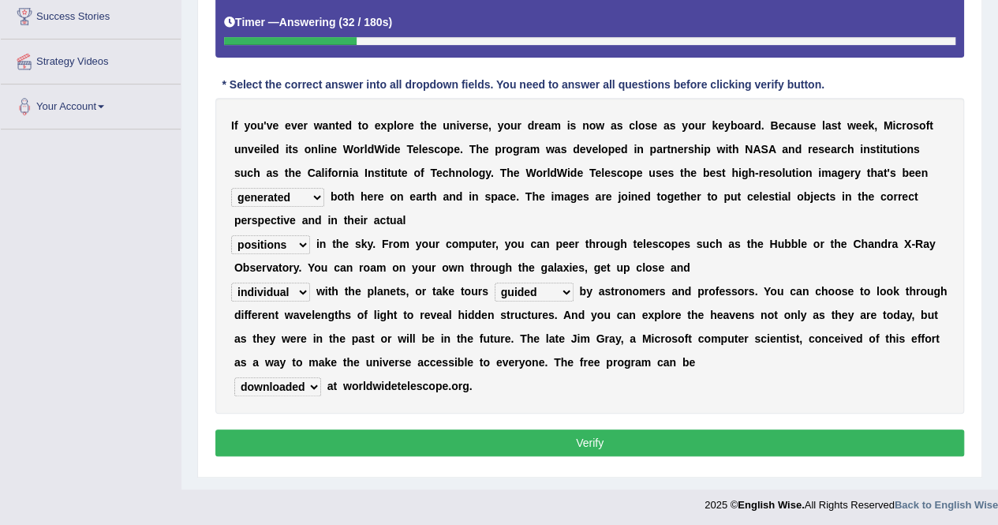
click at [496, 439] on button "Verify" at bounding box center [589, 442] width 749 height 27
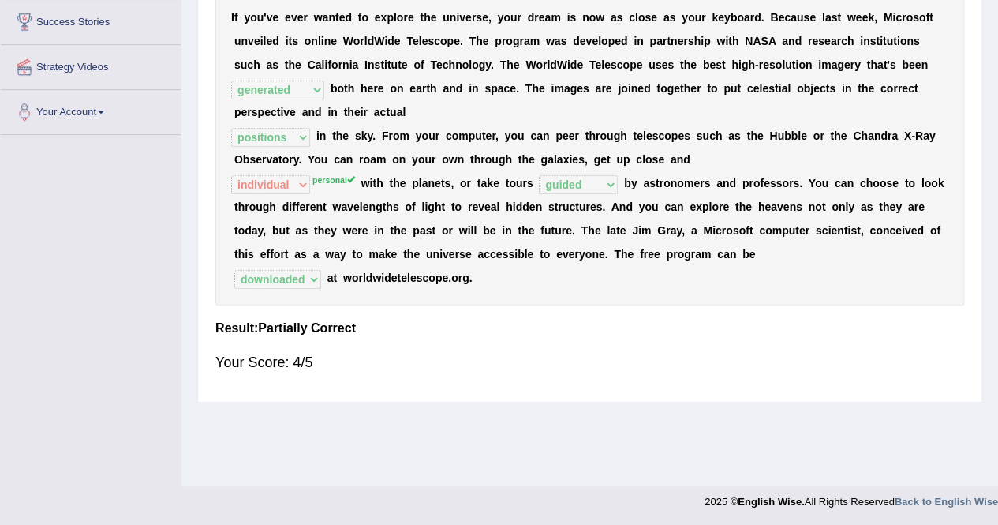
scroll to position [0, 0]
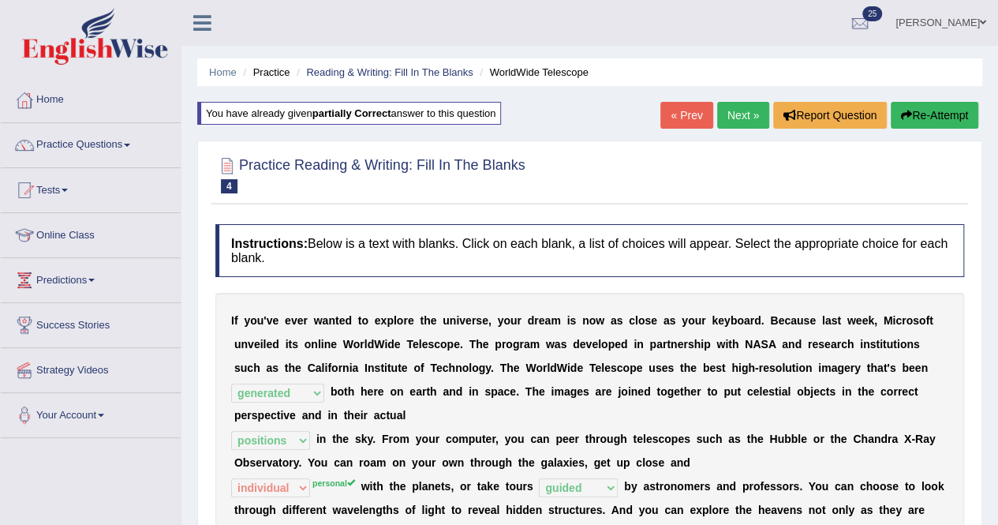
click at [726, 106] on link "Next »" at bounding box center [743, 115] width 52 height 27
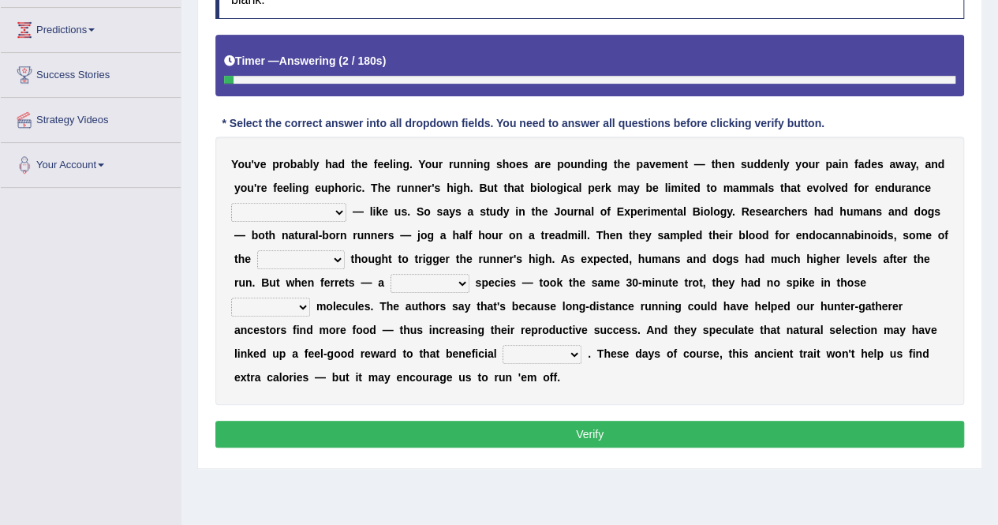
scroll to position [303, 0]
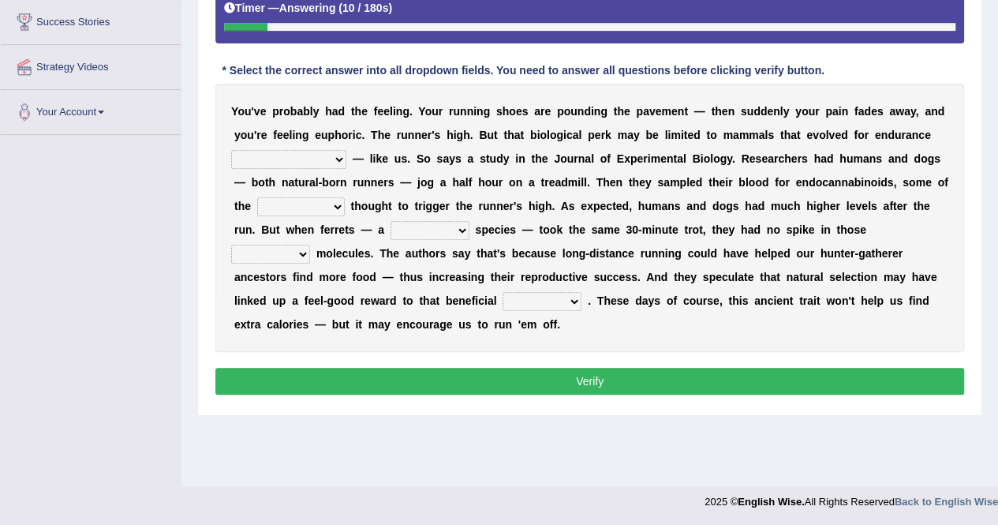
click at [311, 153] on select "[PERSON_NAME] personalize classifies exercise" at bounding box center [288, 159] width 115 height 19
select select "personalize"
click at [231, 150] on select "[PERSON_NAME] personalize classifies exercise" at bounding box center [288, 159] width 115 height 19
click at [338, 202] on select "almshouse turnarounds compounds foxhounds" at bounding box center [301, 206] width 88 height 19
select select "turnarounds"
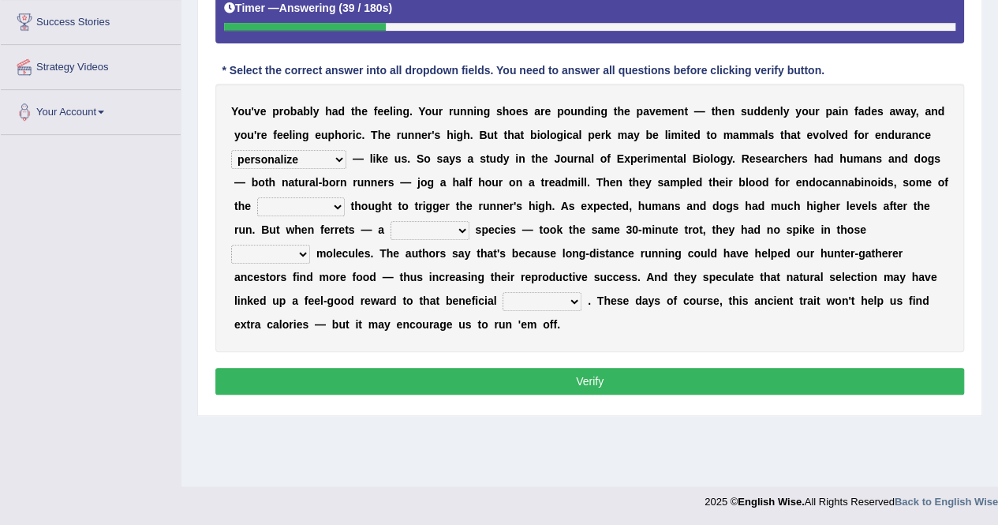
click at [257, 197] on select "almshouse turnarounds compounds foxhounds" at bounding box center [301, 206] width 88 height 19
click at [457, 228] on select "excellency merely faerie sedentary" at bounding box center [430, 230] width 79 height 19
select select "merely"
click at [391, 221] on select "excellency merely faerie sedentary" at bounding box center [430, 230] width 79 height 19
click at [302, 247] on select "groaned feel-good inchoate loaned" at bounding box center [270, 254] width 79 height 19
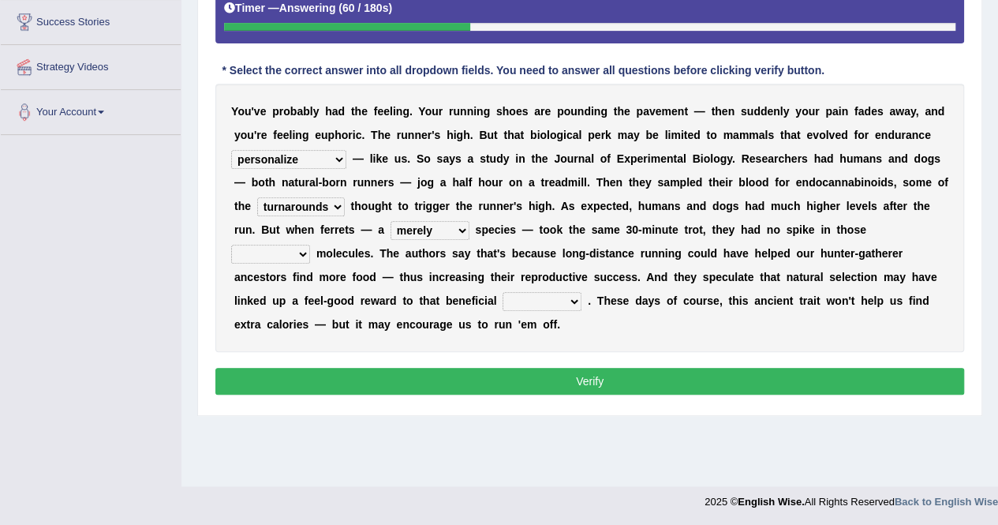
select select "groaned"
click at [231, 245] on select "groaned feel-good inchoate loaned" at bounding box center [270, 254] width 79 height 19
click at [571, 296] on select "wager exchanger behavior regulator" at bounding box center [542, 301] width 79 height 19
select select "behavior"
click at [503, 292] on select "wager exchanger behavior regulator" at bounding box center [542, 301] width 79 height 19
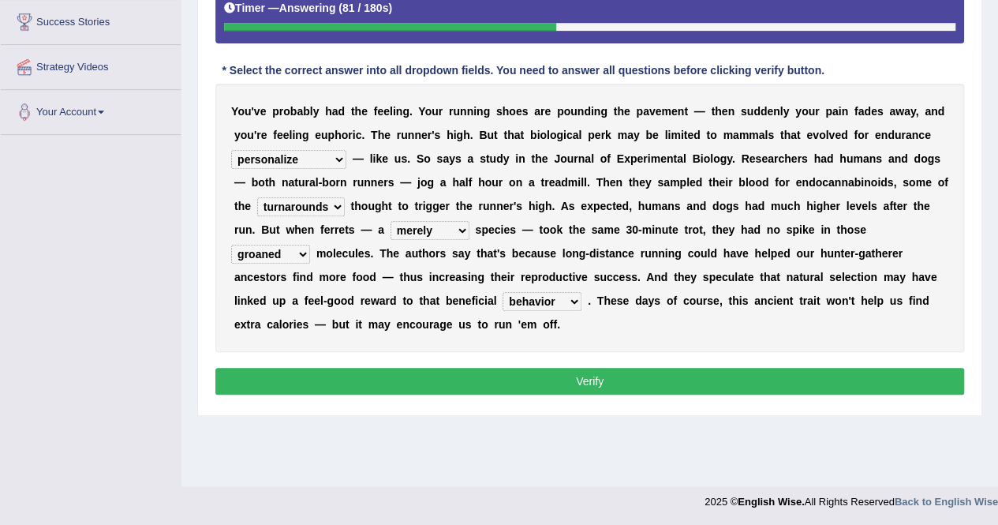
click at [313, 157] on select "[PERSON_NAME] personalize classifies exercise" at bounding box center [288, 159] width 115 height 19
select select "exercise"
click at [231, 150] on select "[PERSON_NAME] personalize classifies exercise" at bounding box center [288, 159] width 115 height 19
click at [336, 204] on select "almshouse turnarounds compounds foxhounds" at bounding box center [301, 206] width 88 height 19
click at [636, 334] on div "Y o u ' v e p r o b a b l y h a d t h e f e e l i n g . Y o u r r u n n i n g s…" at bounding box center [589, 218] width 749 height 268
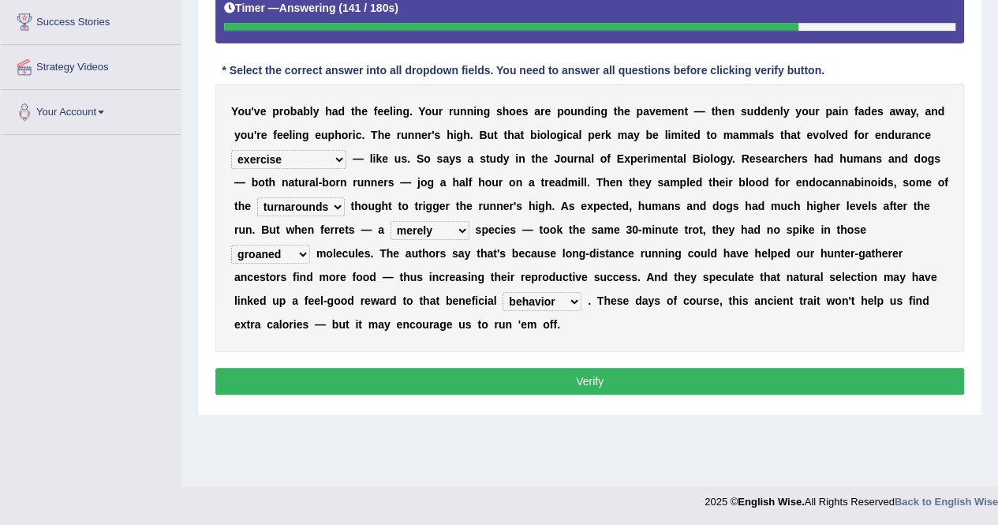
click at [460, 228] on select "excellency merely faerie sedentary" at bounding box center [430, 230] width 79 height 19
select select "sedentary"
click at [391, 221] on select "excellency merely faerie sedentary" at bounding box center [430, 230] width 79 height 19
click at [303, 253] on select "groaned feel-good inchoate loaned" at bounding box center [270, 254] width 79 height 19
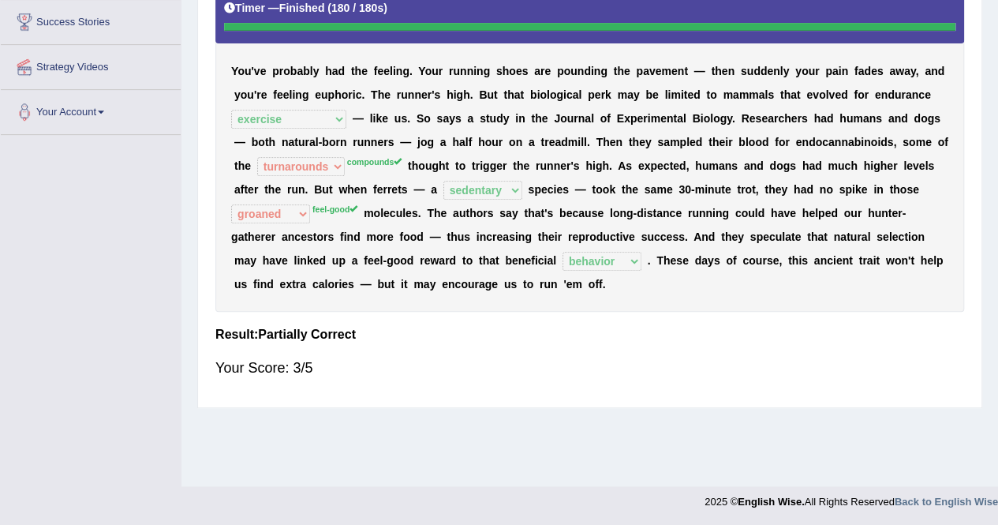
scroll to position [0, 0]
